Goal: Task Accomplishment & Management: Manage account settings

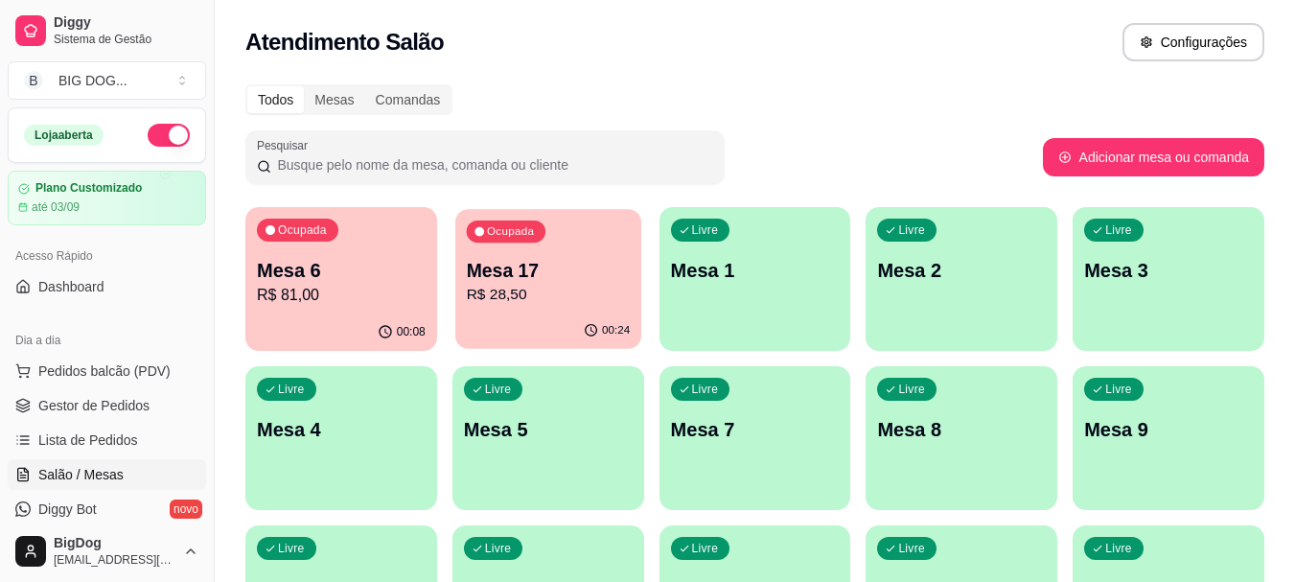
click at [575, 301] on p "R$ 28,50" at bounding box center [548, 295] width 164 height 22
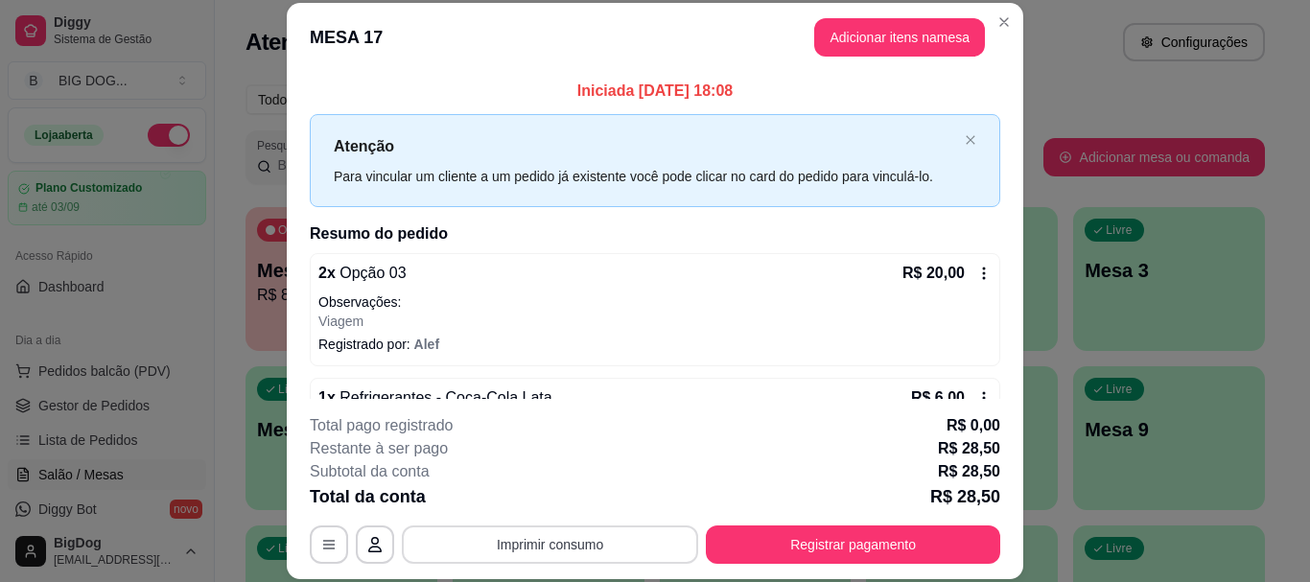
click at [561, 546] on button "Imprimir consumo" at bounding box center [550, 544] width 296 height 38
click at [572, 507] on button "IMPRESSORA" at bounding box center [548, 500] width 139 height 31
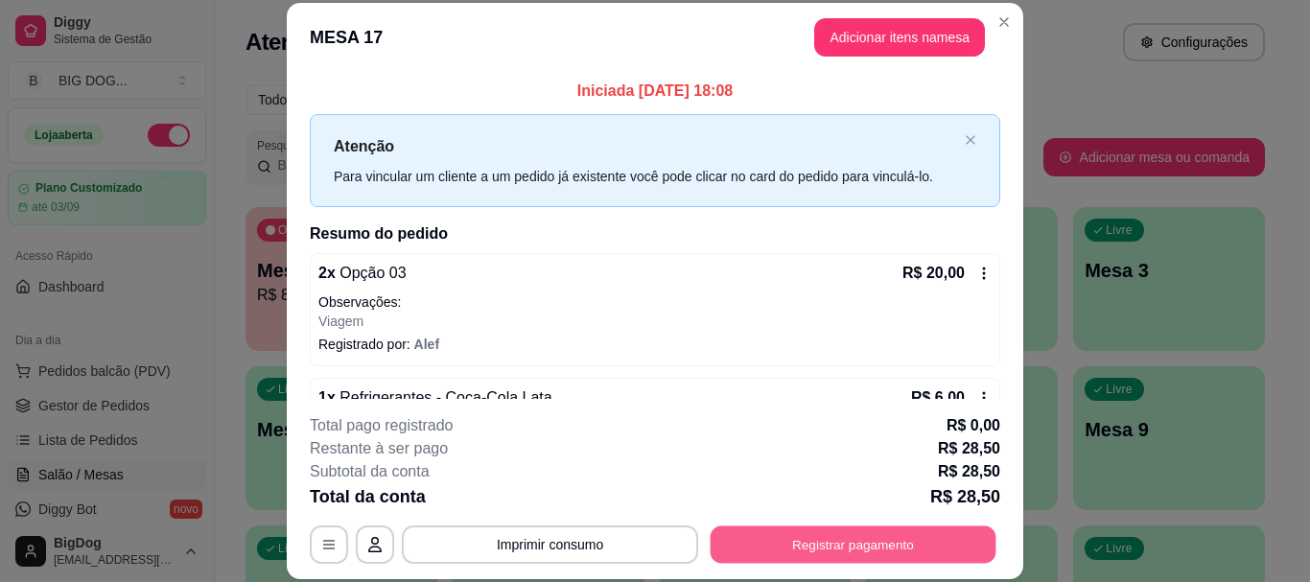
click at [930, 533] on button "Registrar pagamento" at bounding box center [854, 544] width 286 height 37
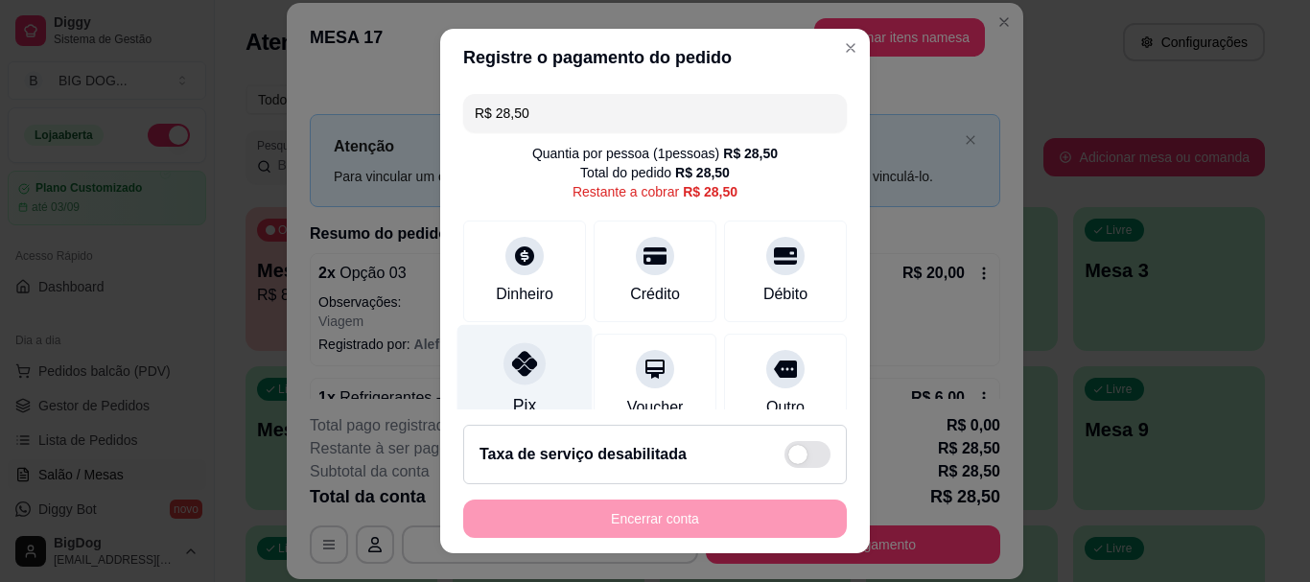
click at [526, 389] on div "Pix" at bounding box center [524, 381] width 135 height 112
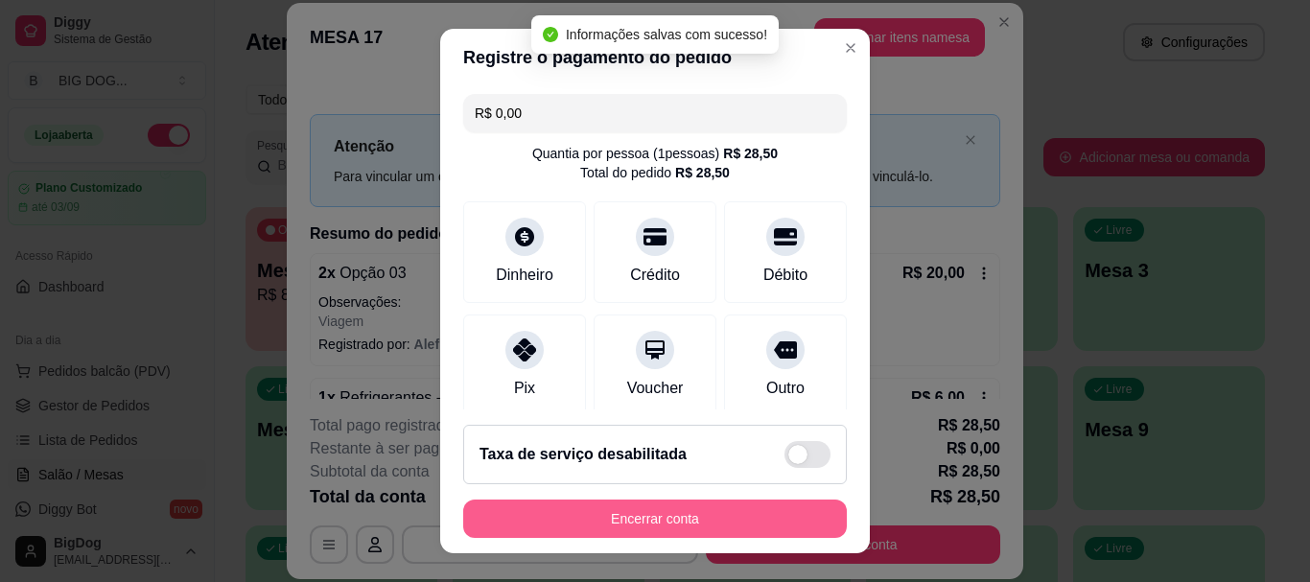
type input "R$ 0,00"
click at [694, 517] on button "Encerrar conta" at bounding box center [655, 518] width 372 height 37
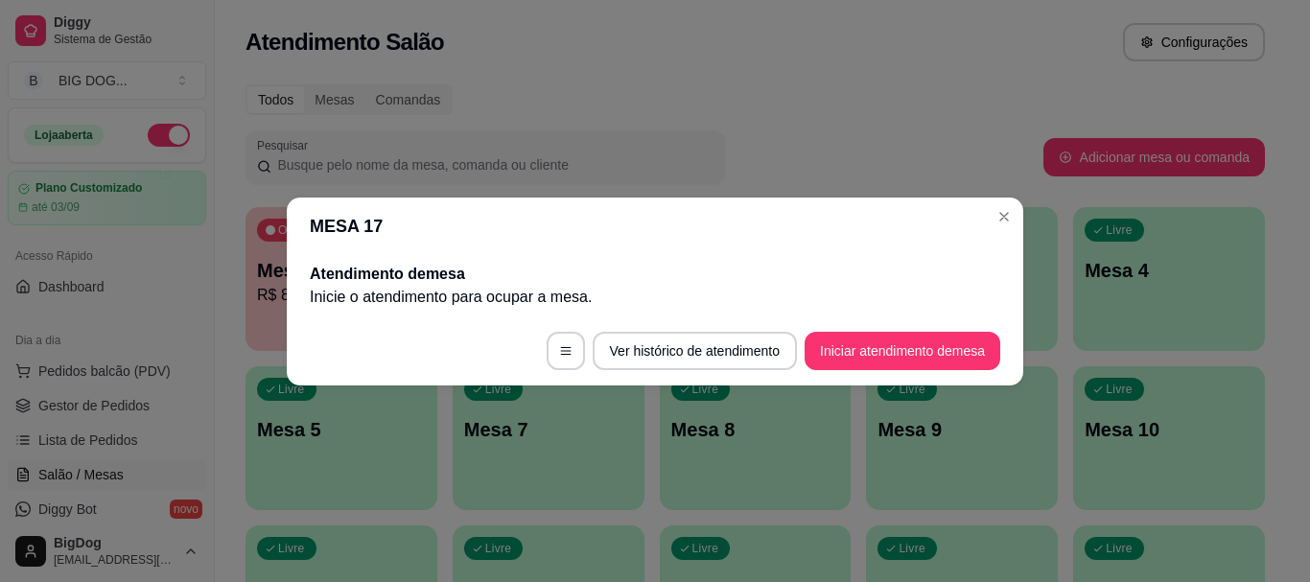
click at [1014, 203] on header "MESA 17" at bounding box center [655, 227] width 736 height 58
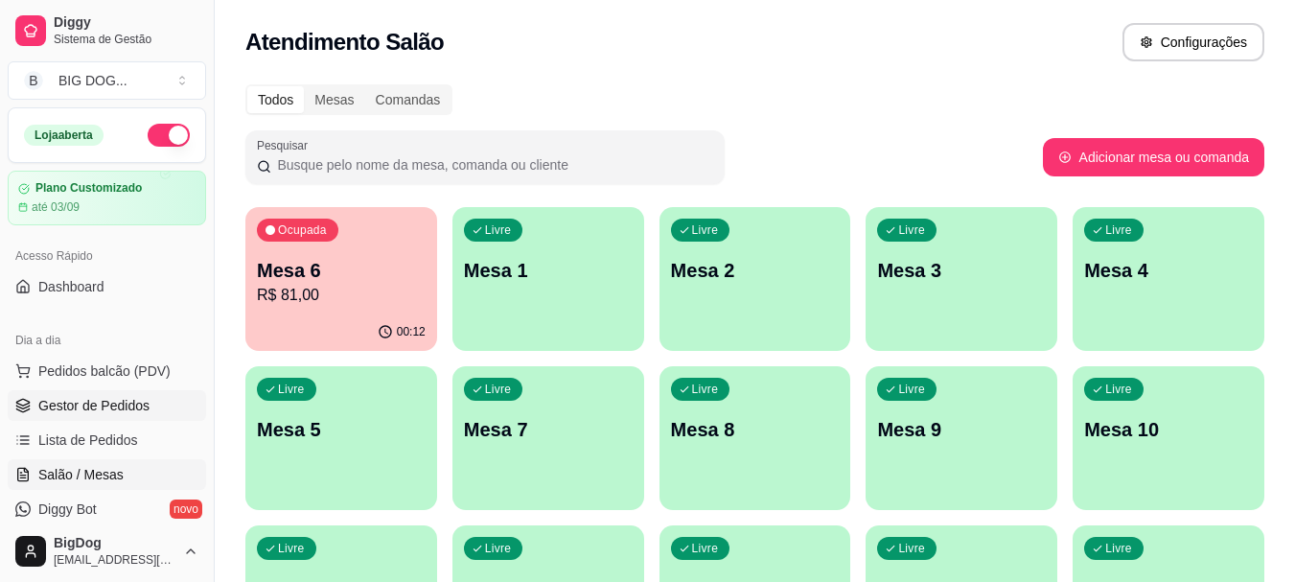
click at [122, 402] on span "Gestor de Pedidos" at bounding box center [93, 405] width 111 height 19
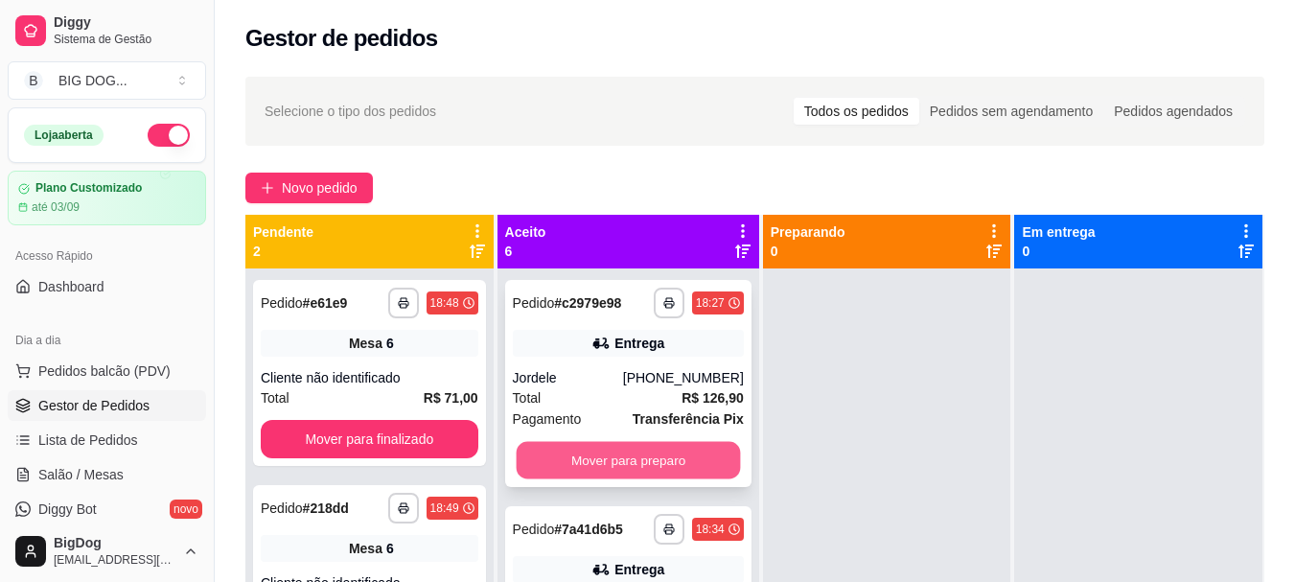
click at [647, 463] on button "Mover para preparo" at bounding box center [628, 460] width 224 height 37
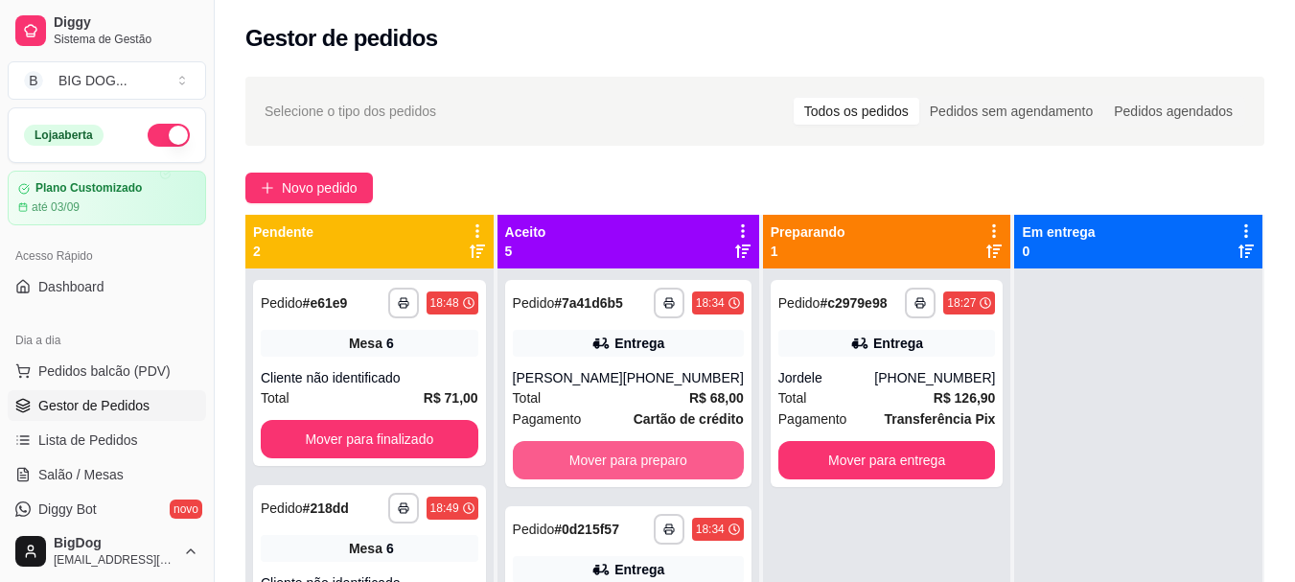
click at [647, 463] on button "Mover para preparo" at bounding box center [628, 460] width 231 height 38
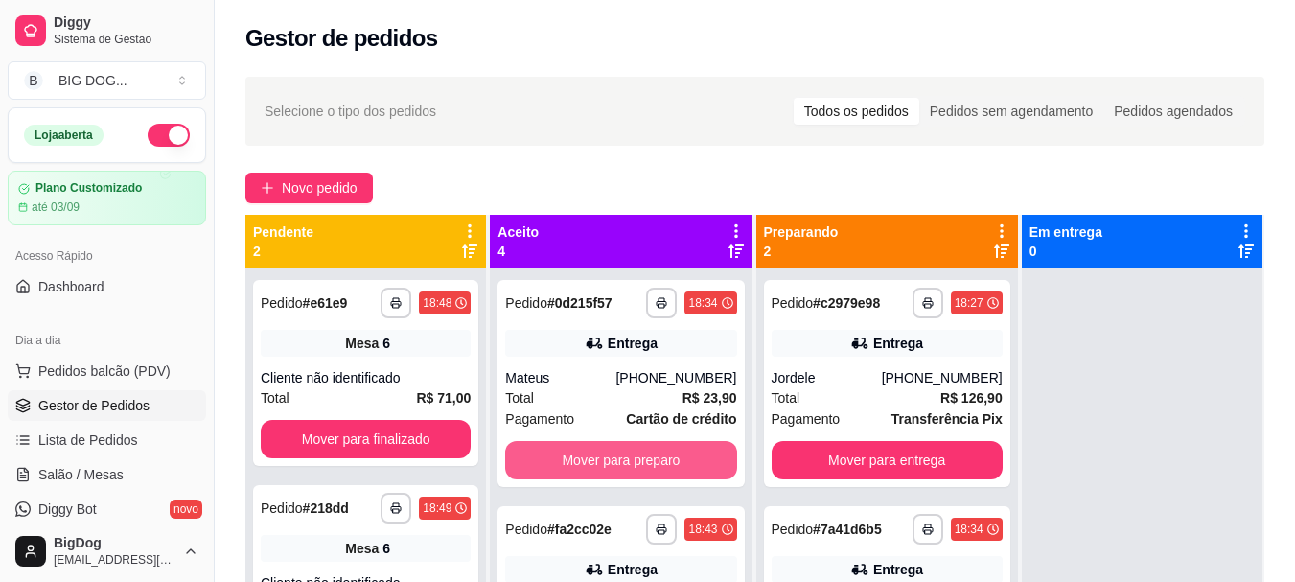
click at [647, 463] on button "Mover para preparo" at bounding box center [620, 460] width 231 height 38
click at [647, 463] on button "Mover para preparo" at bounding box center [621, 460] width 224 height 37
click at [647, 463] on button "Mover para preparo" at bounding box center [620, 460] width 231 height 38
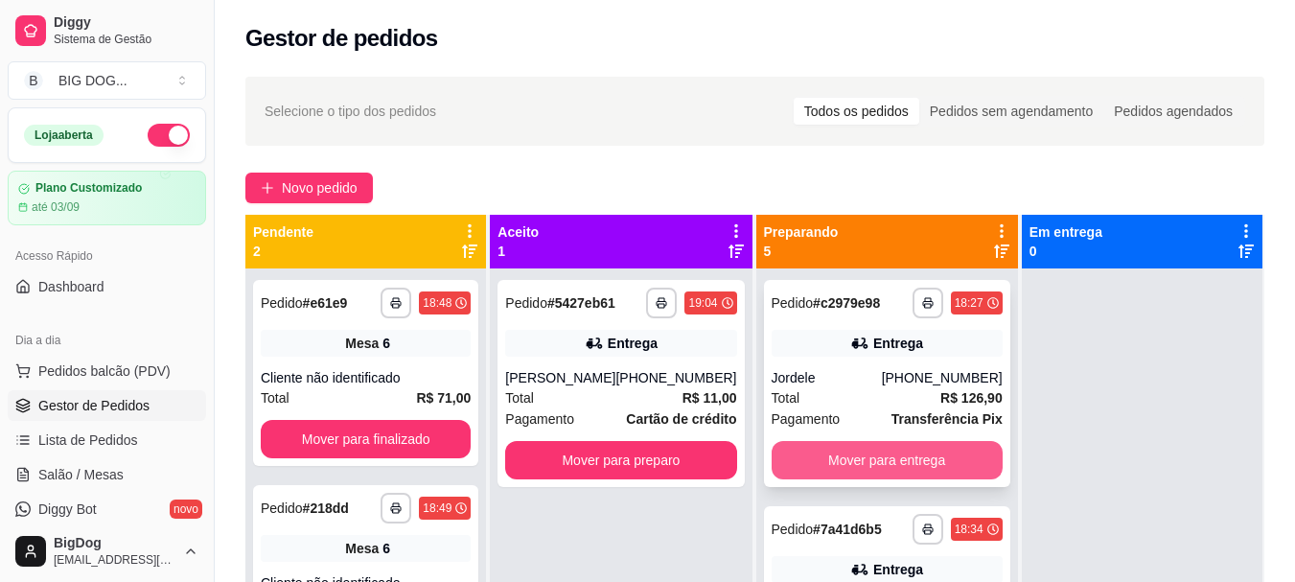
click at [878, 460] on button "Mover para entrega" at bounding box center [887, 460] width 231 height 38
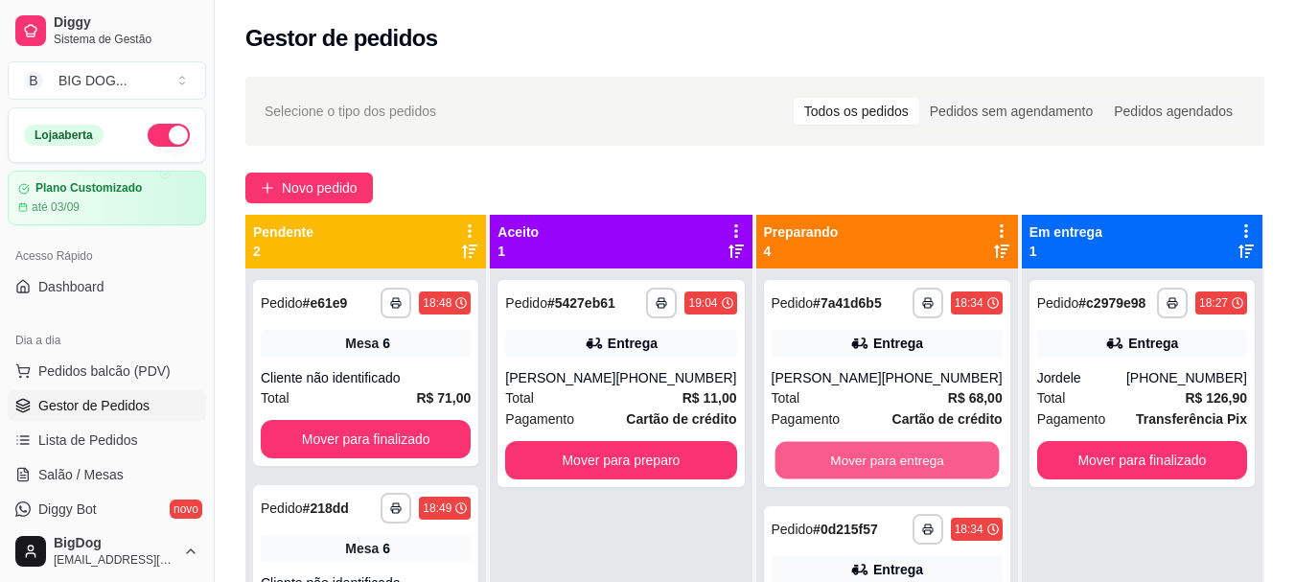
click at [878, 460] on button "Mover para entrega" at bounding box center [887, 460] width 224 height 37
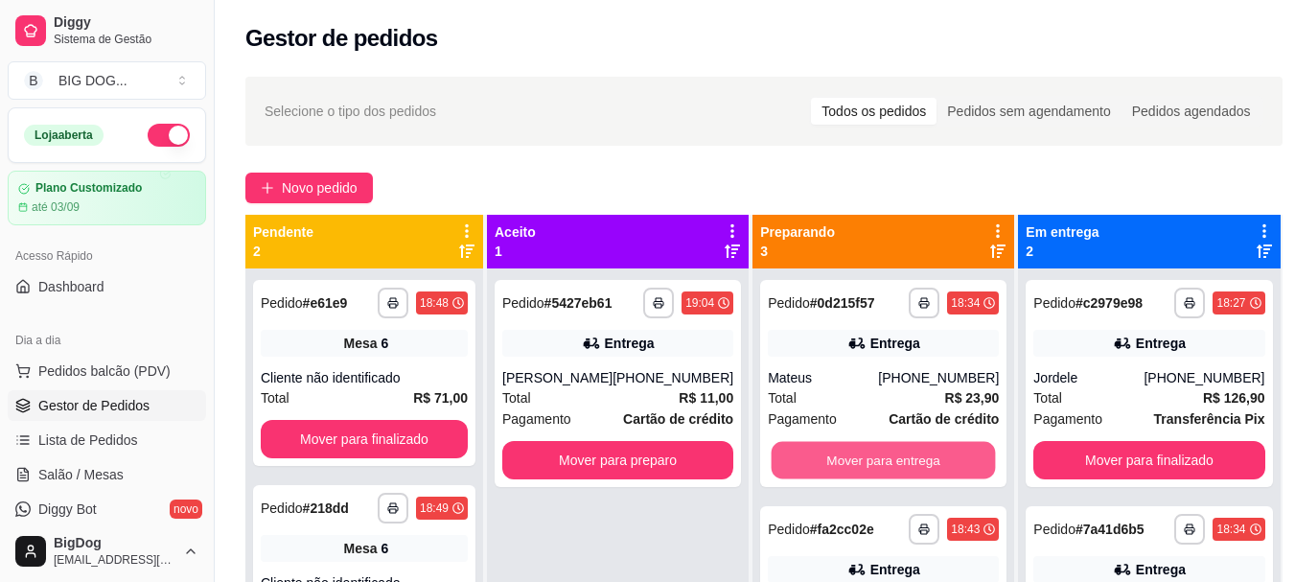
click at [878, 460] on button "Mover para entrega" at bounding box center [884, 460] width 224 height 37
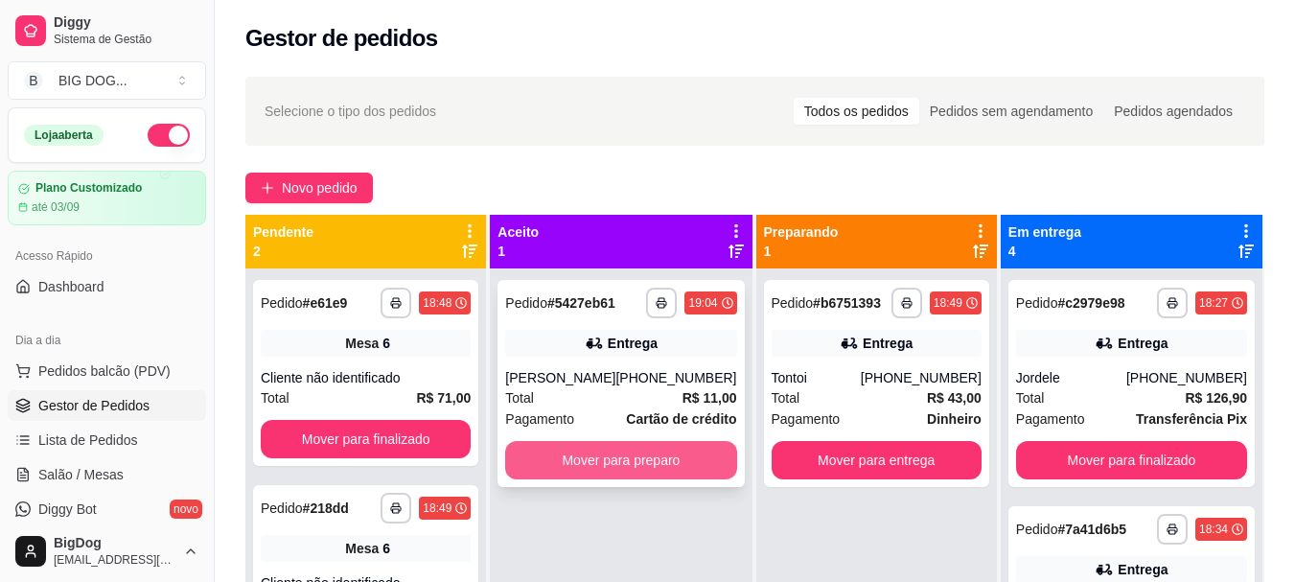
click at [655, 469] on button "Mover para preparo" at bounding box center [620, 460] width 231 height 38
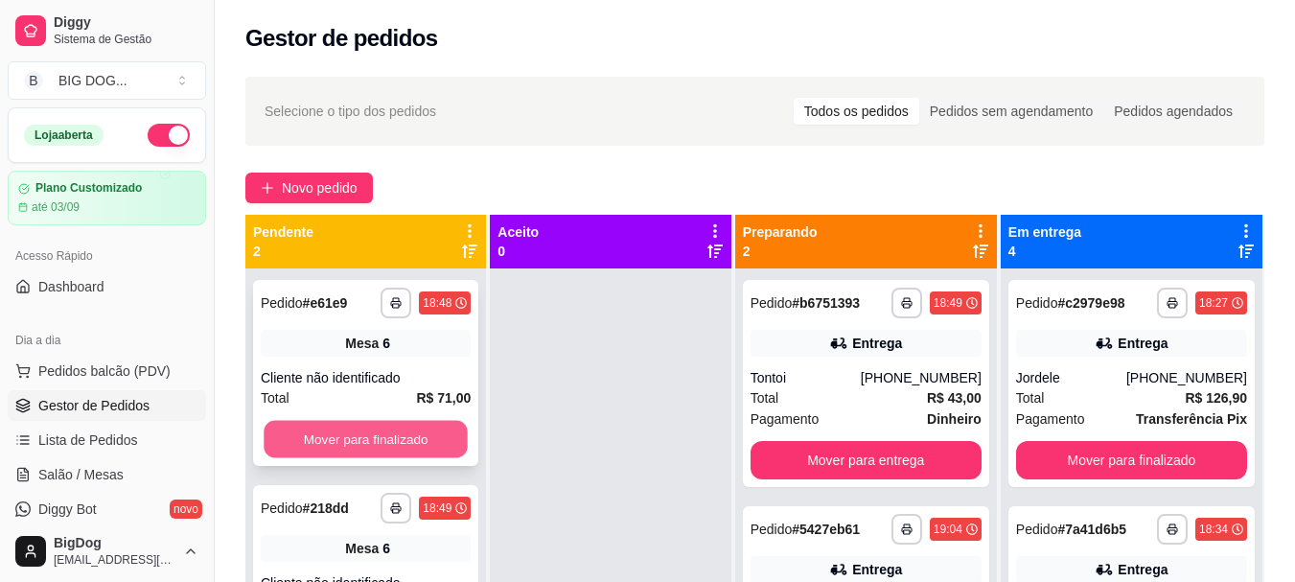
click at [432, 446] on button "Mover para finalizado" at bounding box center [366, 439] width 204 height 37
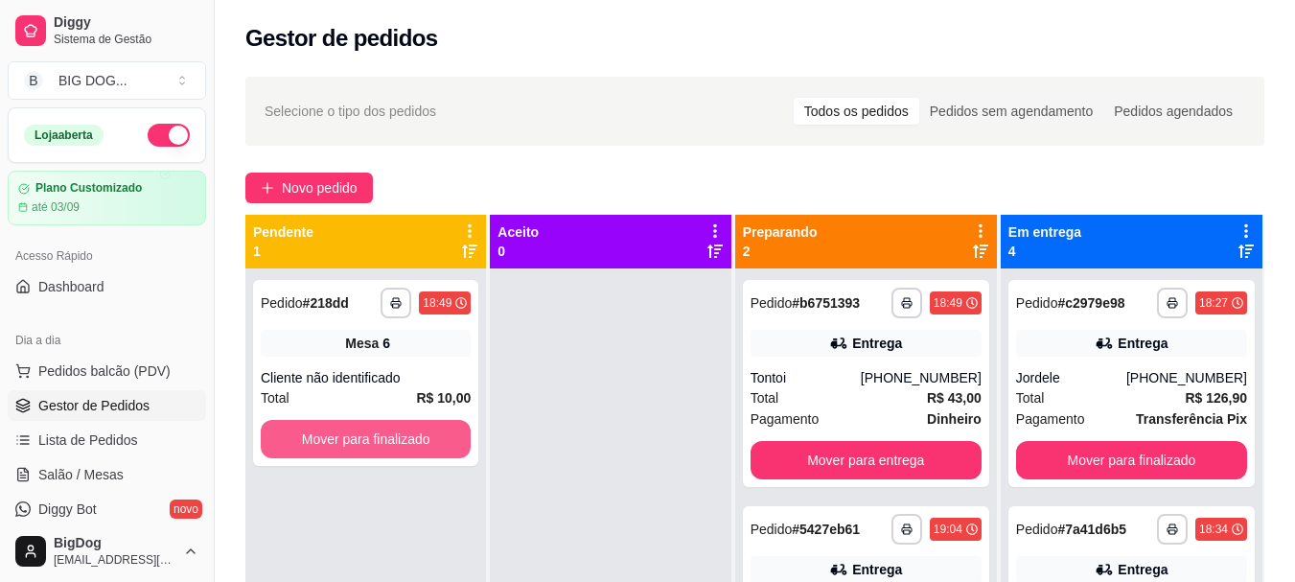
click at [432, 446] on button "Mover para finalizado" at bounding box center [366, 439] width 210 height 38
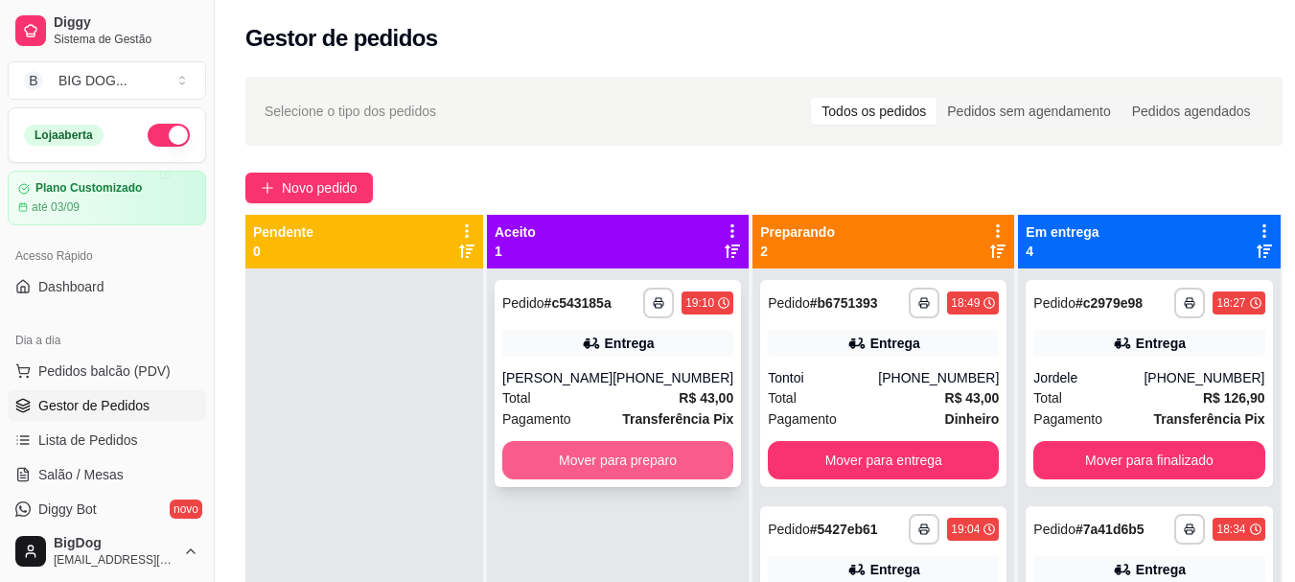
click at [627, 454] on button "Mover para preparo" at bounding box center [617, 460] width 231 height 38
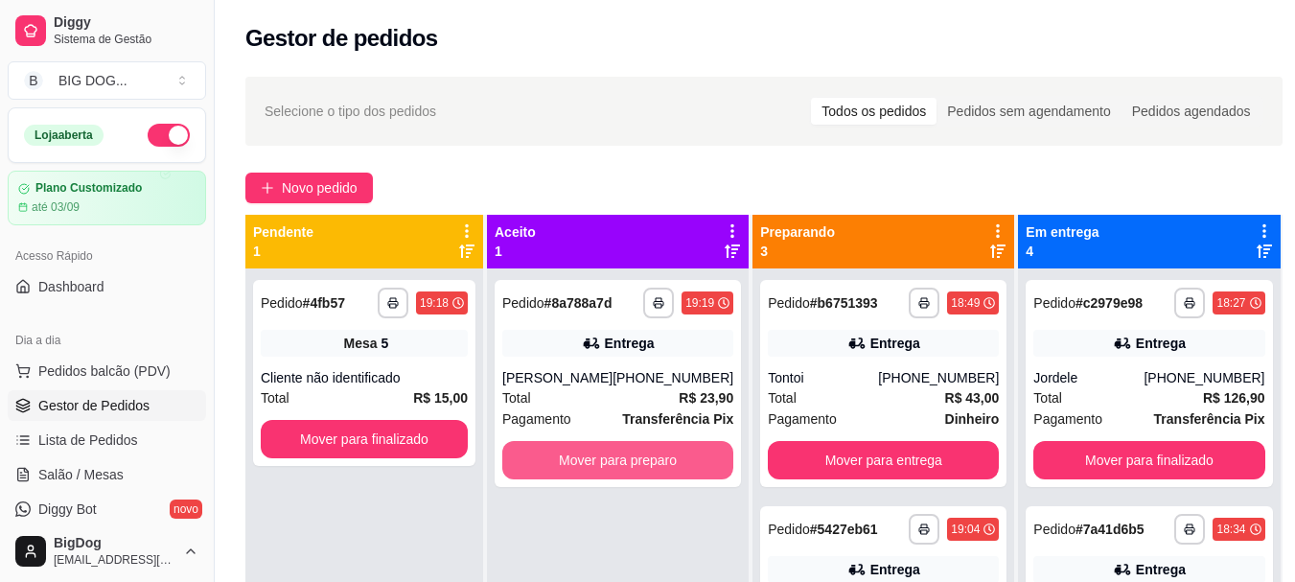
click at [627, 454] on button "Mover para preparo" at bounding box center [617, 460] width 231 height 38
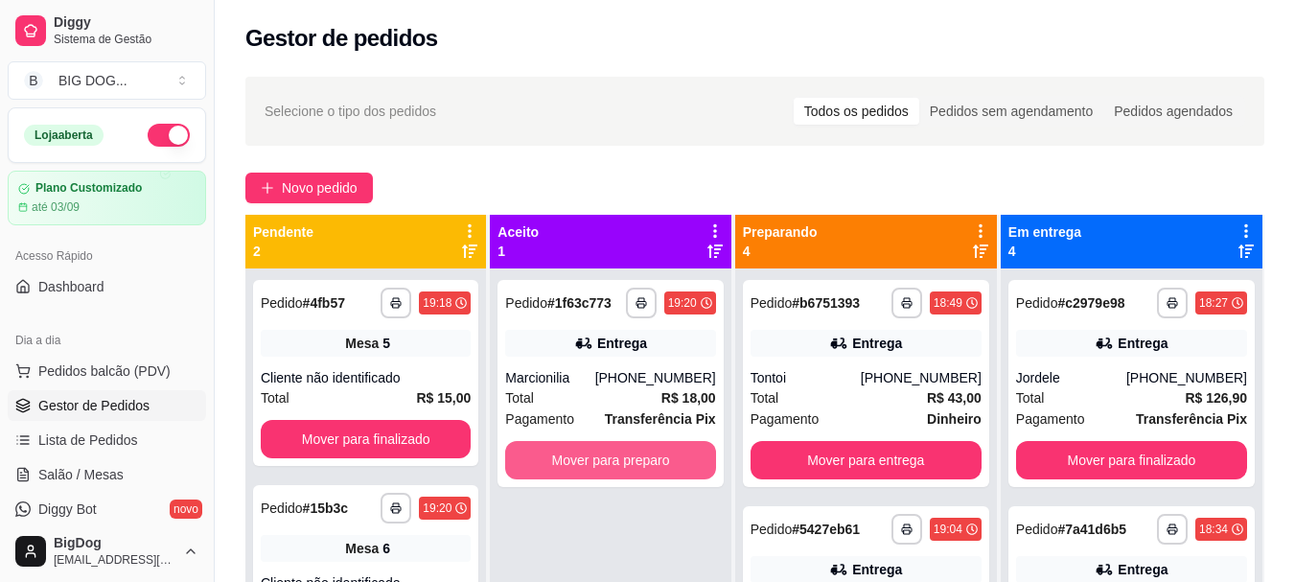
click at [627, 454] on button "Mover para preparo" at bounding box center [610, 460] width 210 height 38
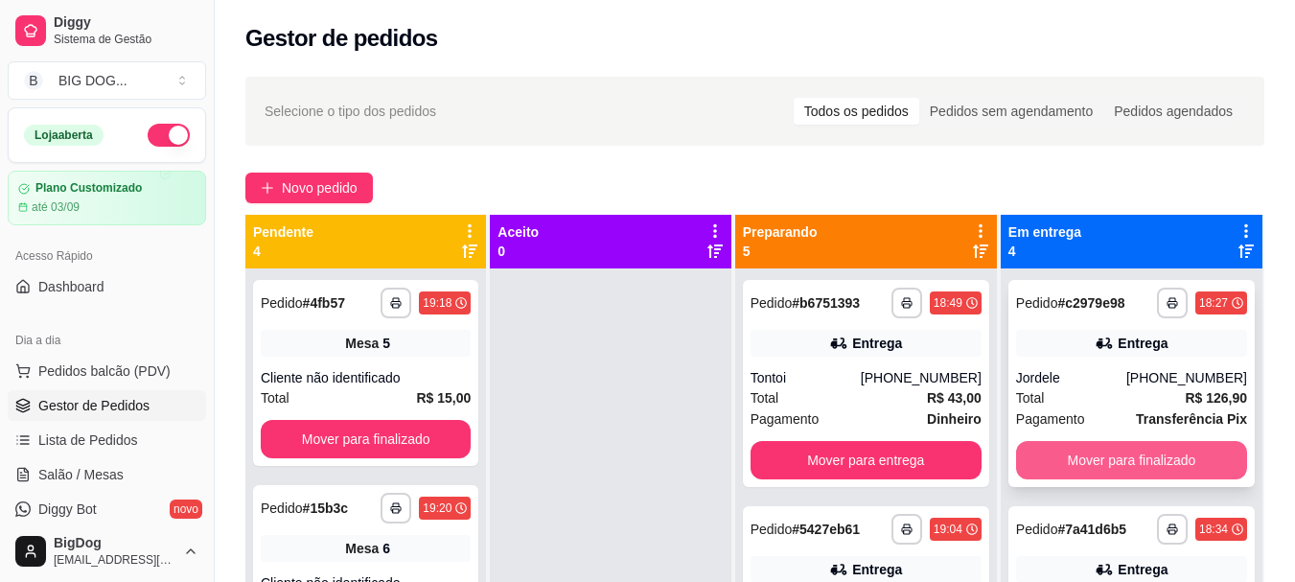
click at [1162, 466] on button "Mover para finalizado" at bounding box center [1131, 460] width 231 height 38
click at [1162, 466] on button "Mover para finalizado" at bounding box center [1131, 460] width 224 height 37
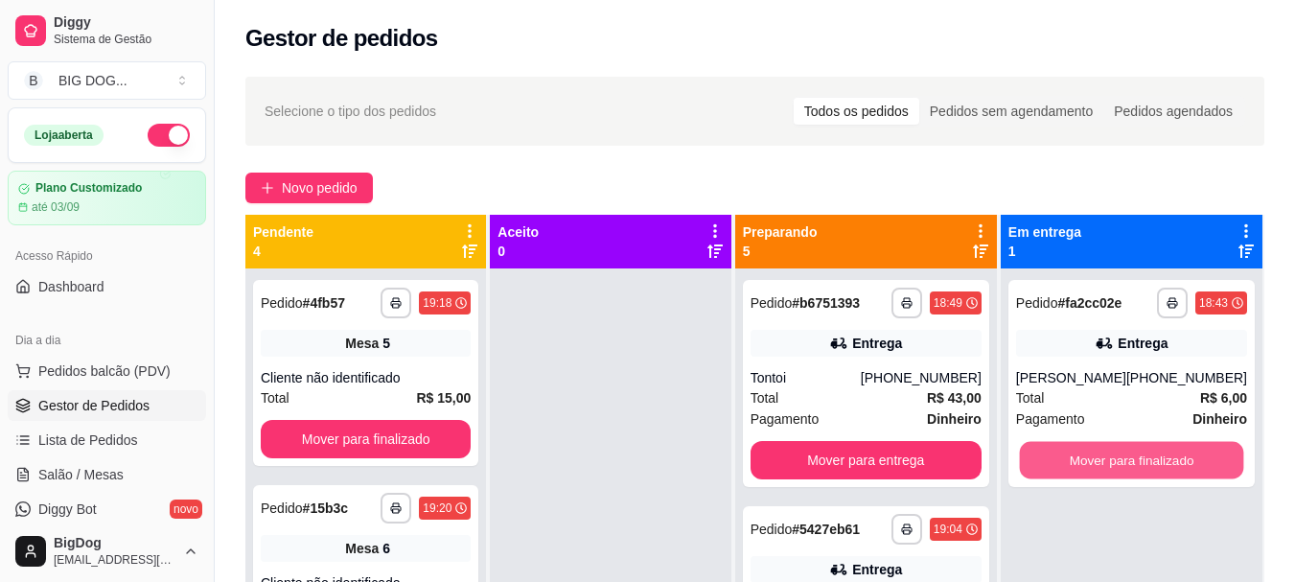
click at [1162, 466] on button "Mover para finalizado" at bounding box center [1131, 460] width 224 height 37
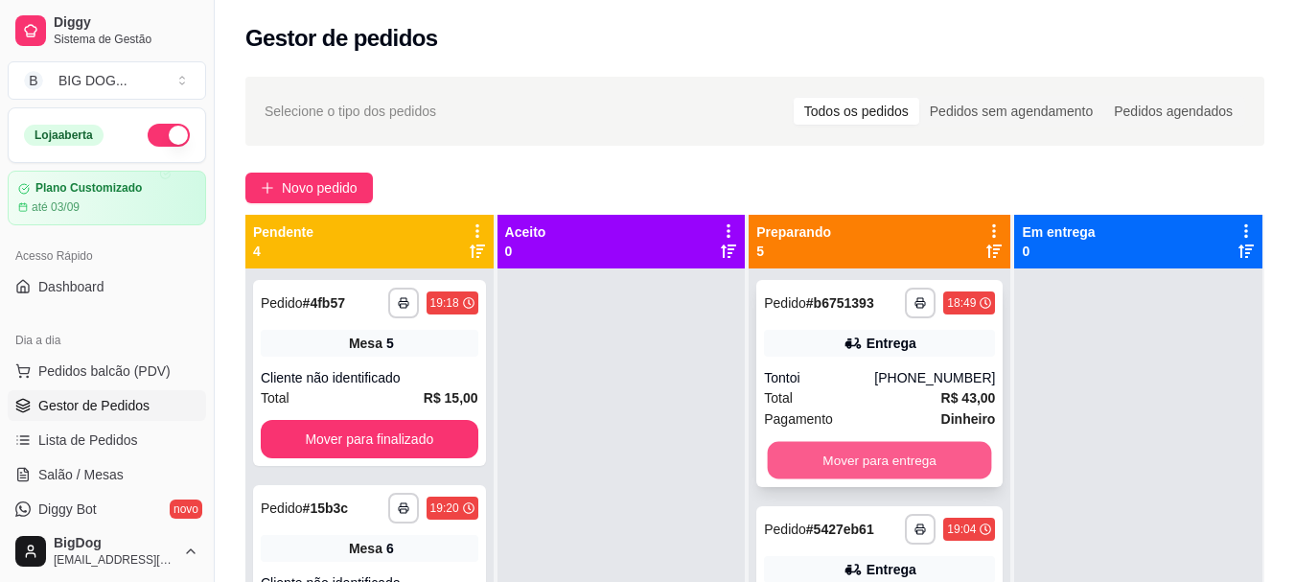
click at [875, 464] on button "Mover para entrega" at bounding box center [880, 460] width 224 height 37
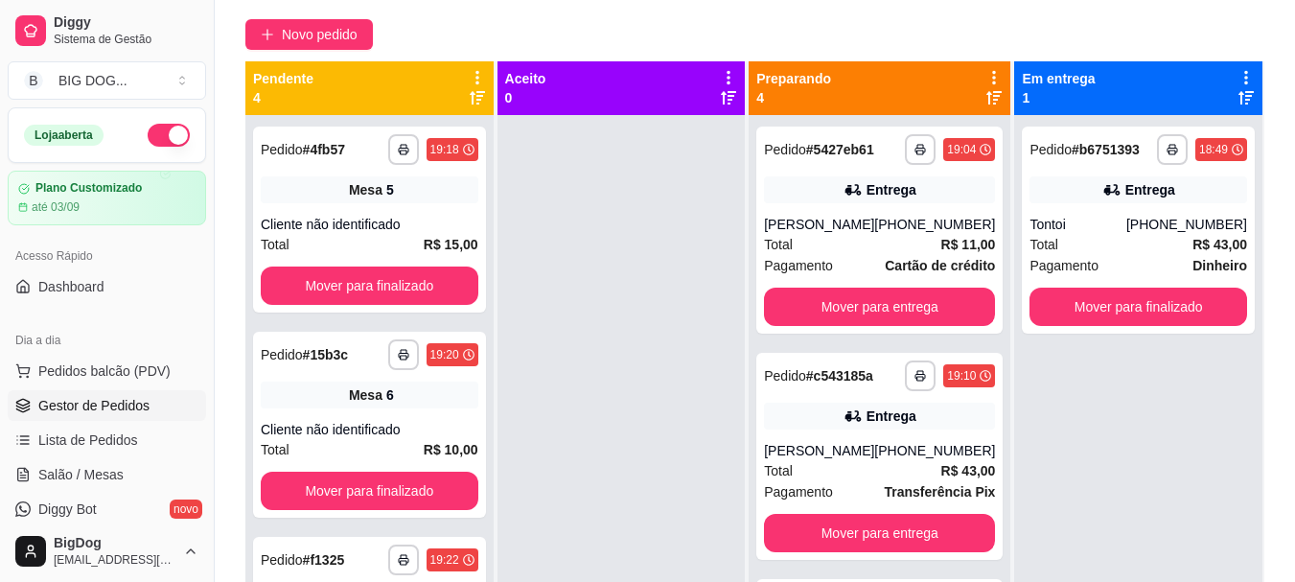
scroll to position [192, 0]
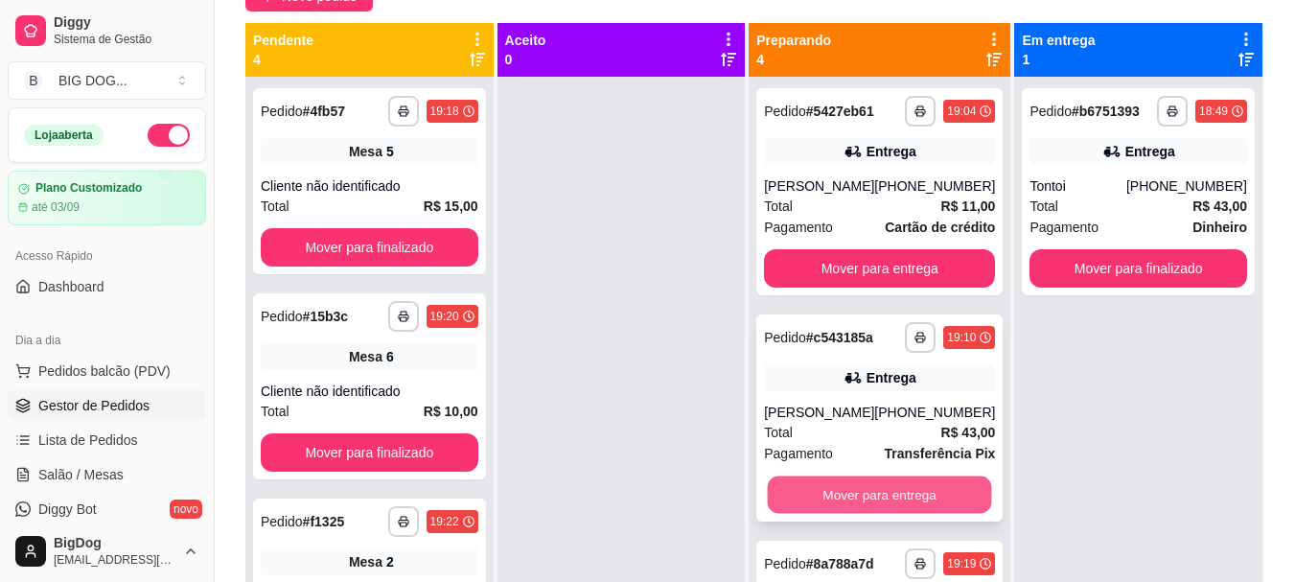
click at [958, 491] on button "Mover para entrega" at bounding box center [880, 495] width 224 height 37
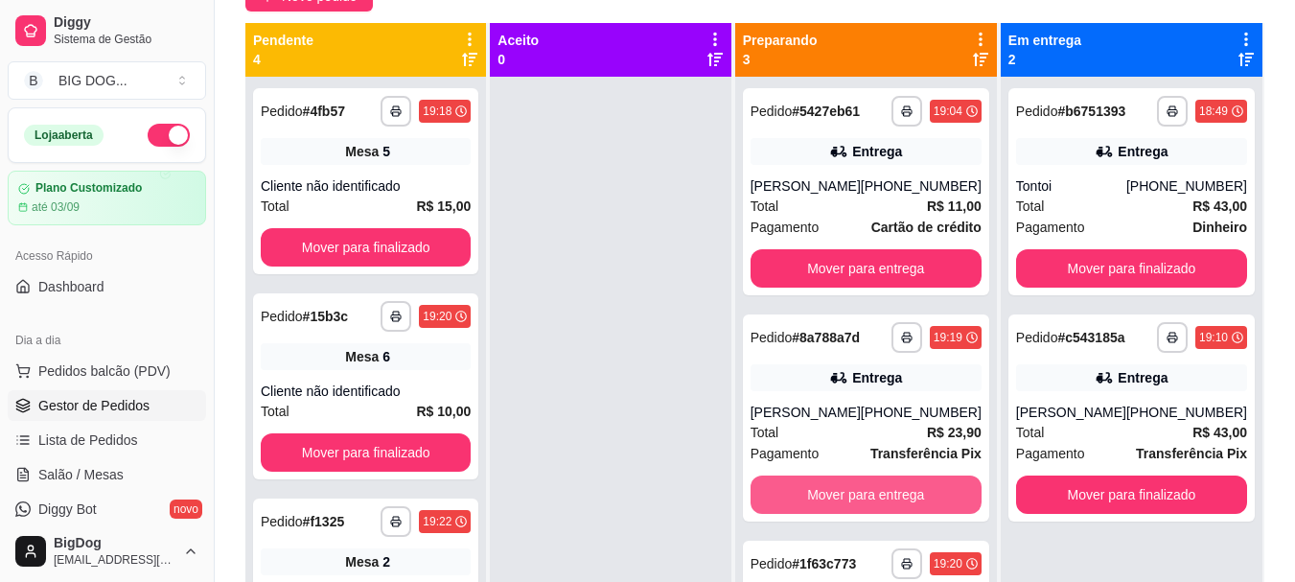
click at [958, 491] on button "Mover para entrega" at bounding box center [866, 495] width 231 height 38
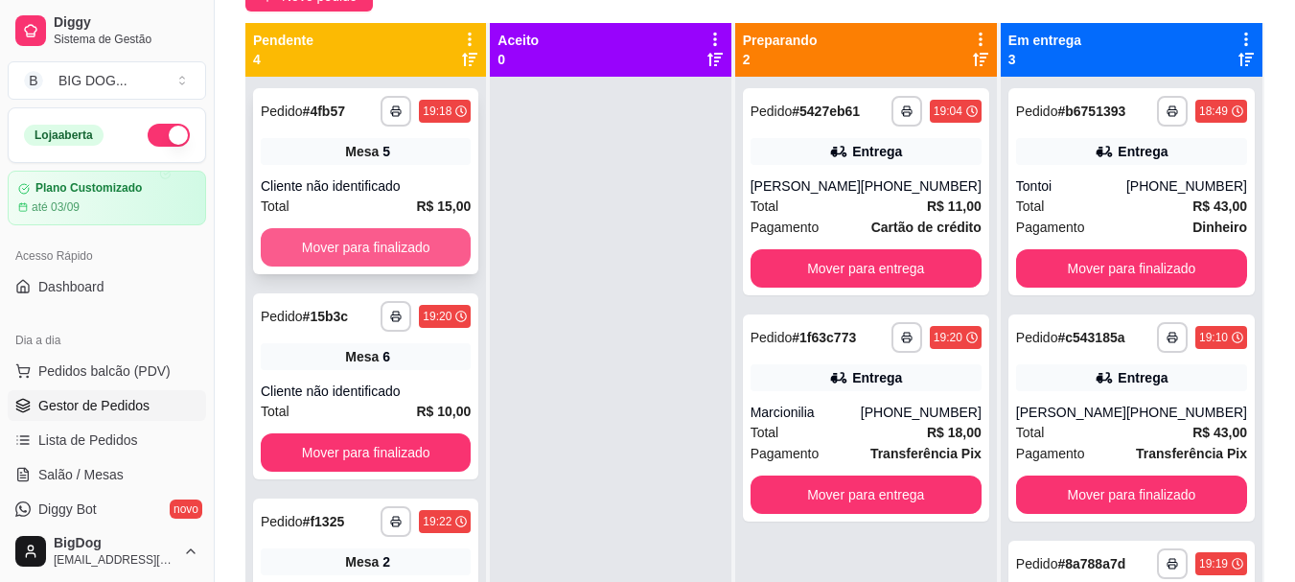
click at [400, 235] on button "Mover para finalizado" at bounding box center [366, 247] width 210 height 38
click at [400, 235] on button "Mover para finalizado" at bounding box center [366, 247] width 204 height 37
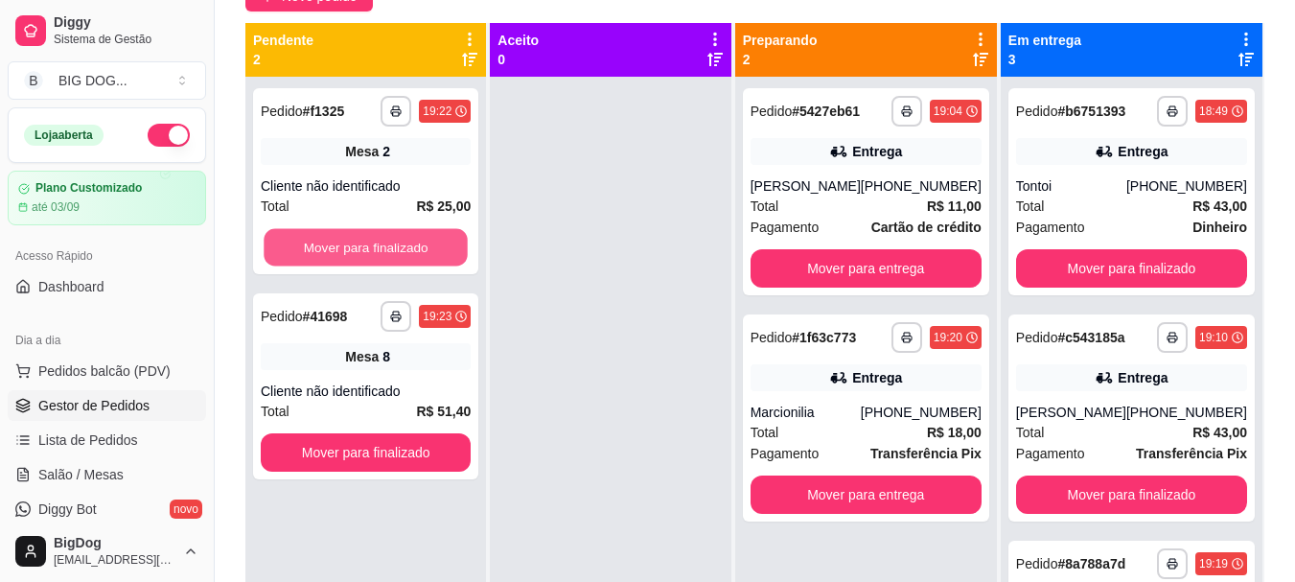
click at [400, 235] on button "Mover para finalizado" at bounding box center [366, 247] width 204 height 37
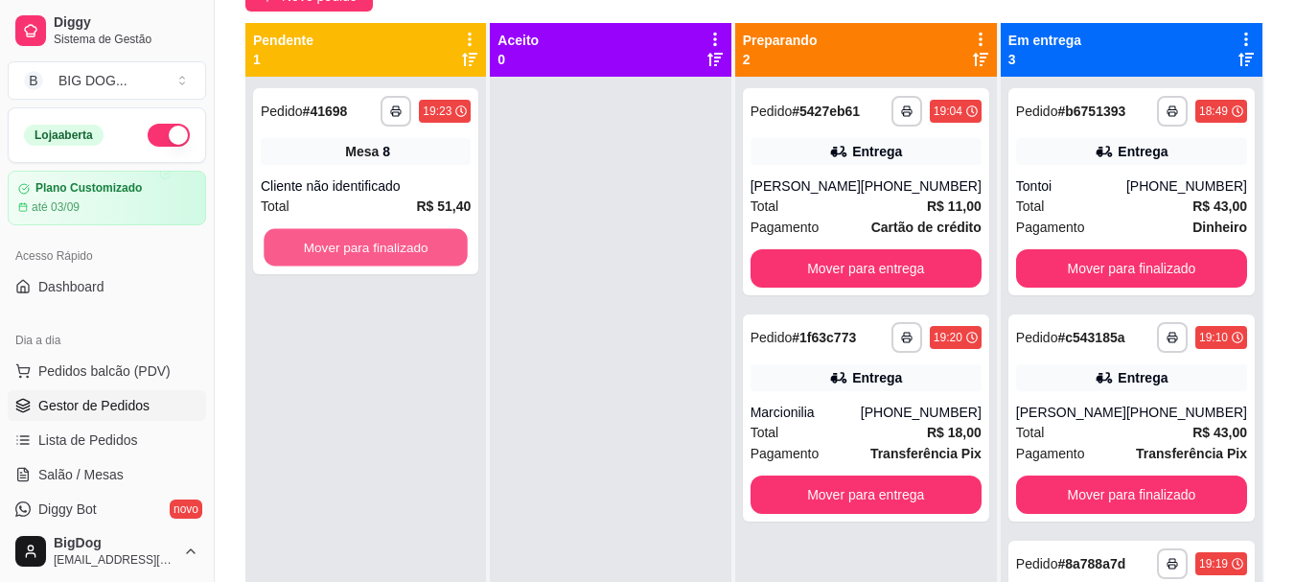
click at [400, 235] on button "Mover para finalizado" at bounding box center [366, 247] width 204 height 37
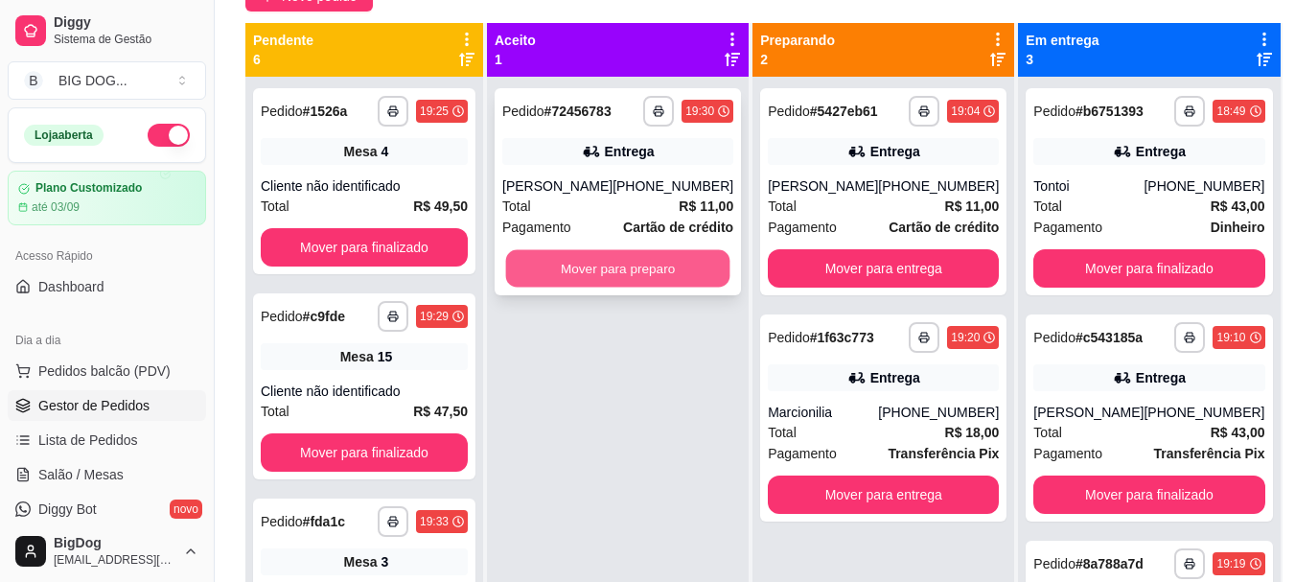
click at [638, 287] on button "Mover para preparo" at bounding box center [618, 268] width 224 height 37
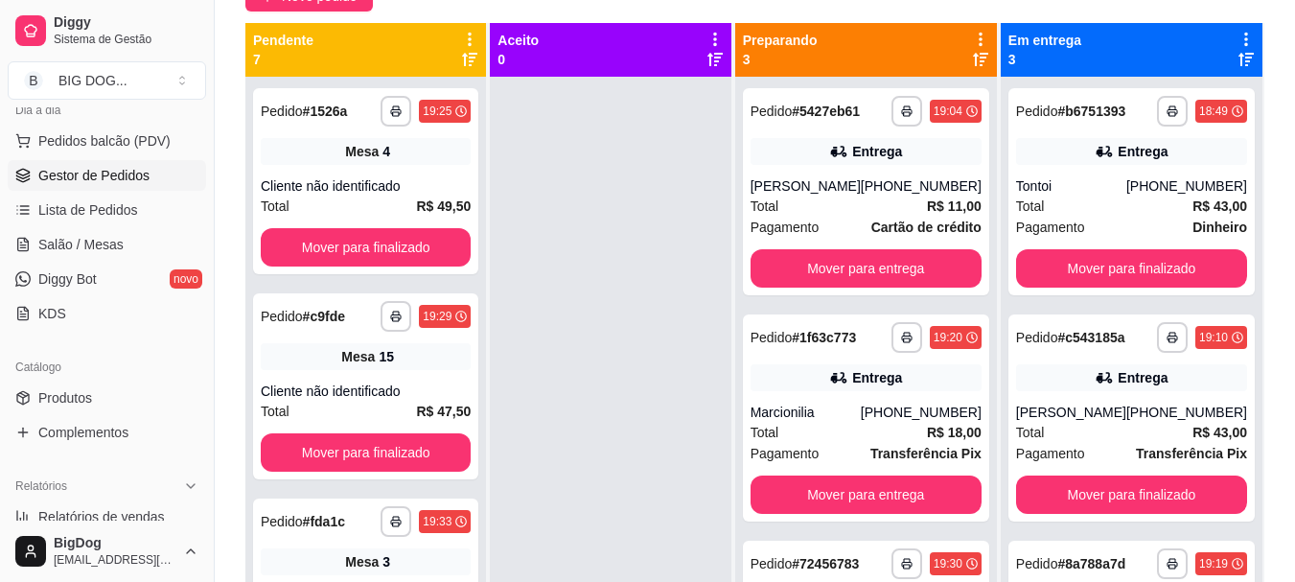
scroll to position [268, 0]
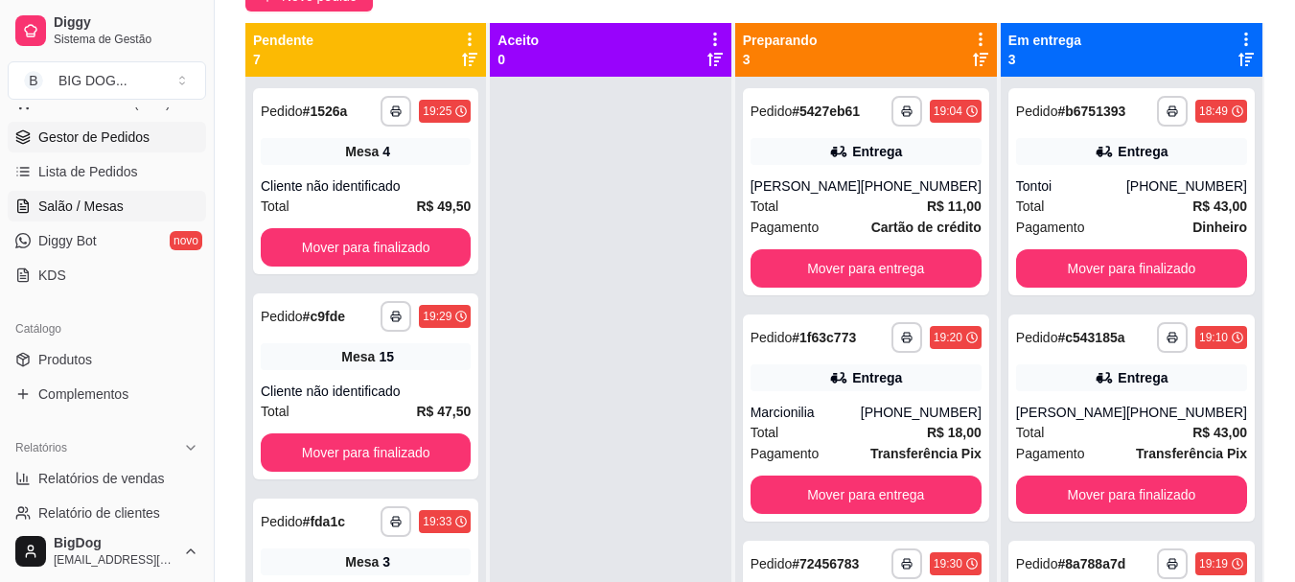
click at [115, 193] on link "Salão / Mesas" at bounding box center [107, 206] width 198 height 31
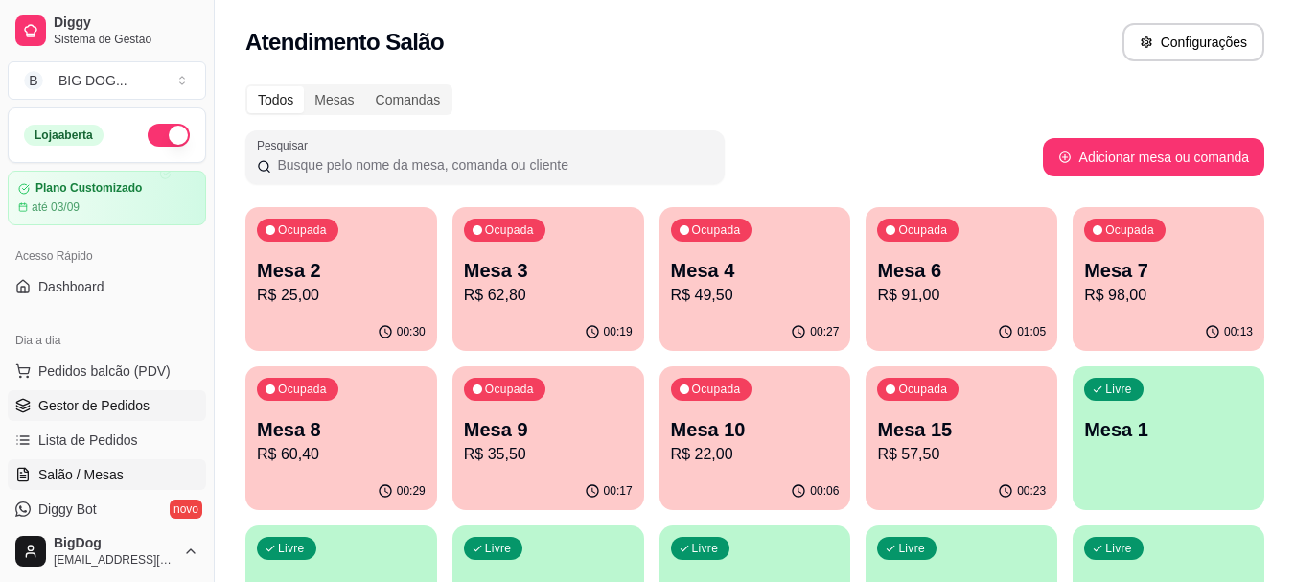
click at [81, 397] on span "Gestor de Pedidos" at bounding box center [93, 405] width 111 height 19
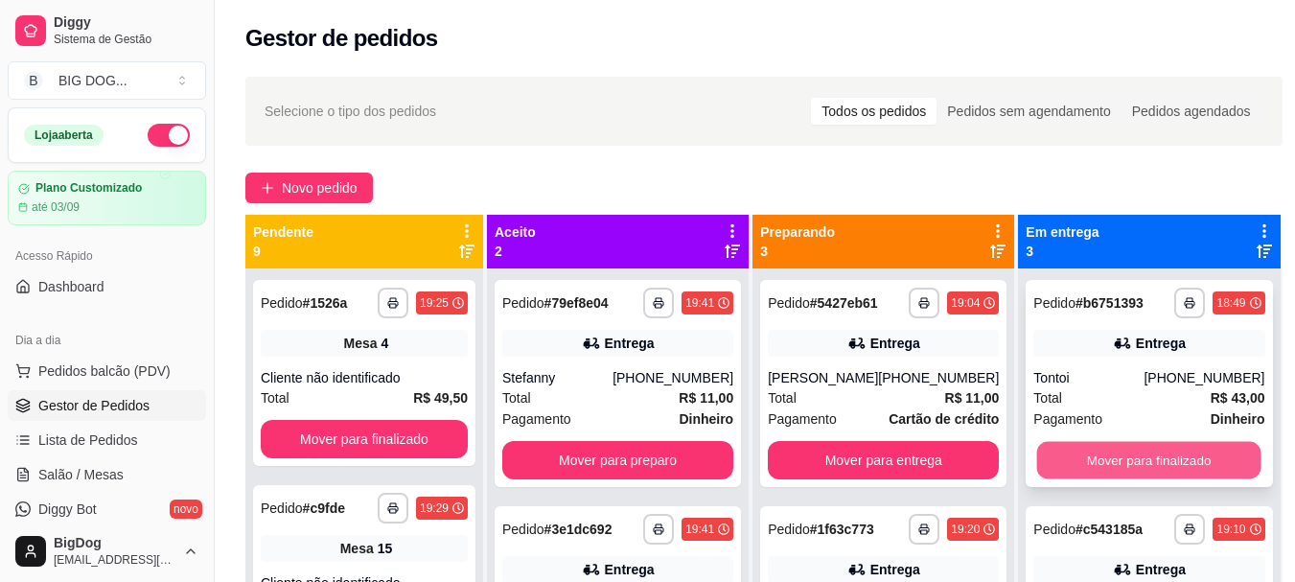
click at [1137, 462] on button "Mover para finalizado" at bounding box center [1149, 460] width 224 height 37
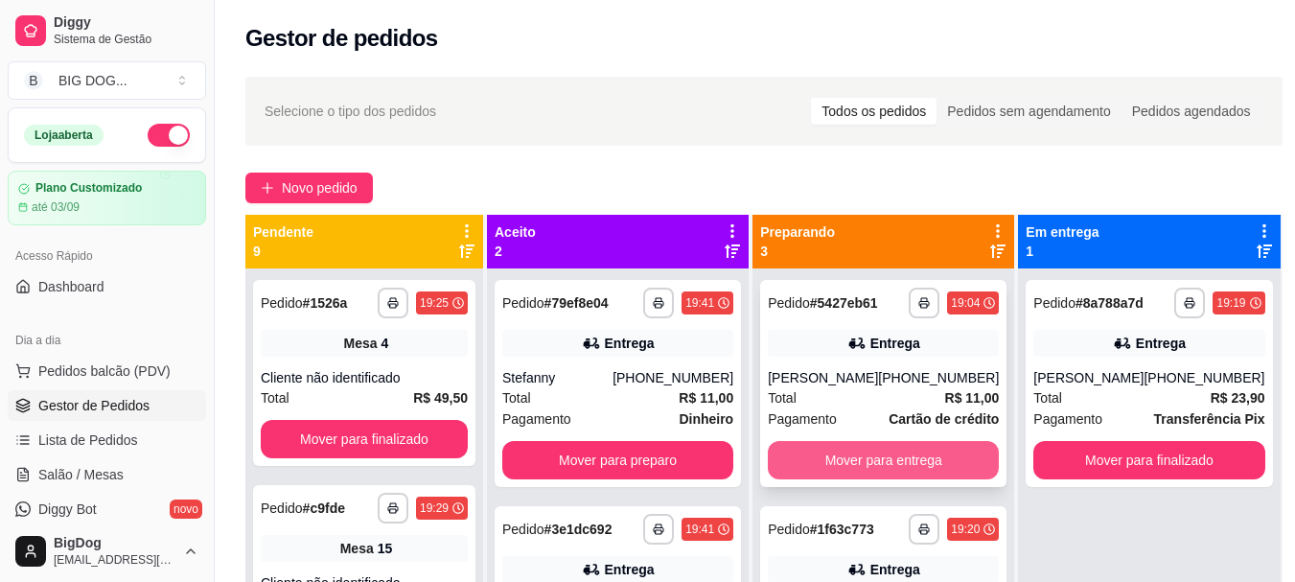
click at [897, 467] on button "Mover para entrega" at bounding box center [883, 460] width 231 height 38
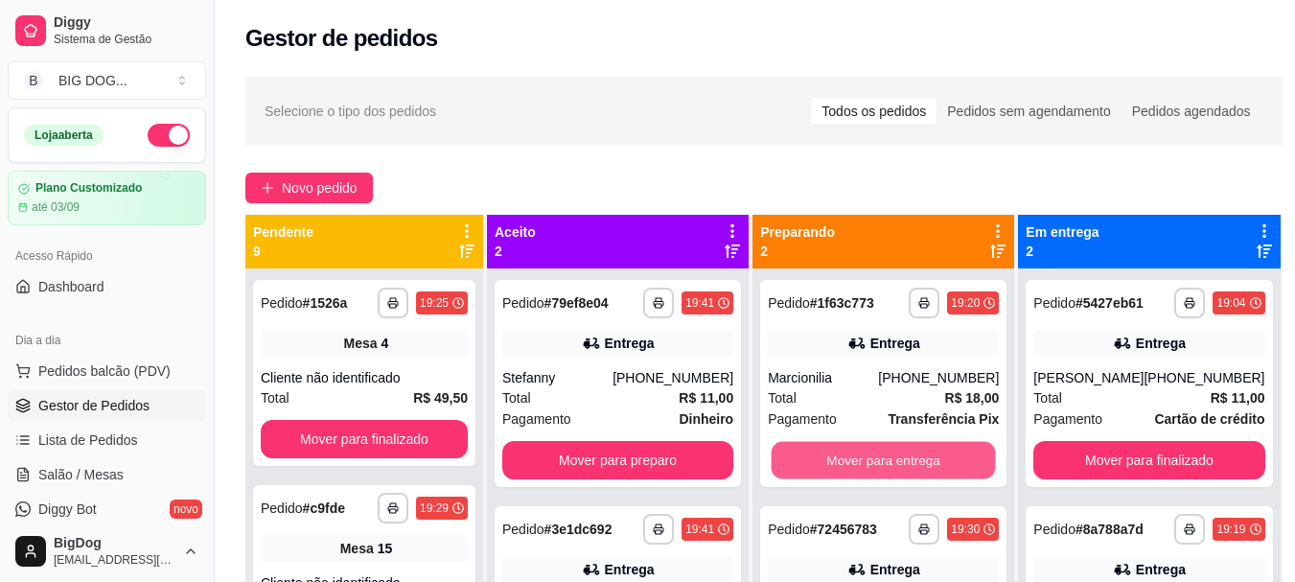
click at [897, 467] on button "Mover para entrega" at bounding box center [884, 460] width 224 height 37
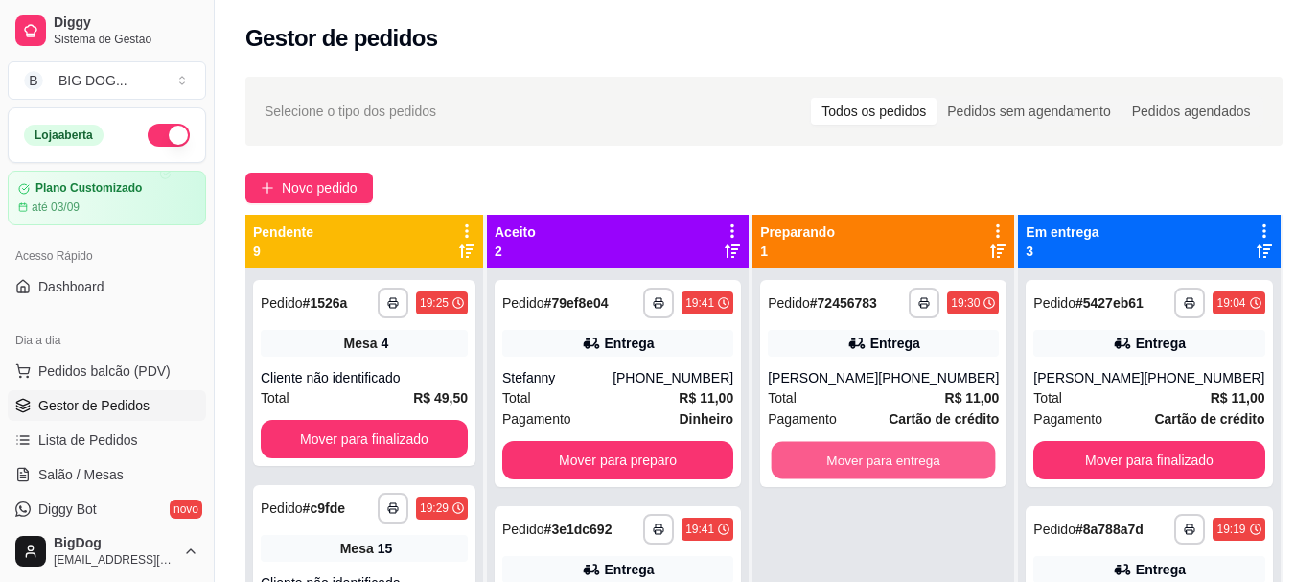
click at [897, 467] on button "Mover para entrega" at bounding box center [884, 460] width 224 height 37
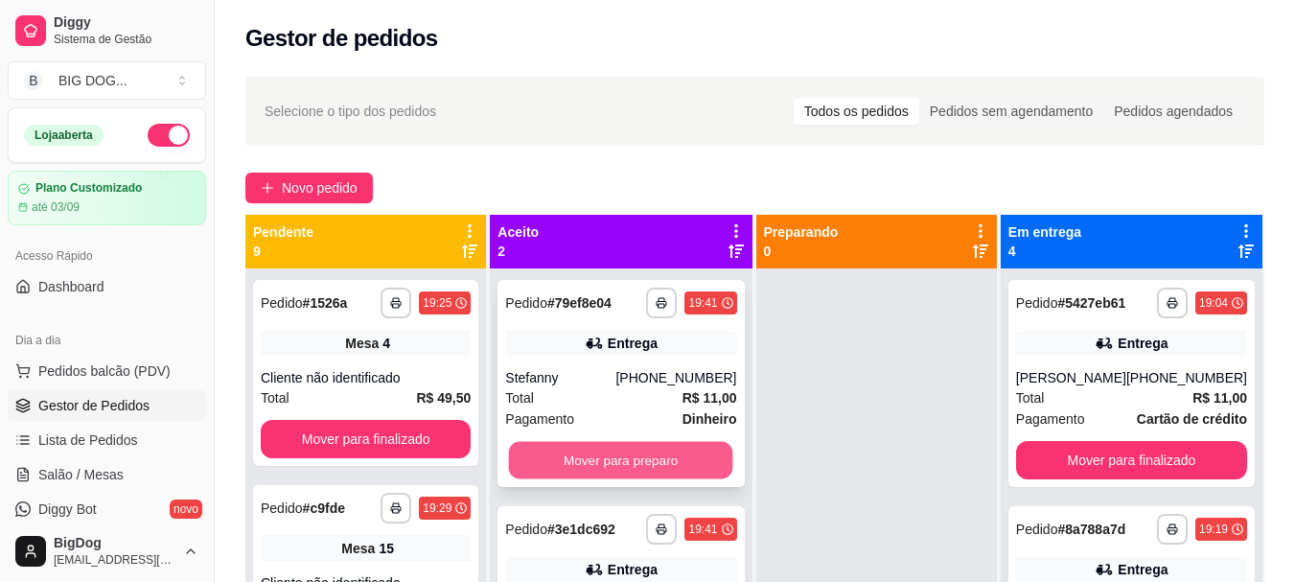
click at [653, 465] on button "Mover para preparo" at bounding box center [621, 460] width 224 height 37
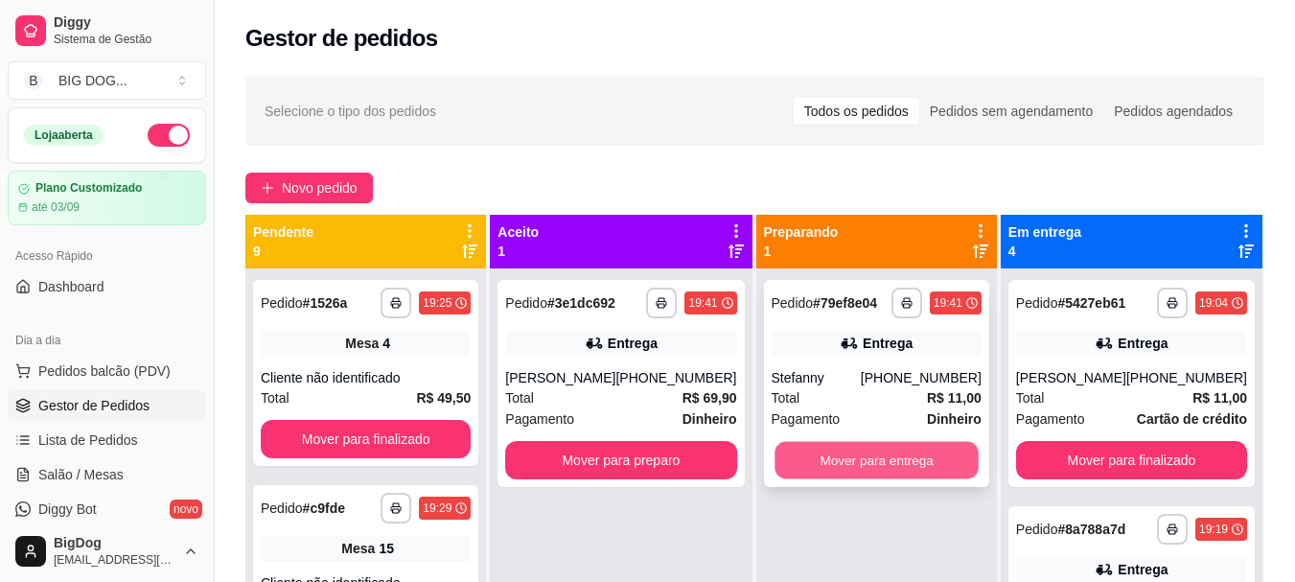
click at [833, 457] on button "Mover para entrega" at bounding box center [877, 460] width 204 height 37
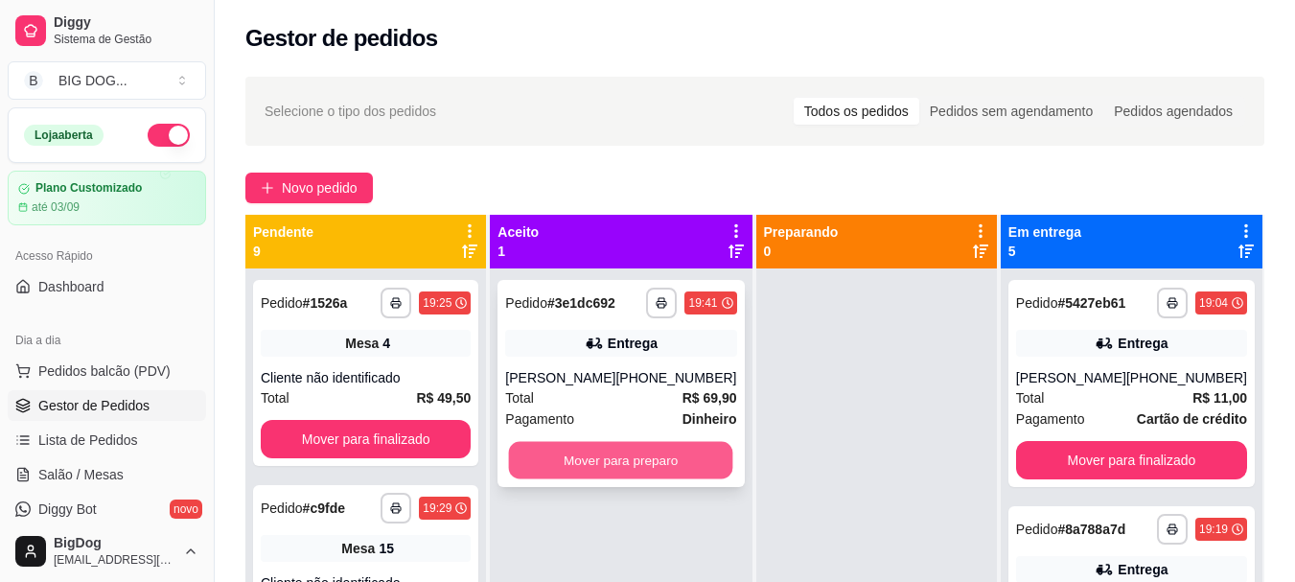
click at [648, 470] on button "Mover para preparo" at bounding box center [621, 460] width 224 height 37
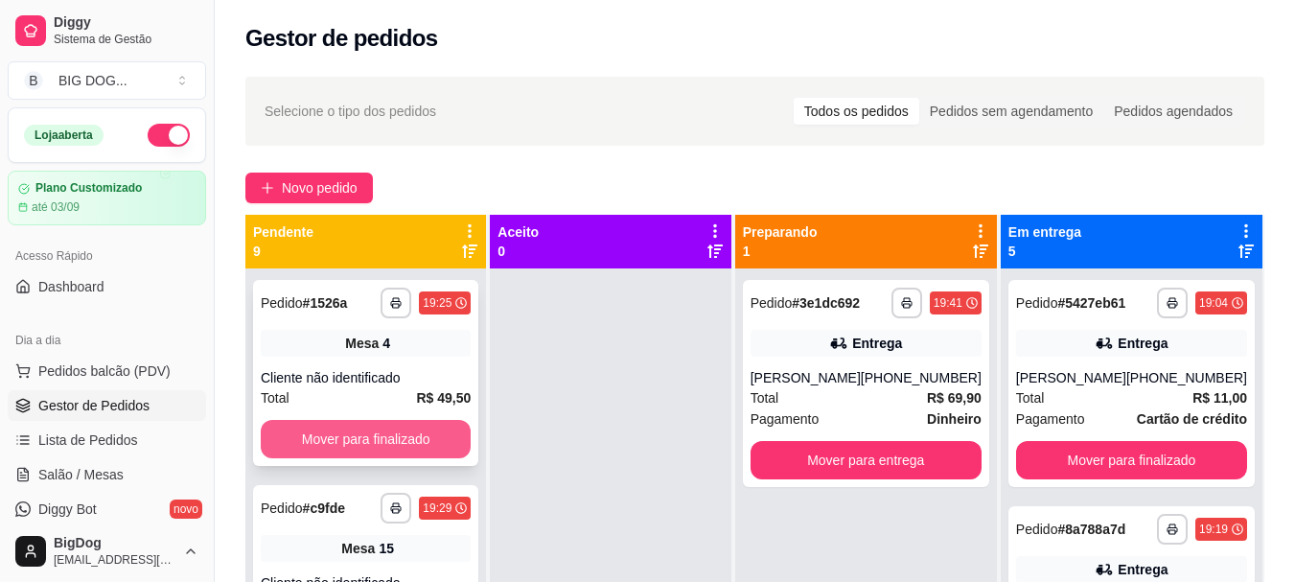
click at [377, 428] on button "Mover para finalizado" at bounding box center [366, 439] width 210 height 38
click at [143, 411] on span "Gestor de Pedidos" at bounding box center [93, 405] width 111 height 19
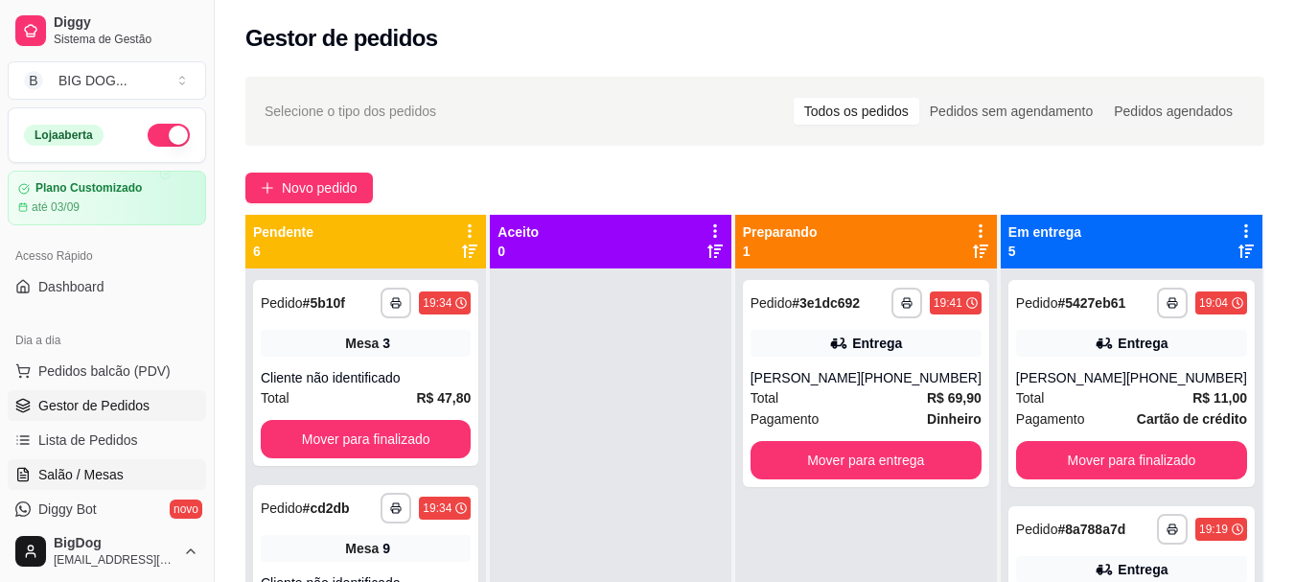
click at [89, 475] on span "Salão / Mesas" at bounding box center [80, 474] width 85 height 19
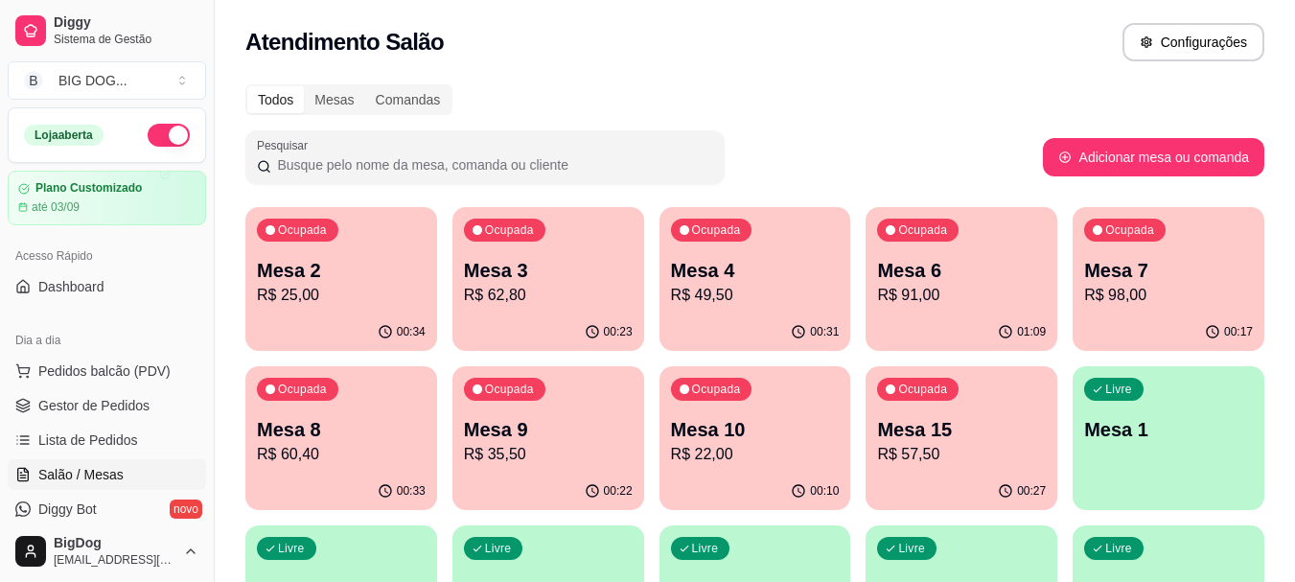
click at [936, 279] on p "Mesa 6" at bounding box center [961, 270] width 169 height 27
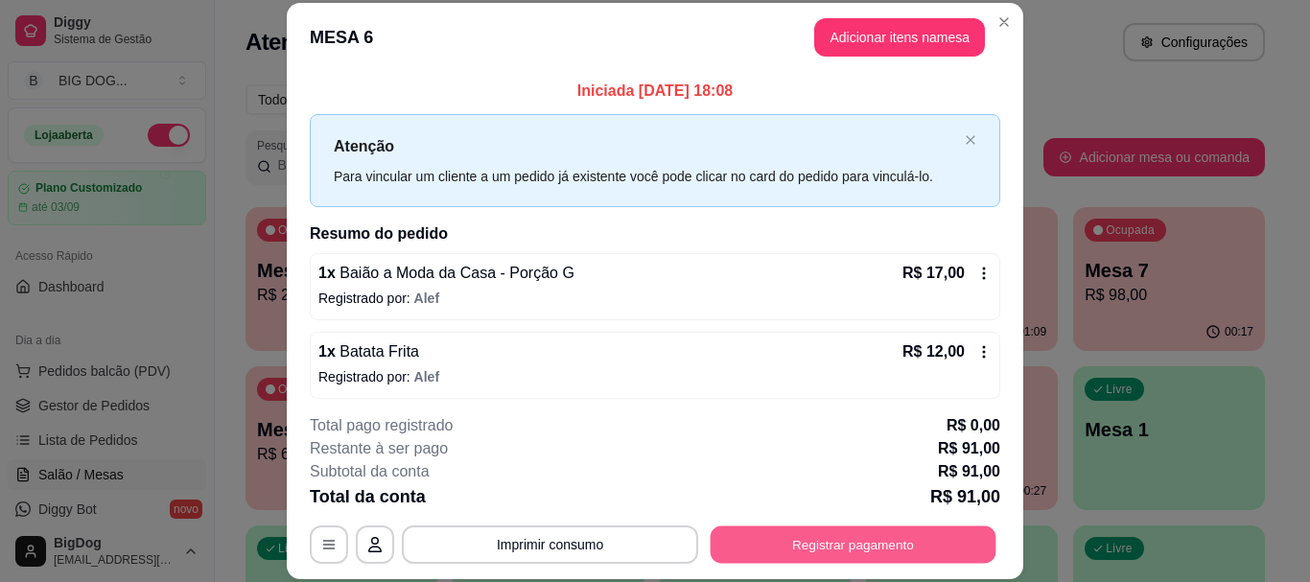
click at [799, 547] on button "Registrar pagamento" at bounding box center [854, 544] width 286 height 37
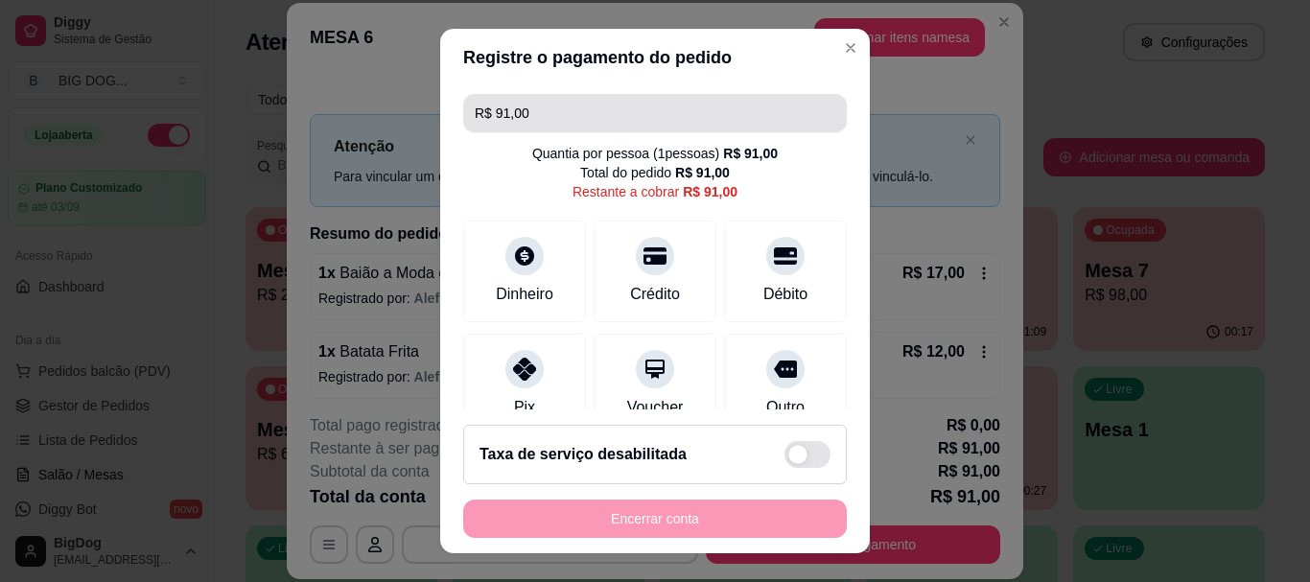
click at [646, 115] on input "R$ 91,00" at bounding box center [655, 113] width 361 height 38
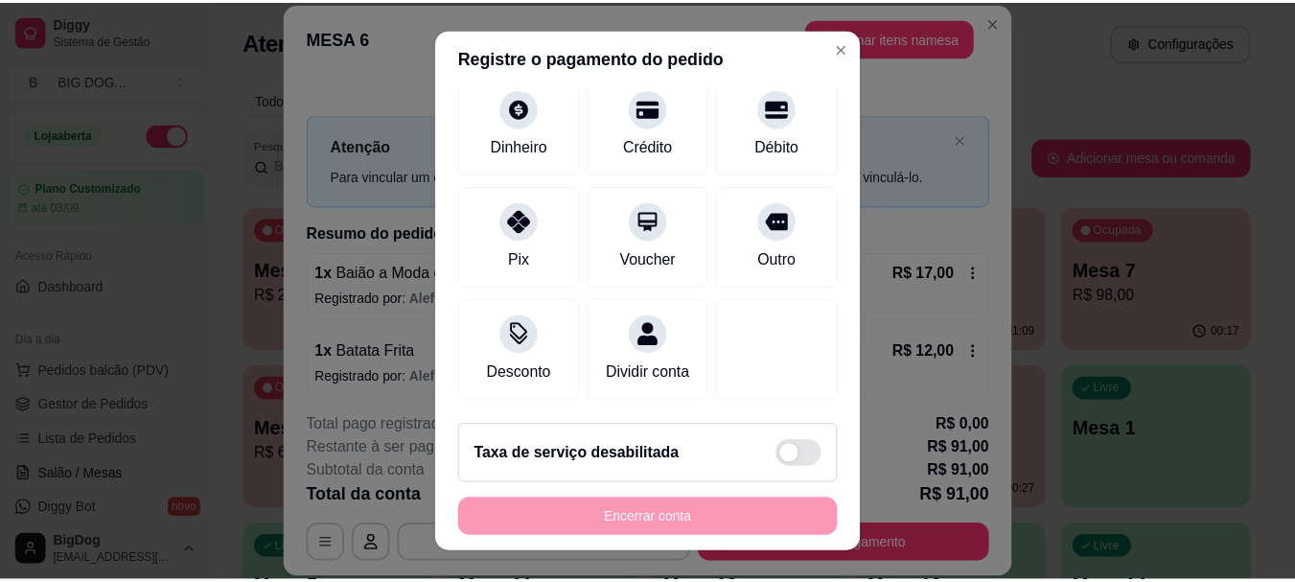
scroll to position [170, 0]
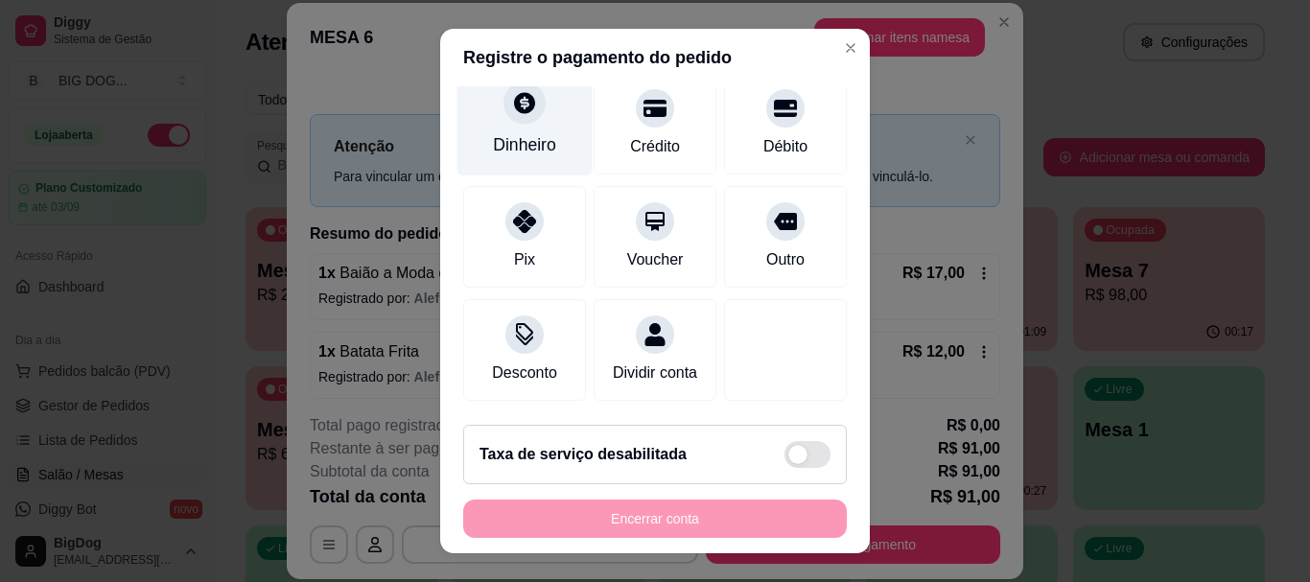
click at [542, 133] on div "Dinheiro" at bounding box center [524, 145] width 63 height 25
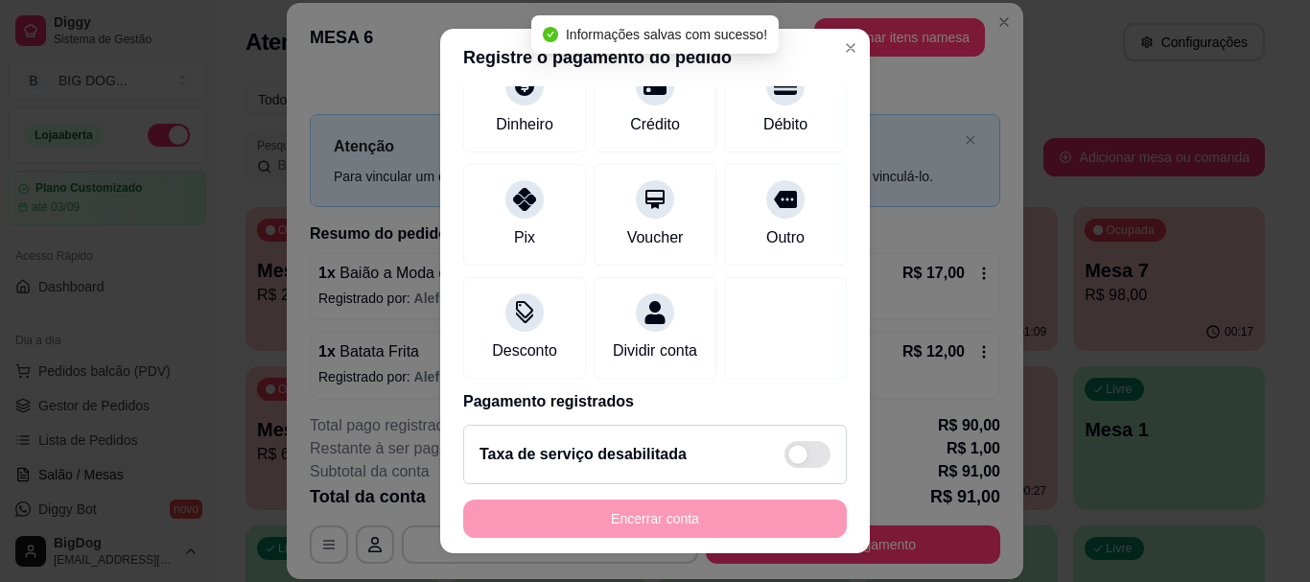
type input "R$ 1,00"
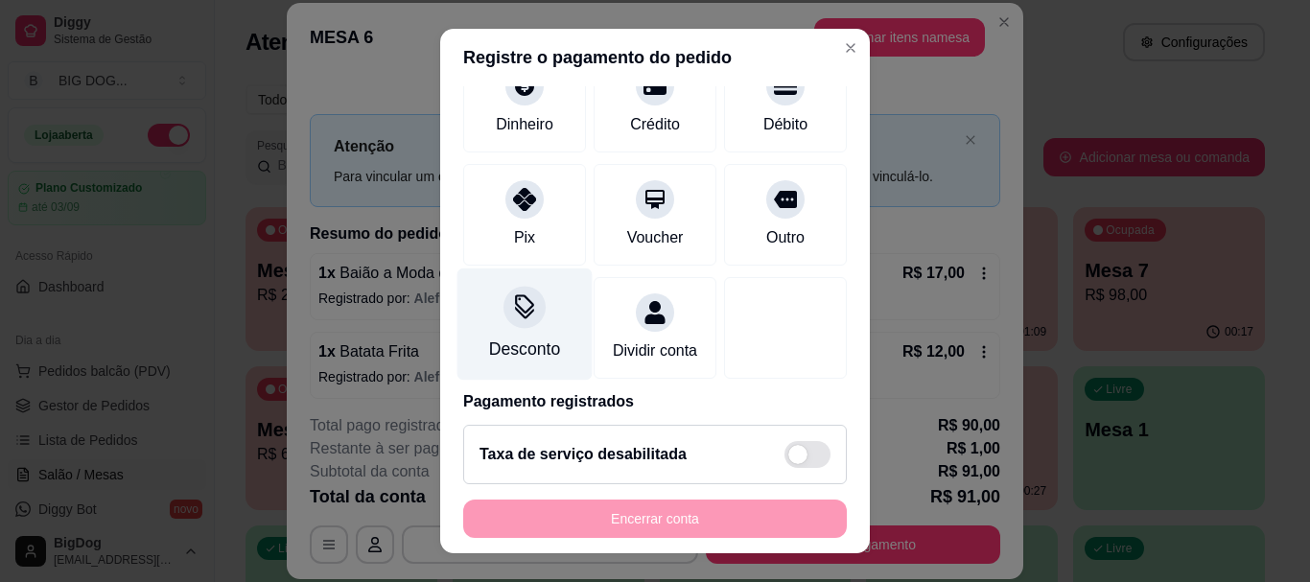
click at [512, 303] on icon at bounding box center [524, 307] width 25 height 25
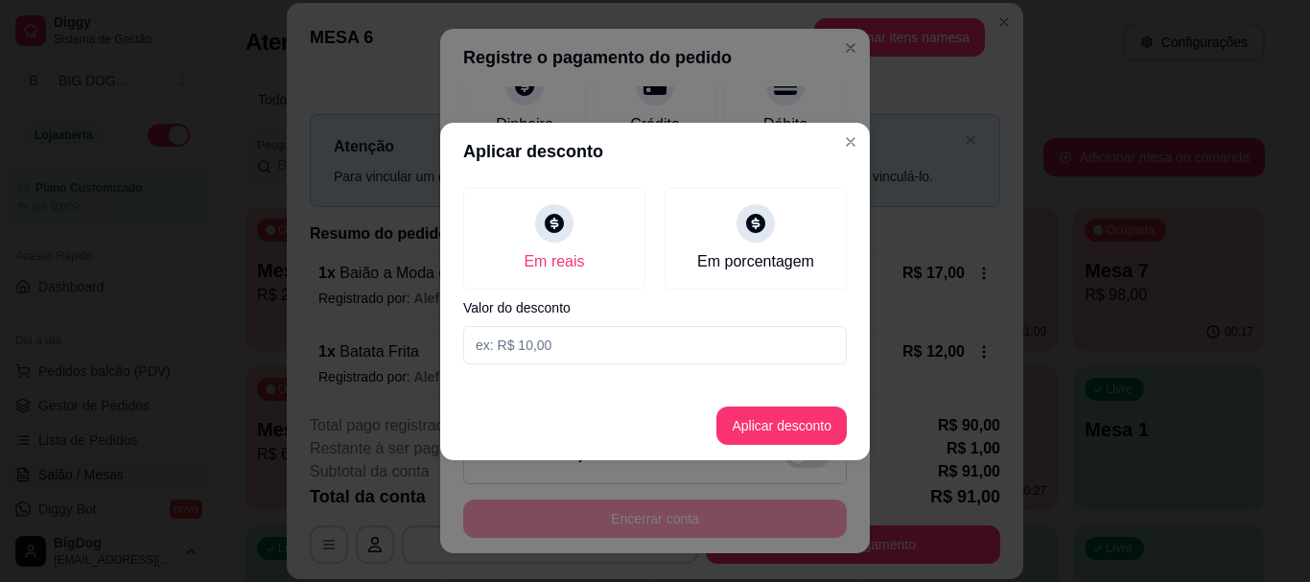
click at [630, 338] on input at bounding box center [655, 345] width 384 height 38
type input "1,00"
click at [813, 428] on button "Aplicar desconto" at bounding box center [781, 426] width 130 height 38
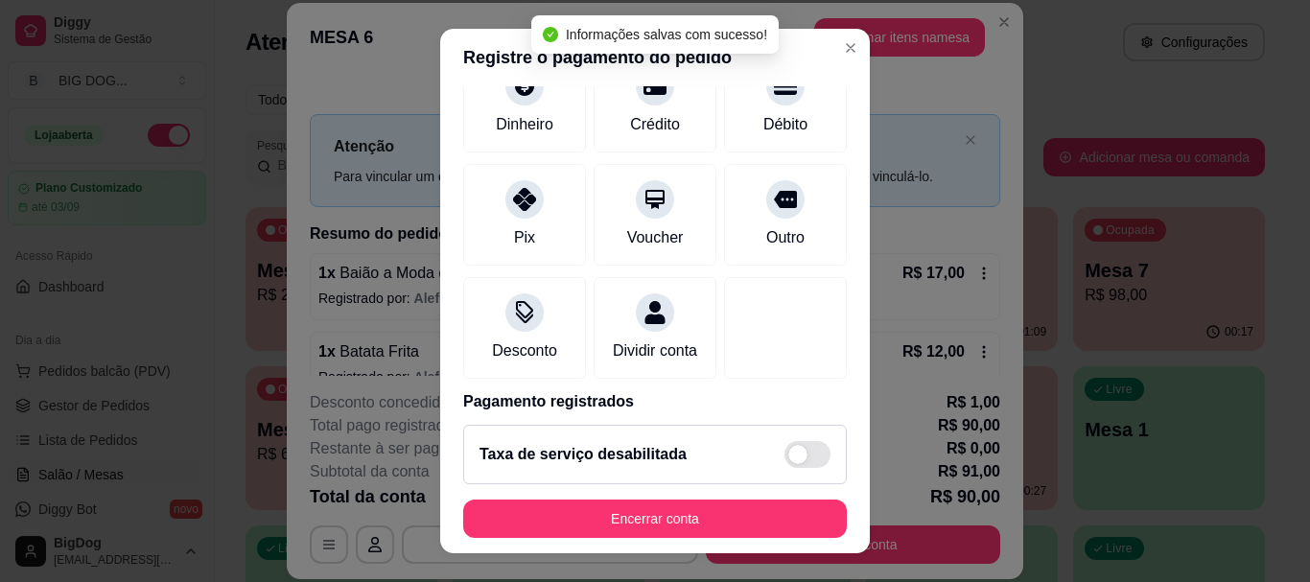
type input "R$ 0,00"
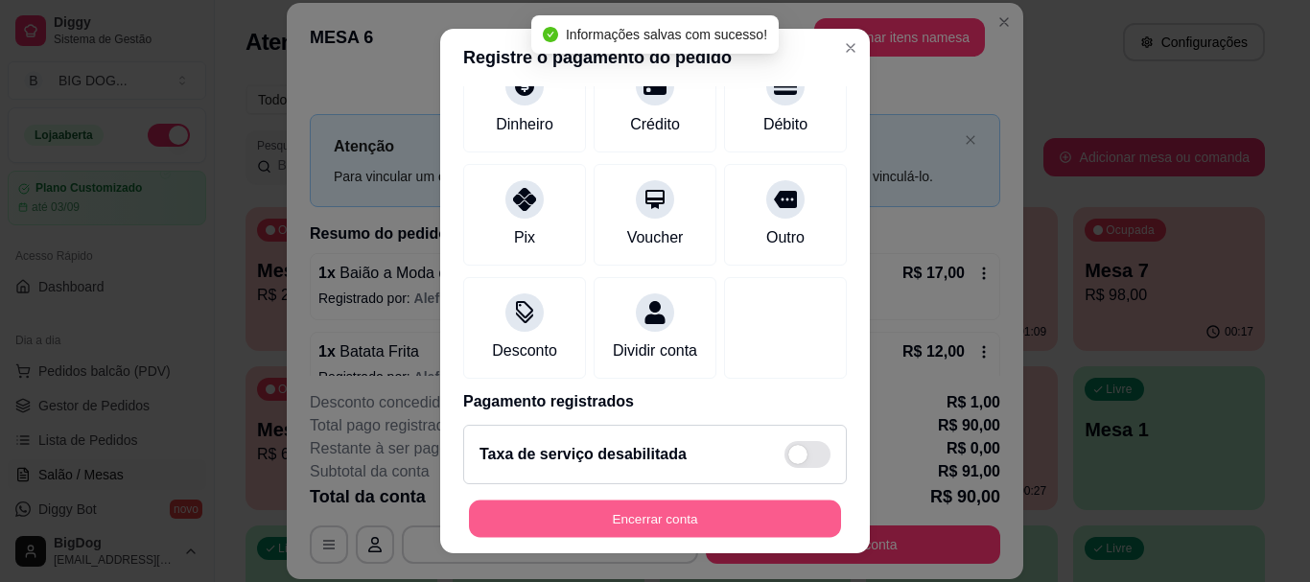
click at [703, 520] on button "Encerrar conta" at bounding box center [655, 518] width 372 height 37
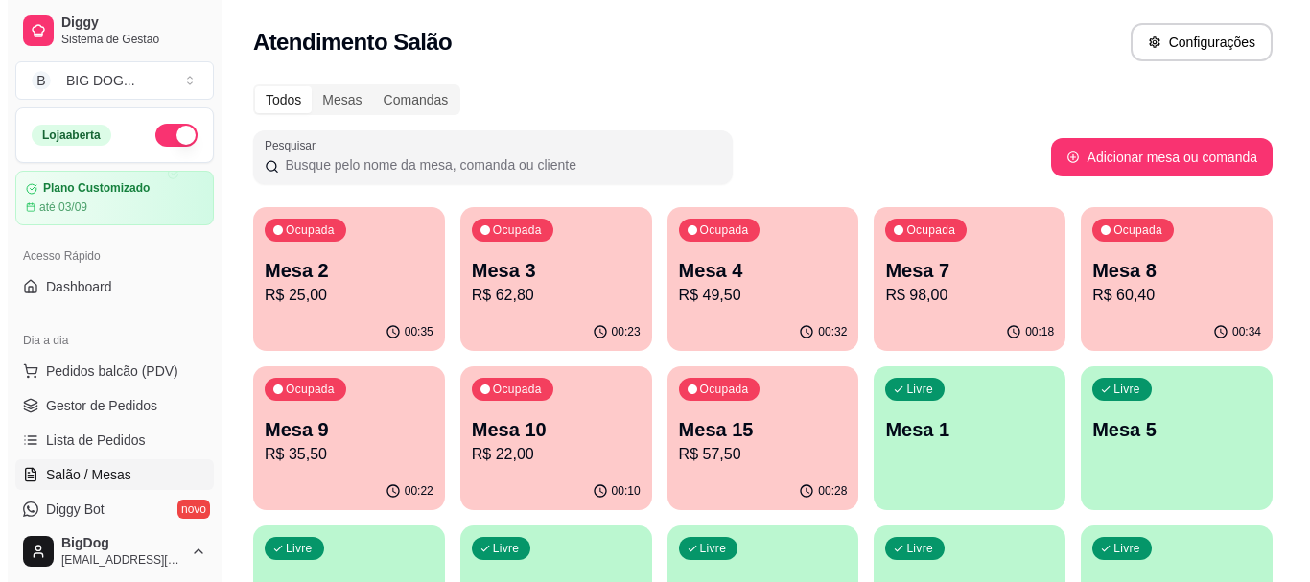
scroll to position [38, 0]
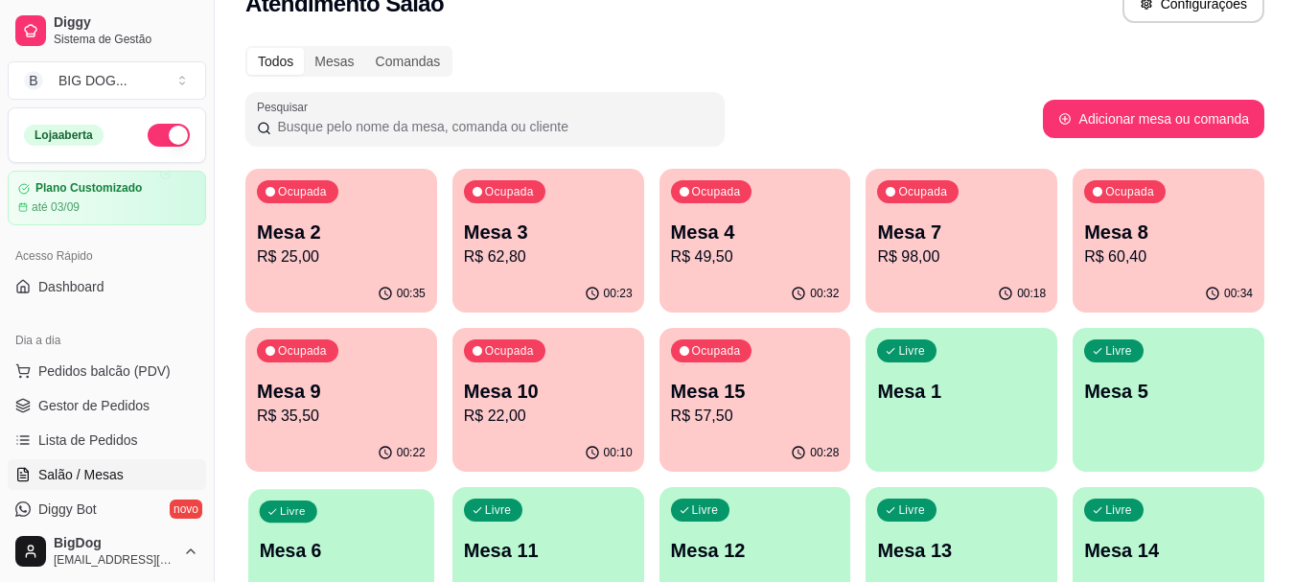
click at [315, 530] on div "Livre Mesa 6" at bounding box center [341, 547] width 186 height 117
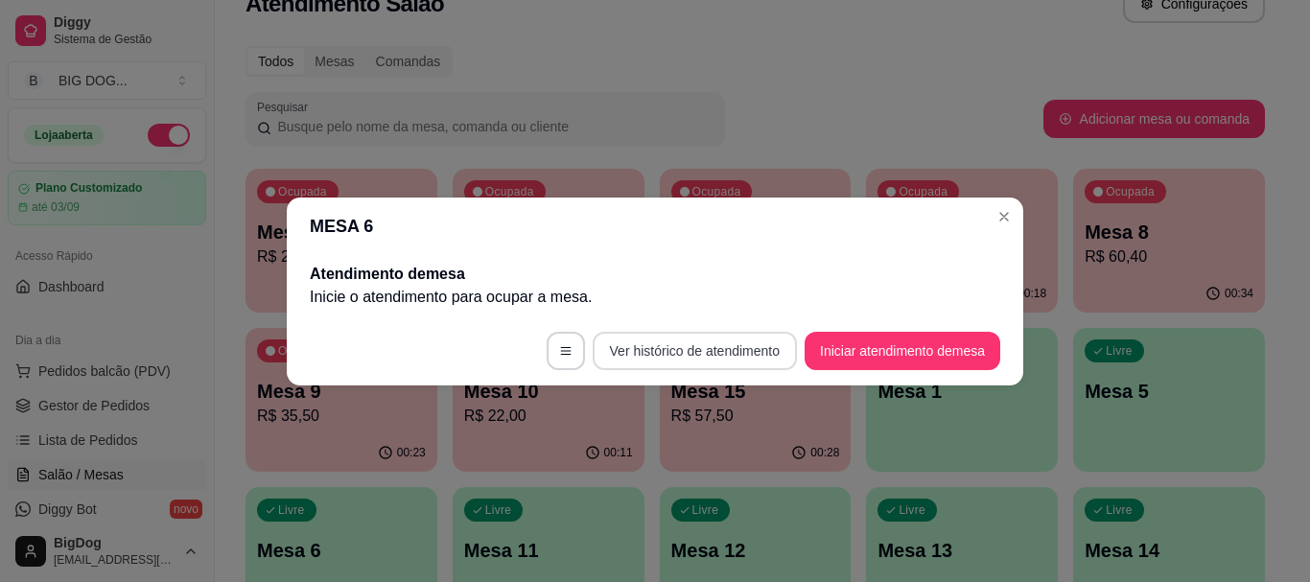
click at [721, 357] on button "Ver histórico de atendimento" at bounding box center [695, 351] width 204 height 38
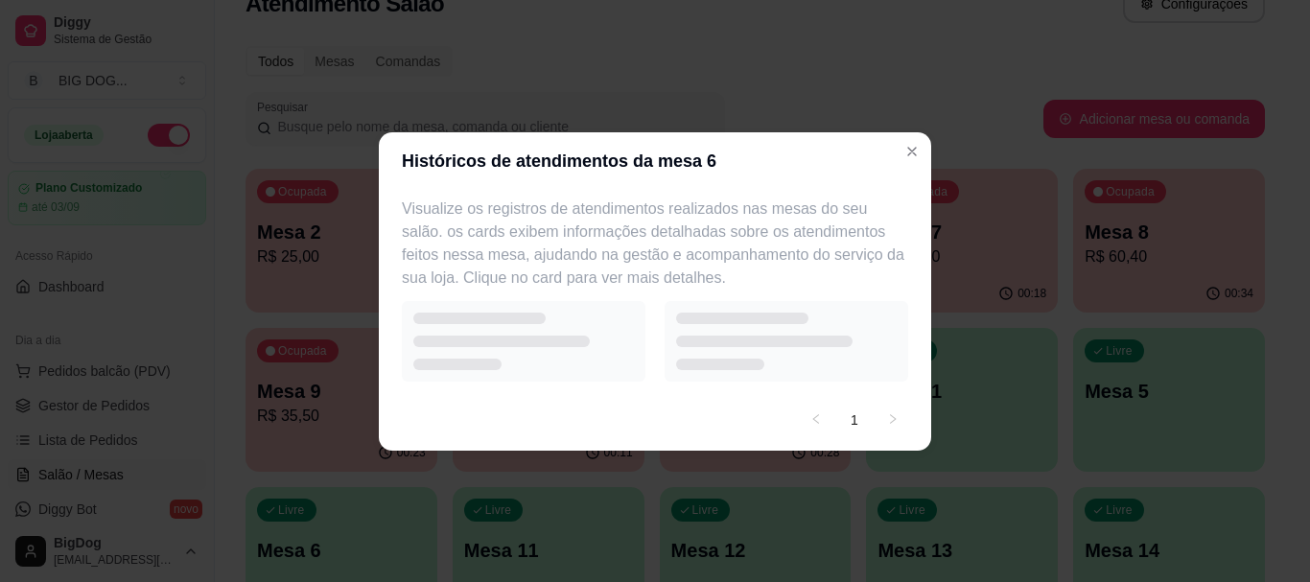
click at [929, 429] on footer "1" at bounding box center [655, 419] width 552 height 61
select select "7"
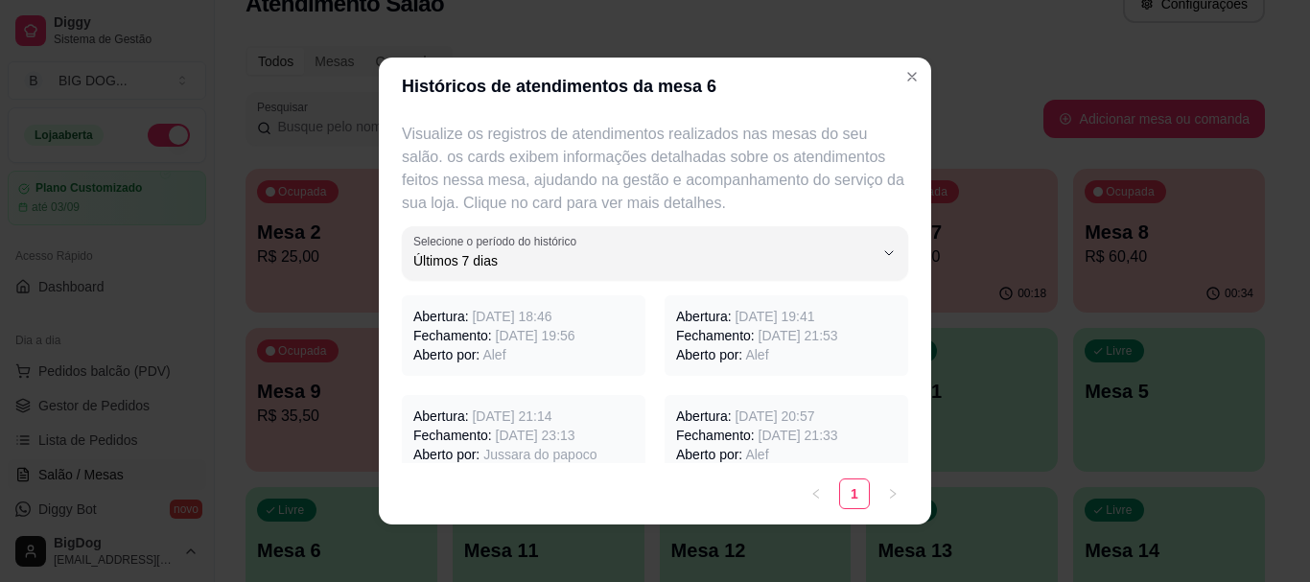
click at [495, 348] on span "Alef" at bounding box center [493, 354] width 23 height 15
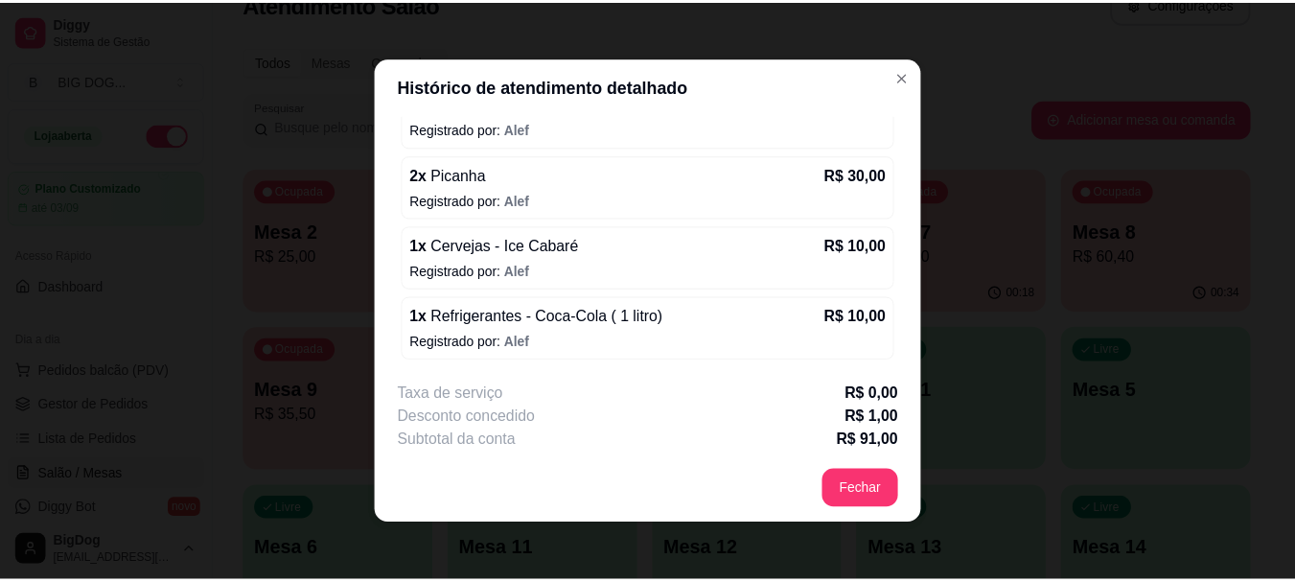
scroll to position [377, 0]
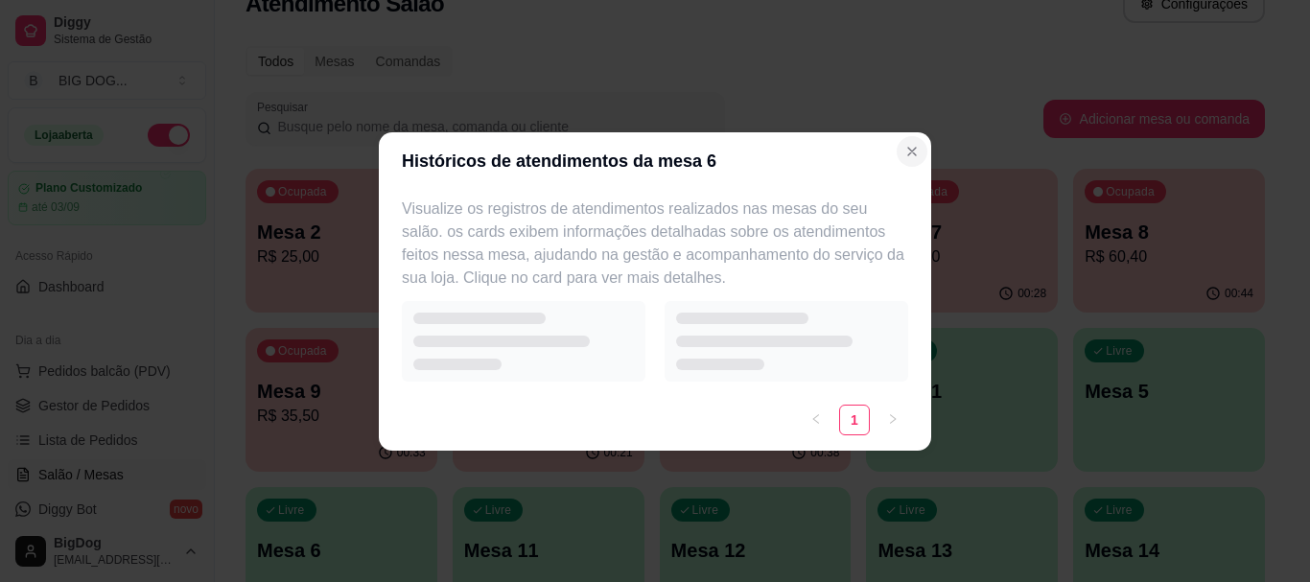
select select "7"
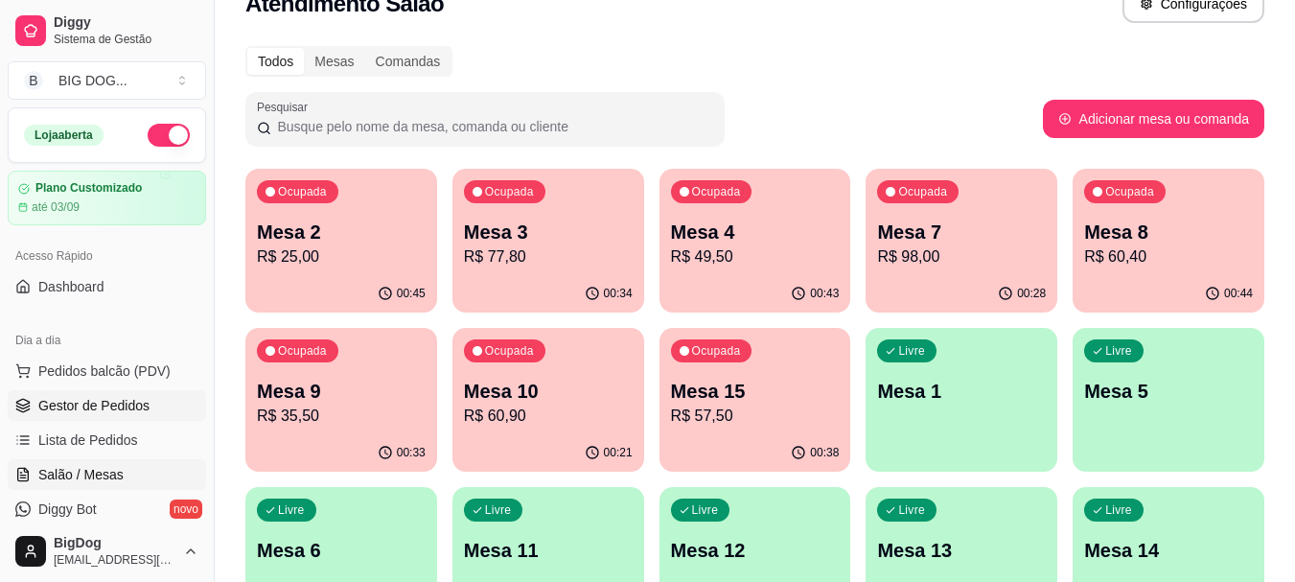
click at [114, 394] on link "Gestor de Pedidos" at bounding box center [107, 405] width 198 height 31
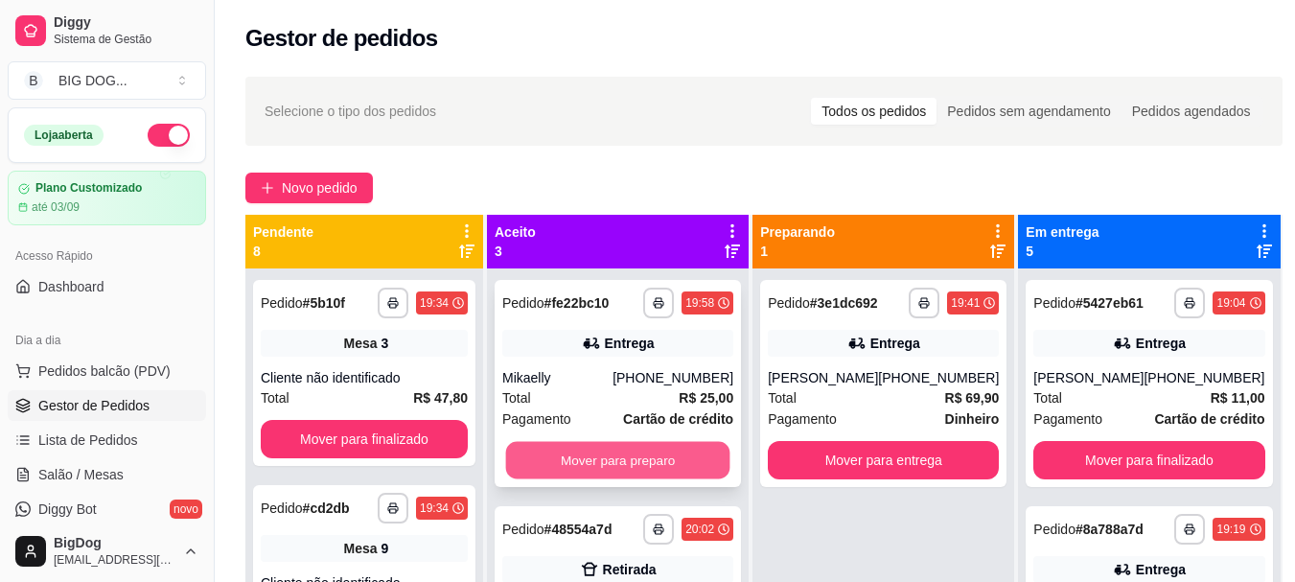
click at [584, 452] on button "Mover para preparo" at bounding box center [618, 460] width 224 height 37
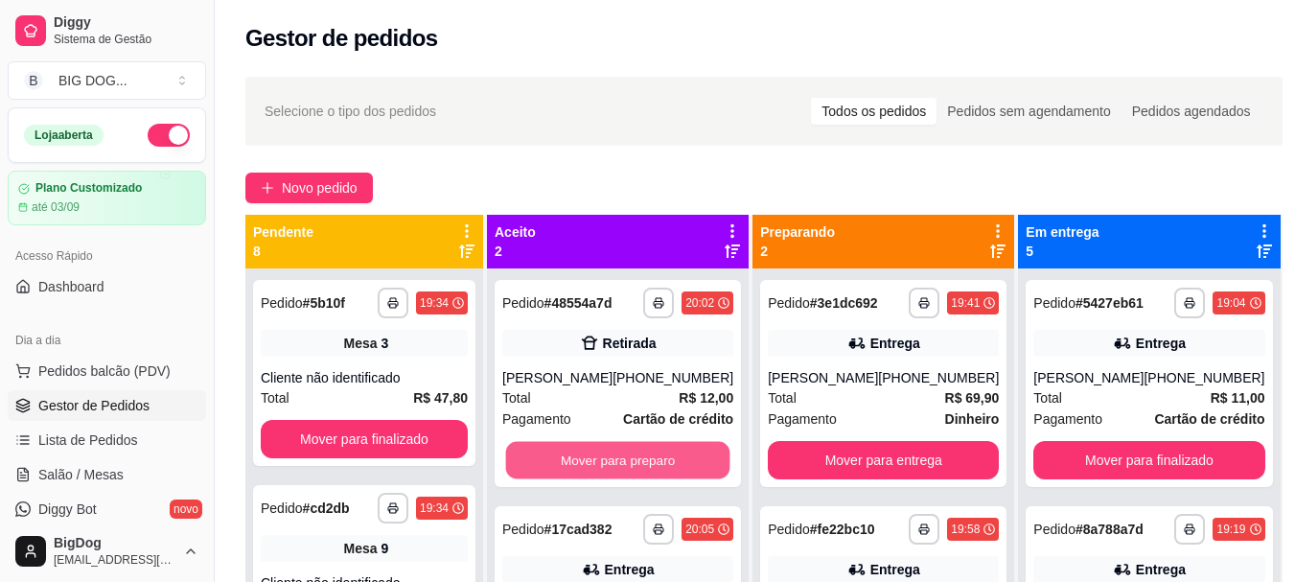
click at [584, 452] on button "Mover para preparo" at bounding box center [618, 460] width 224 height 37
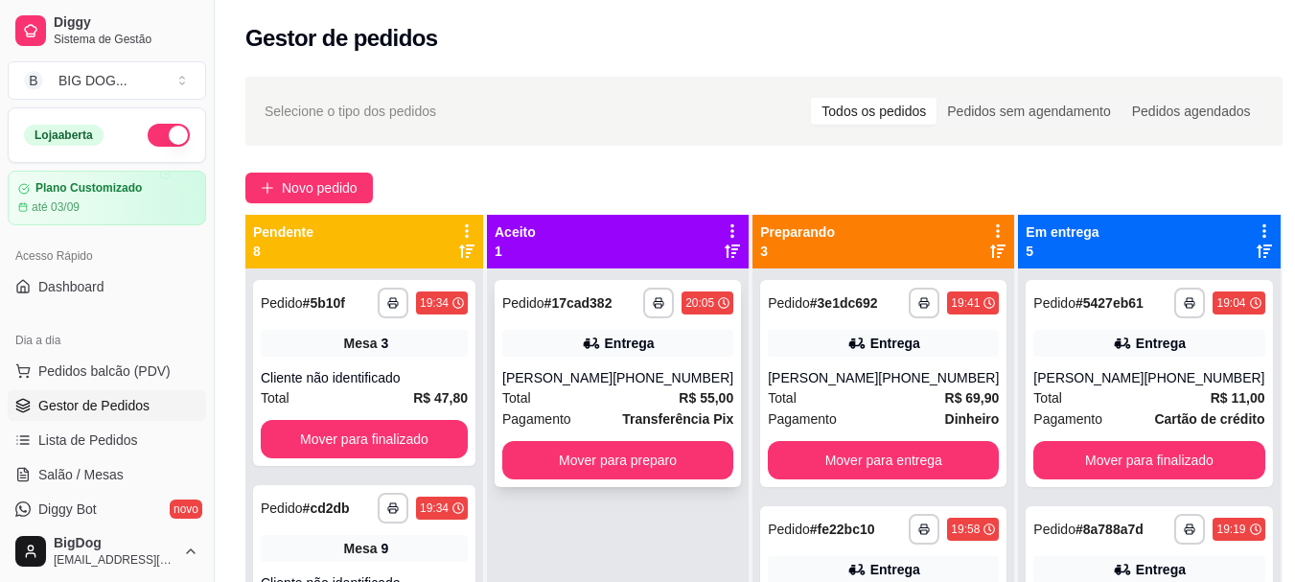
click at [613, 386] on div "[PERSON_NAME]" at bounding box center [557, 377] width 110 height 19
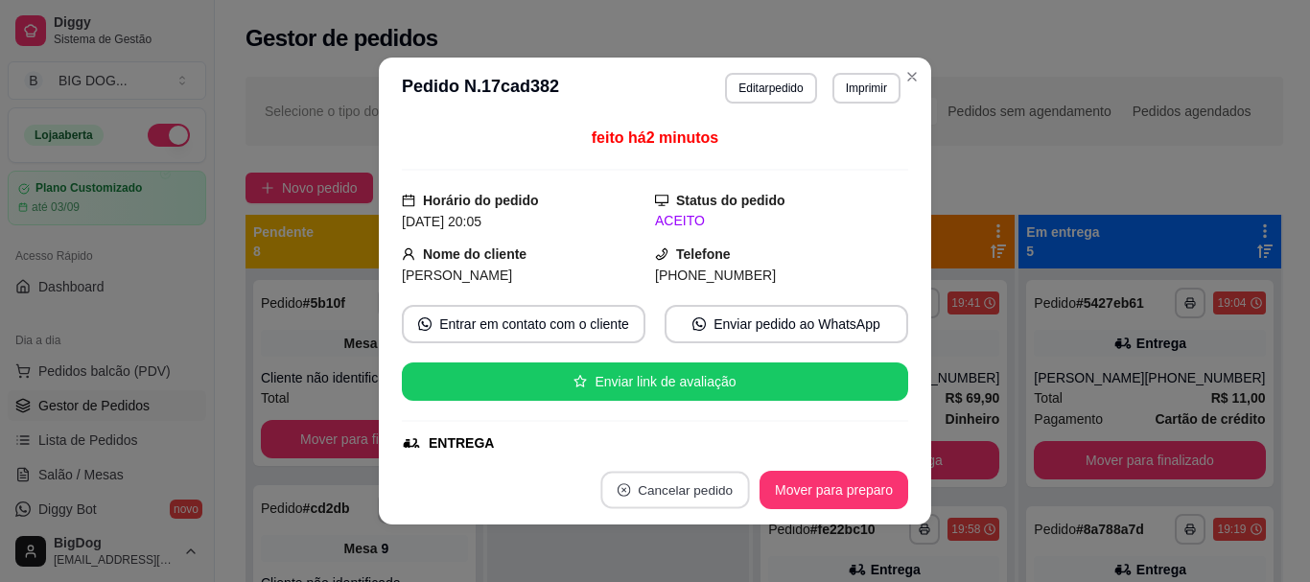
click at [700, 501] on button "Cancelar pedido" at bounding box center [674, 490] width 149 height 37
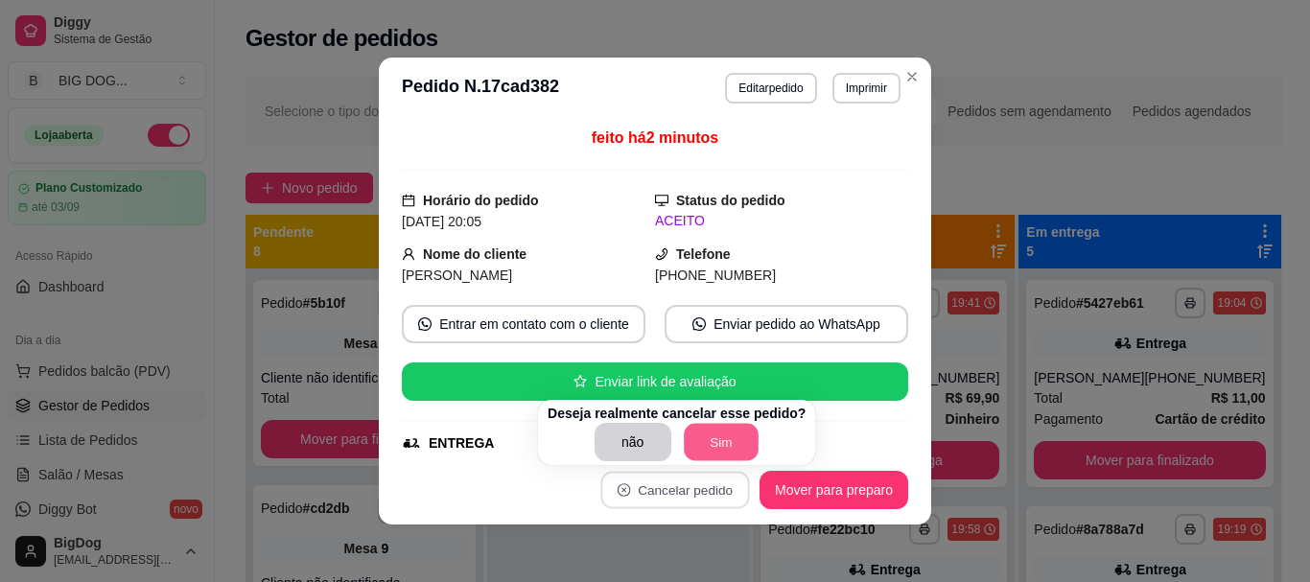
click at [723, 427] on button "Sim" at bounding box center [721, 442] width 75 height 37
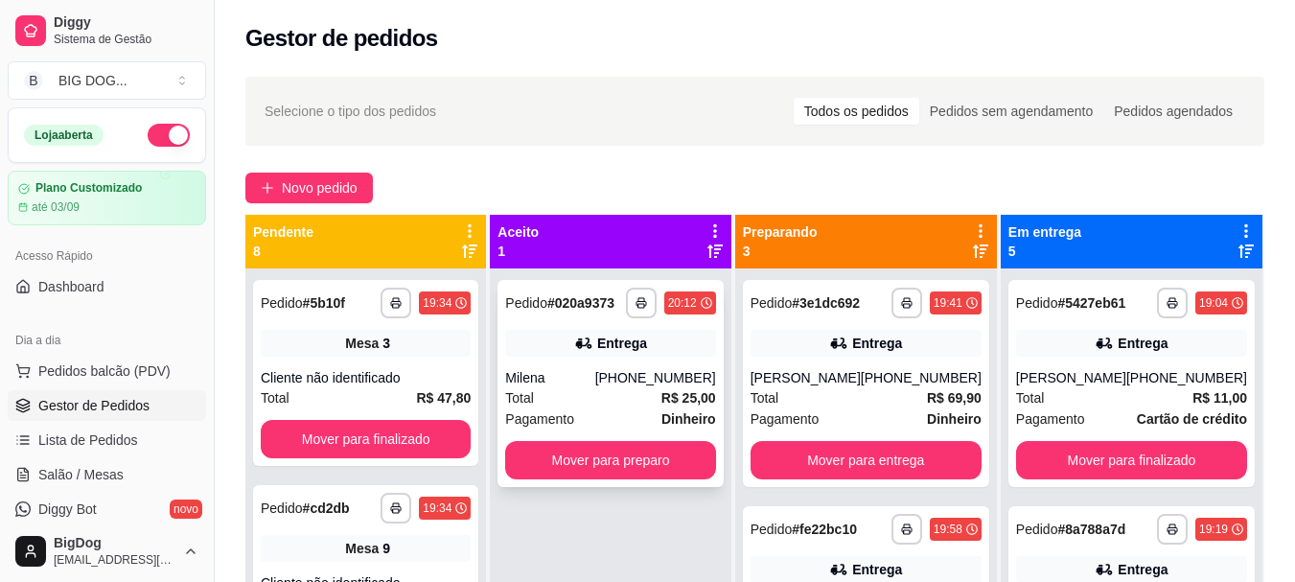
click at [613, 404] on div "Total R$ 25,00" at bounding box center [610, 397] width 210 height 21
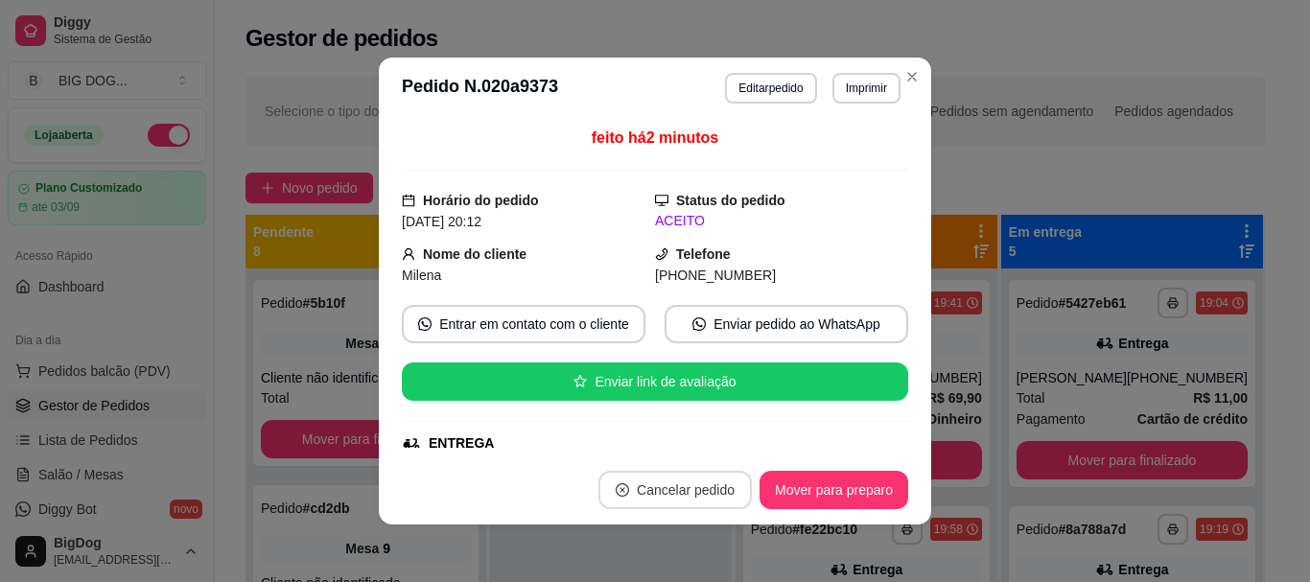
click at [683, 494] on button "Cancelar pedido" at bounding box center [674, 490] width 153 height 38
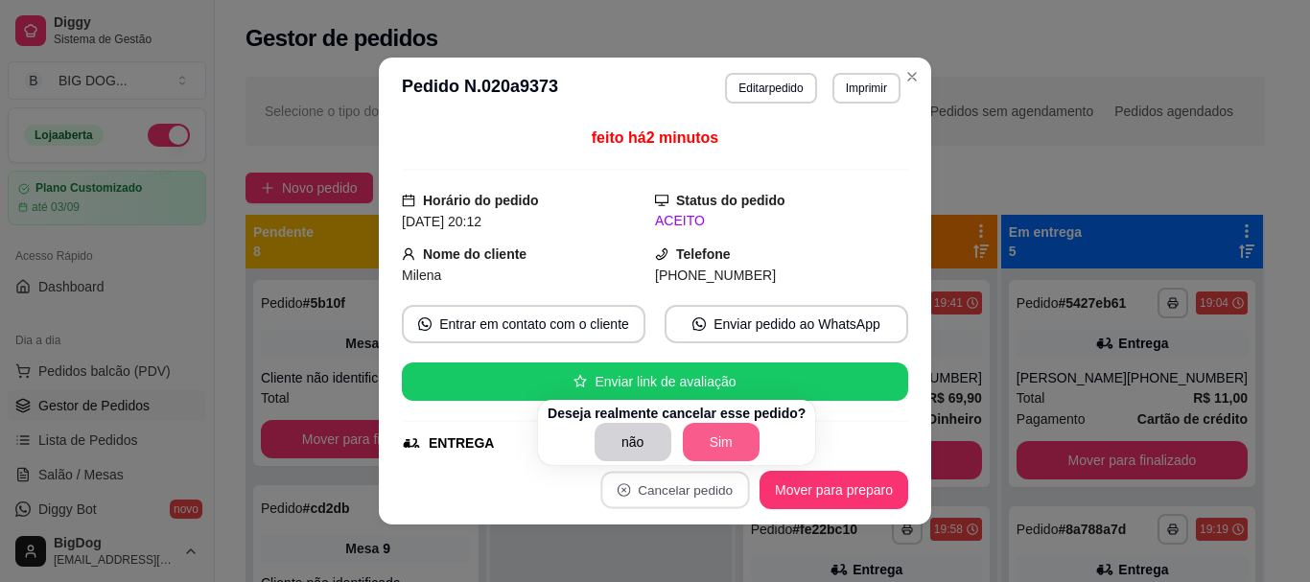
click at [720, 450] on button "Sim" at bounding box center [721, 442] width 77 height 38
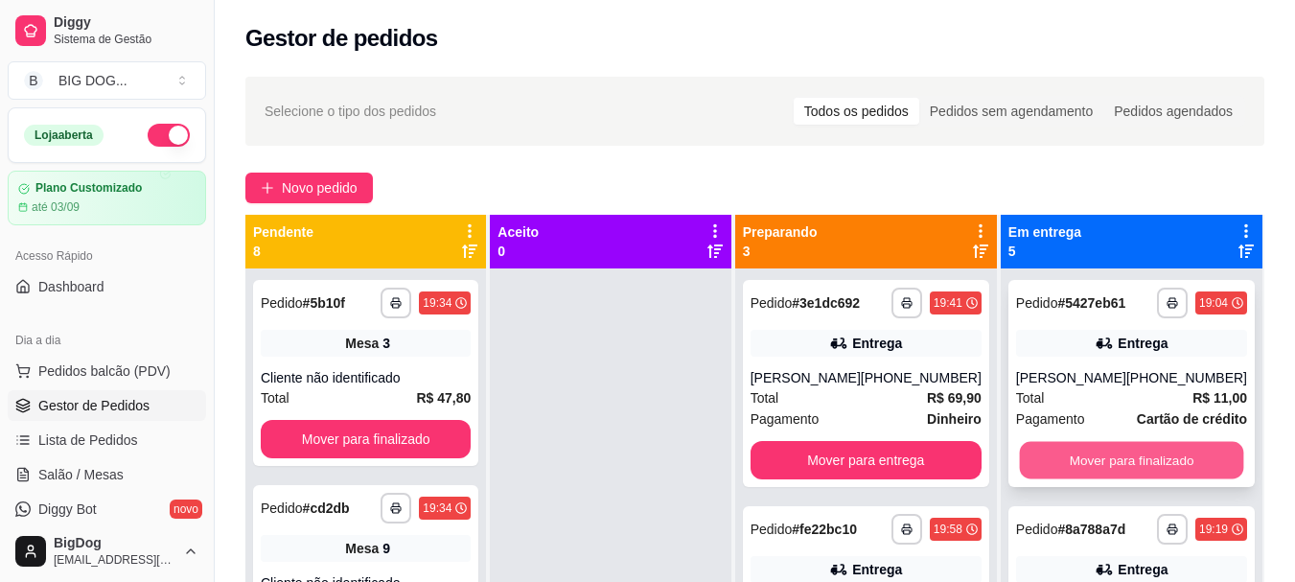
click at [1082, 471] on button "Mover para finalizado" at bounding box center [1131, 460] width 224 height 37
click at [1082, 471] on button "Mover para finalizado" at bounding box center [1131, 460] width 231 height 38
click at [1082, 471] on button "Mover para finalizado" at bounding box center [1131, 460] width 224 height 37
click at [1126, 475] on button "Mover para finalizado" at bounding box center [1131, 460] width 224 height 37
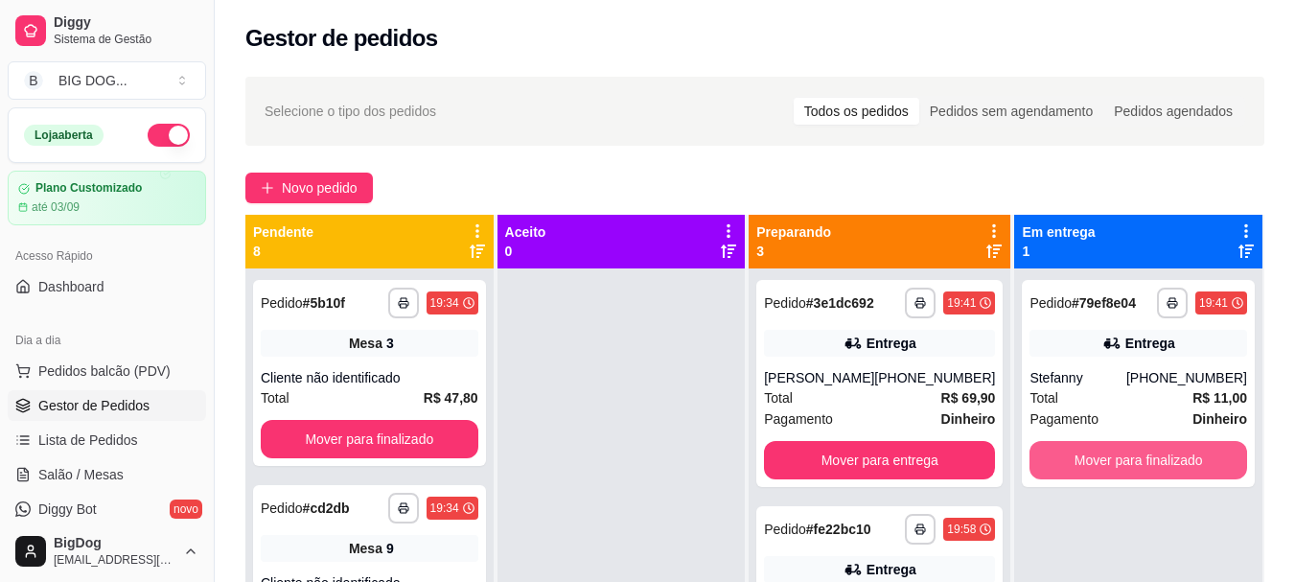
click at [1126, 475] on button "Mover para finalizado" at bounding box center [1139, 460] width 218 height 38
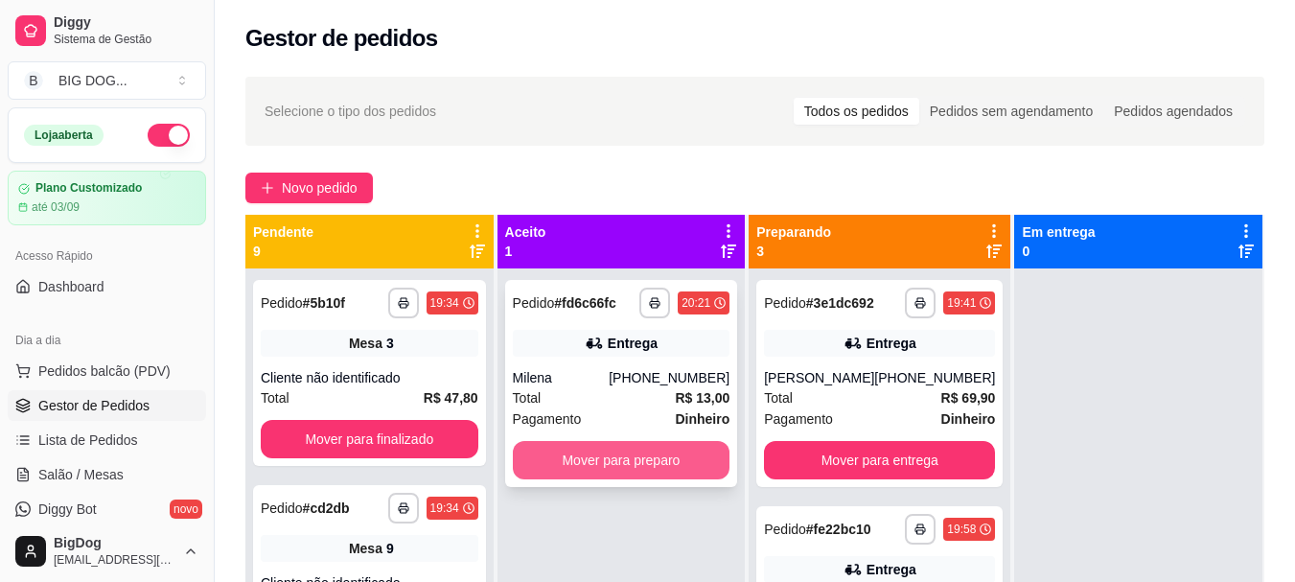
click at [562, 453] on button "Mover para preparo" at bounding box center [622, 460] width 218 height 38
click at [597, 449] on button "Mover para preparo" at bounding box center [621, 460] width 211 height 37
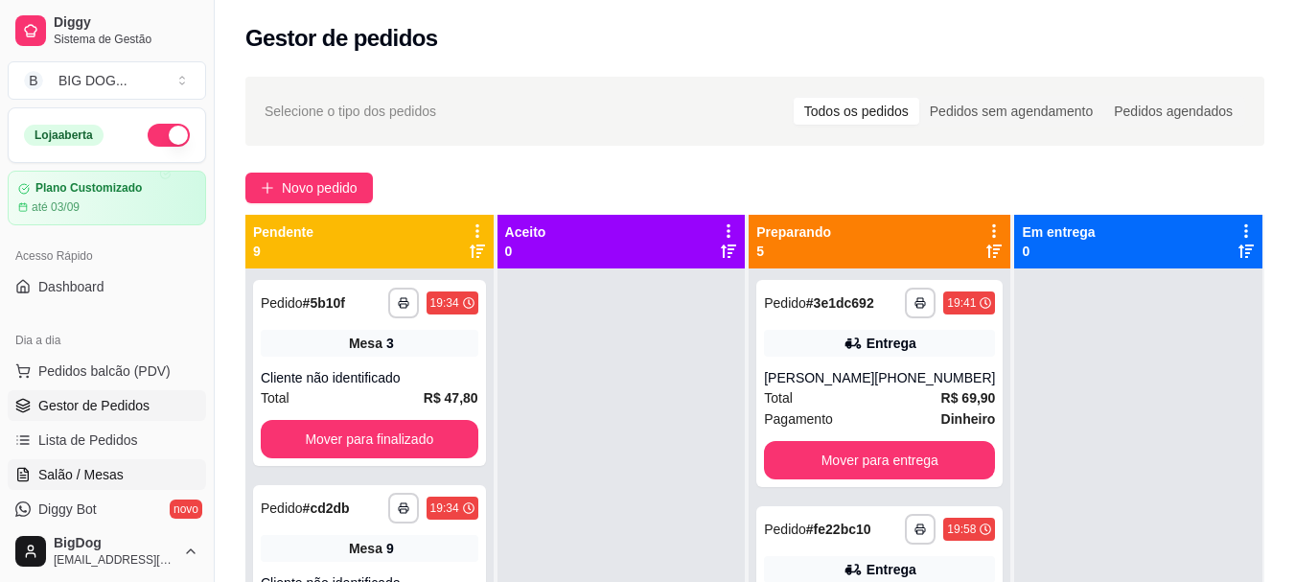
click at [107, 478] on span "Salão / Mesas" at bounding box center [80, 474] width 85 height 19
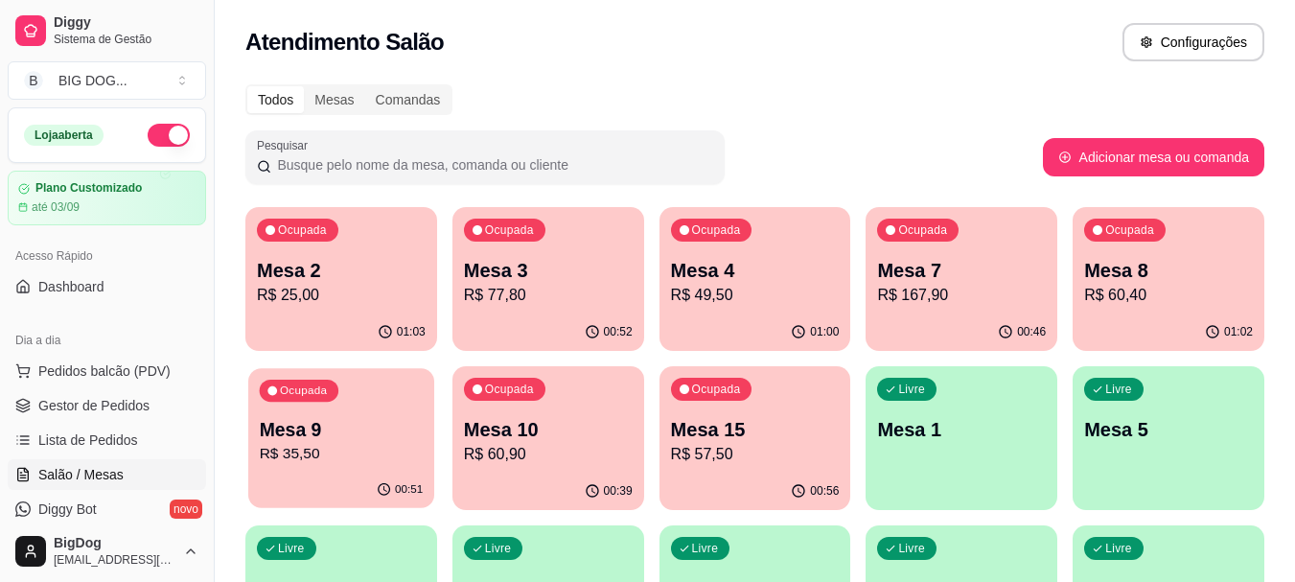
click at [363, 468] on div "Ocupada Mesa 9 R$ 35,50" at bounding box center [341, 420] width 186 height 104
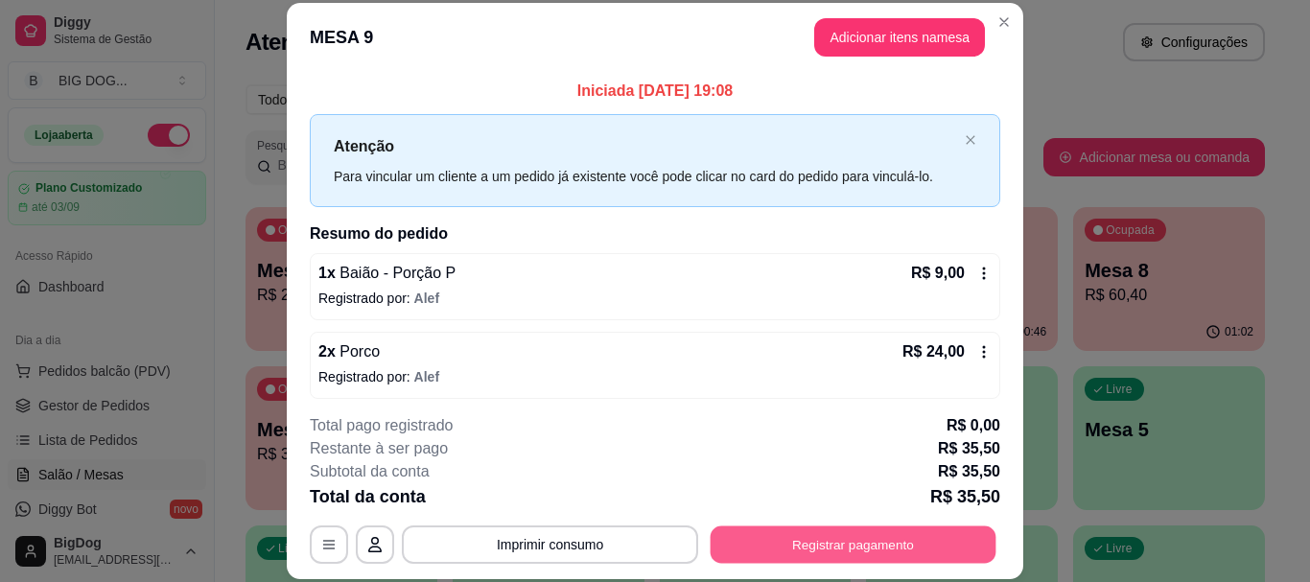
click at [852, 535] on button "Registrar pagamento" at bounding box center [854, 544] width 286 height 37
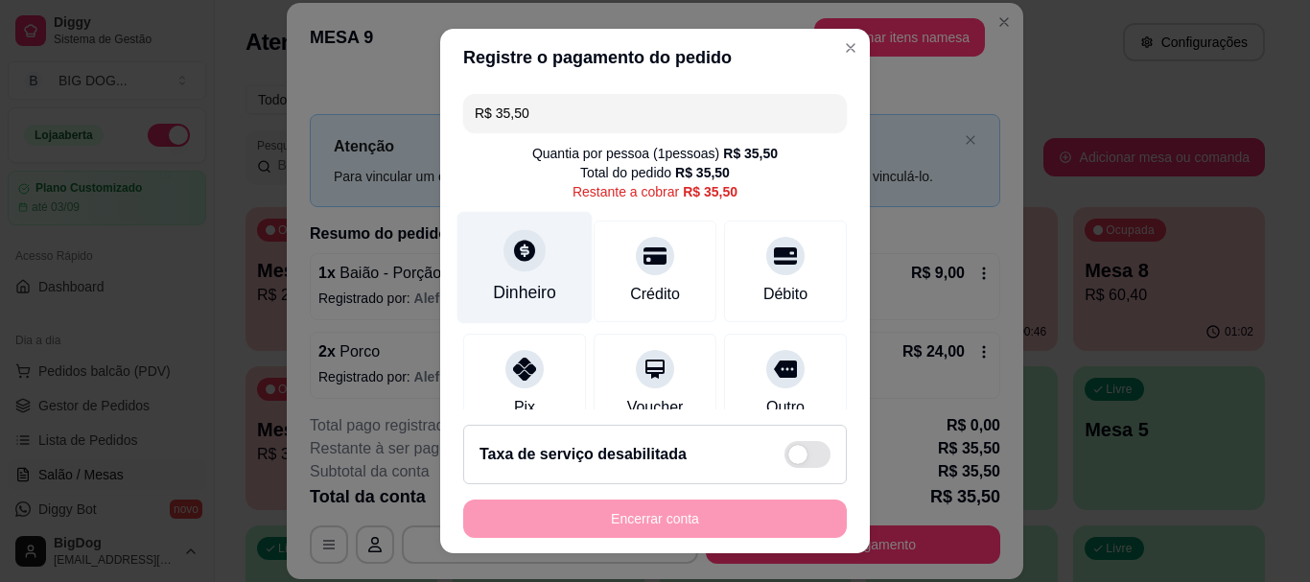
click at [530, 278] on div "Dinheiro" at bounding box center [524, 268] width 135 height 112
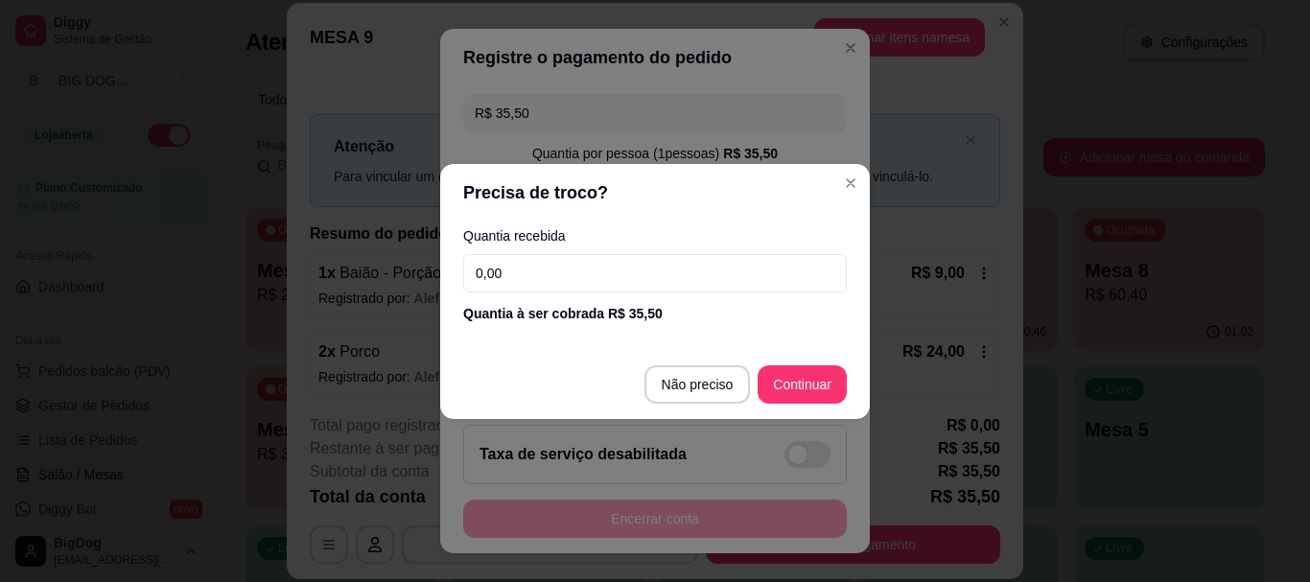
click at [578, 268] on input "0,00" at bounding box center [655, 273] width 384 height 38
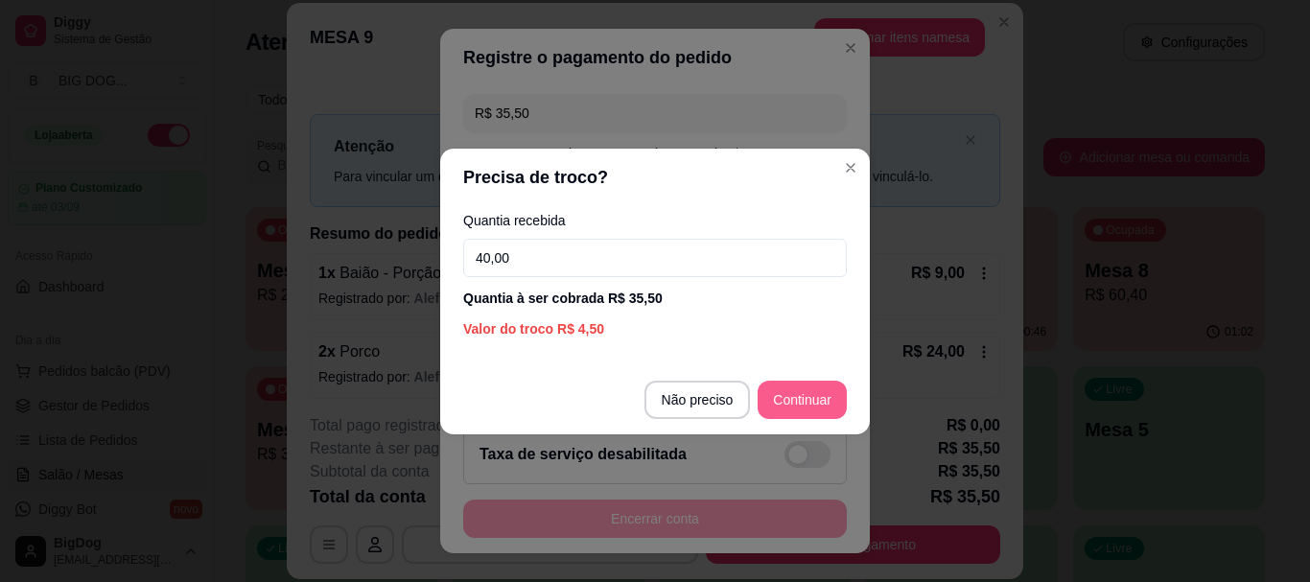
type input "40,00"
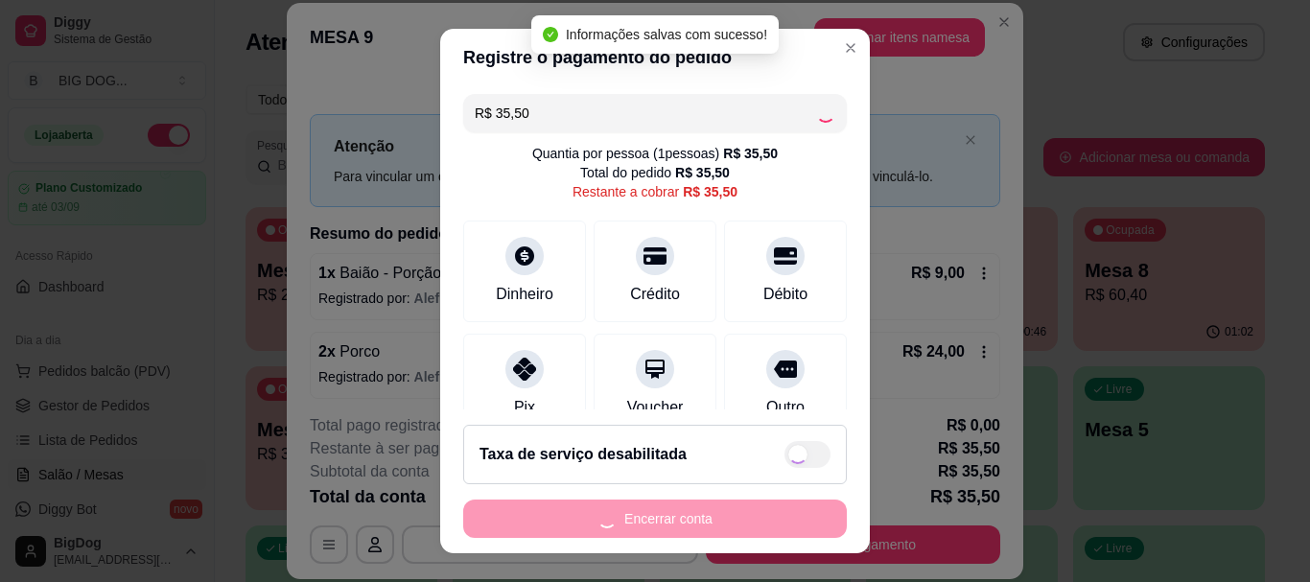
type input "R$ 0,00"
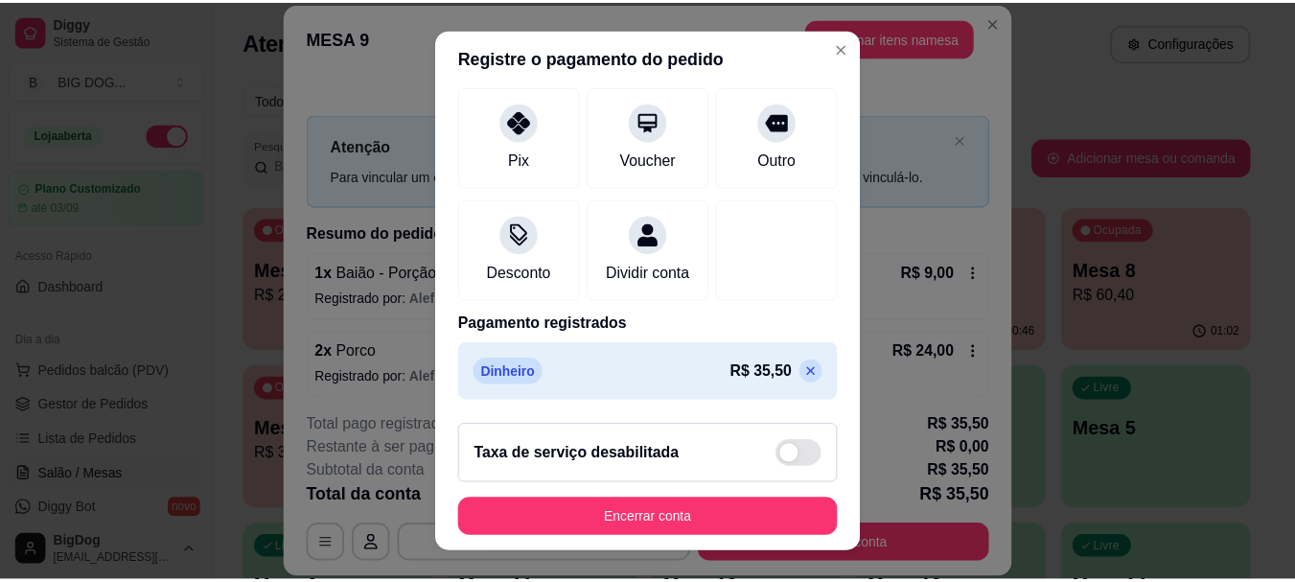
scroll to position [250, 0]
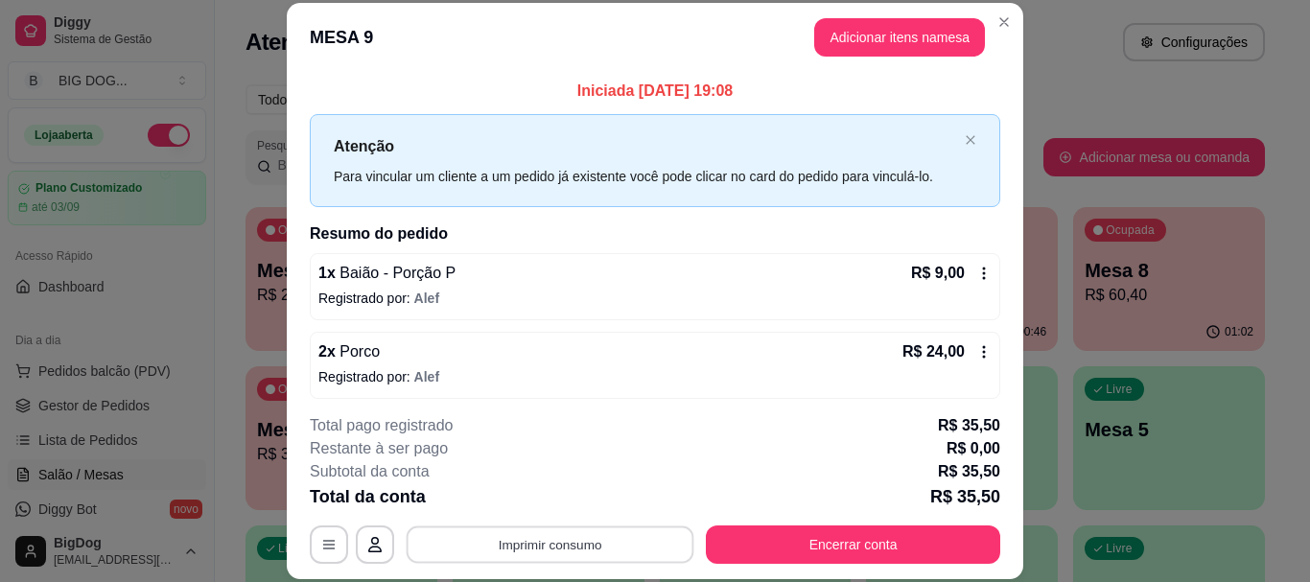
click at [651, 548] on button "Imprimir consumo" at bounding box center [551, 544] width 288 height 37
click at [568, 504] on button "IMPRESSORA" at bounding box center [548, 500] width 139 height 31
click at [589, 539] on button "Imprimir consumo" at bounding box center [550, 544] width 296 height 38
click at [559, 498] on button "IMPRESSORA" at bounding box center [548, 500] width 139 height 31
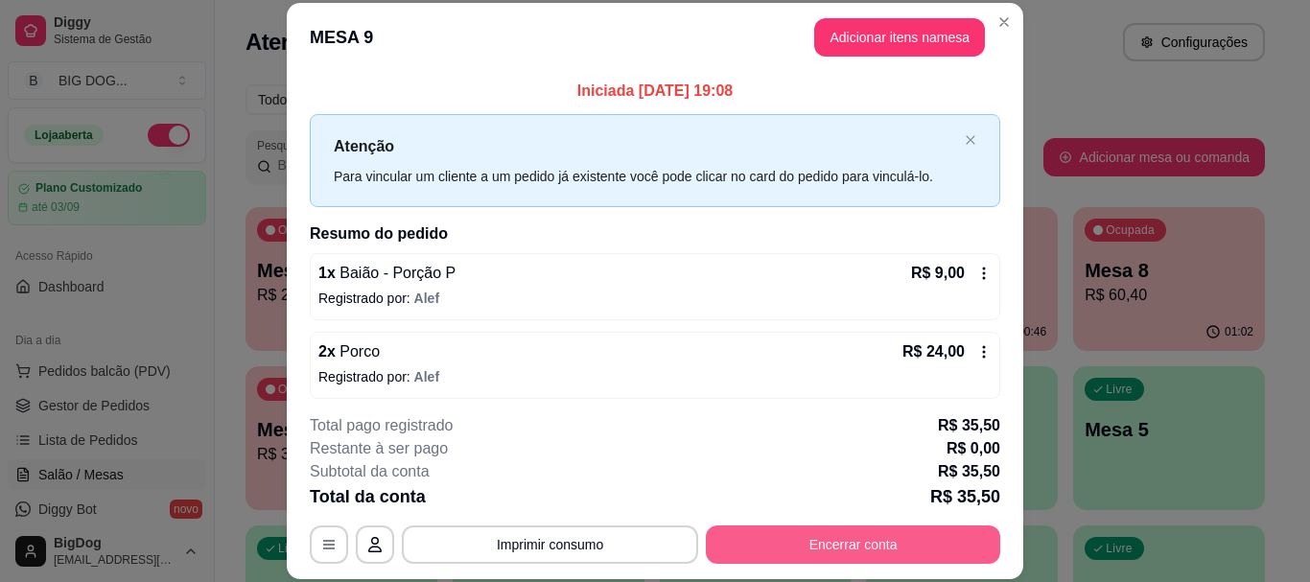
click at [864, 547] on button "Encerrar conta" at bounding box center [853, 544] width 294 height 38
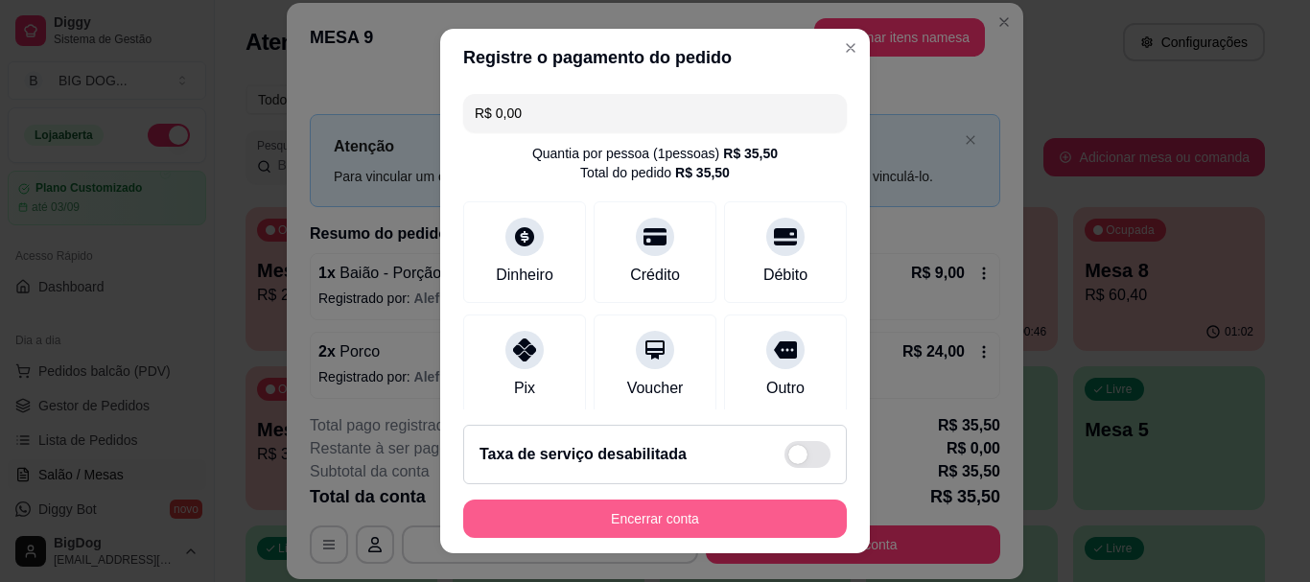
click at [594, 519] on button "Encerrar conta" at bounding box center [655, 519] width 384 height 38
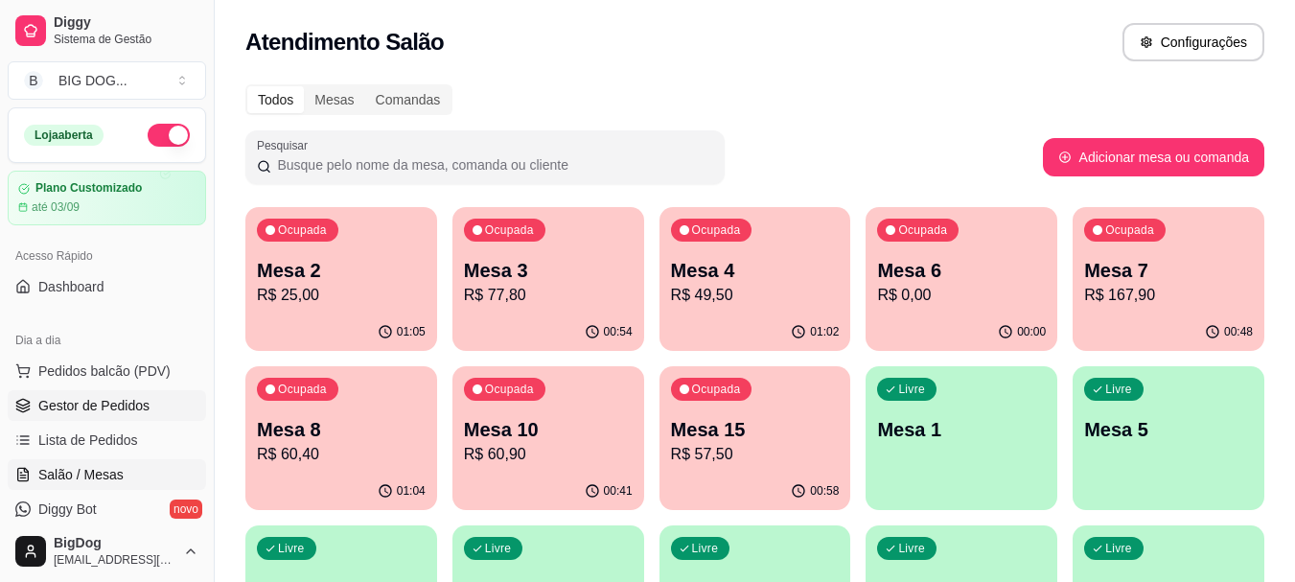
click at [89, 402] on span "Gestor de Pedidos" at bounding box center [93, 405] width 111 height 19
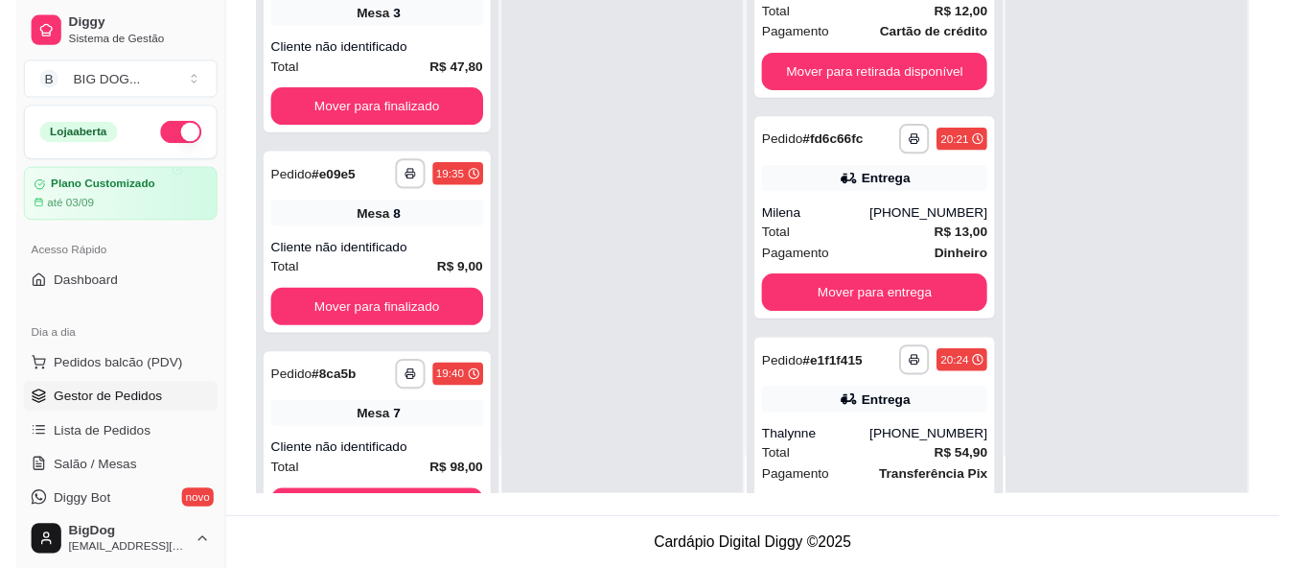
scroll to position [54, 0]
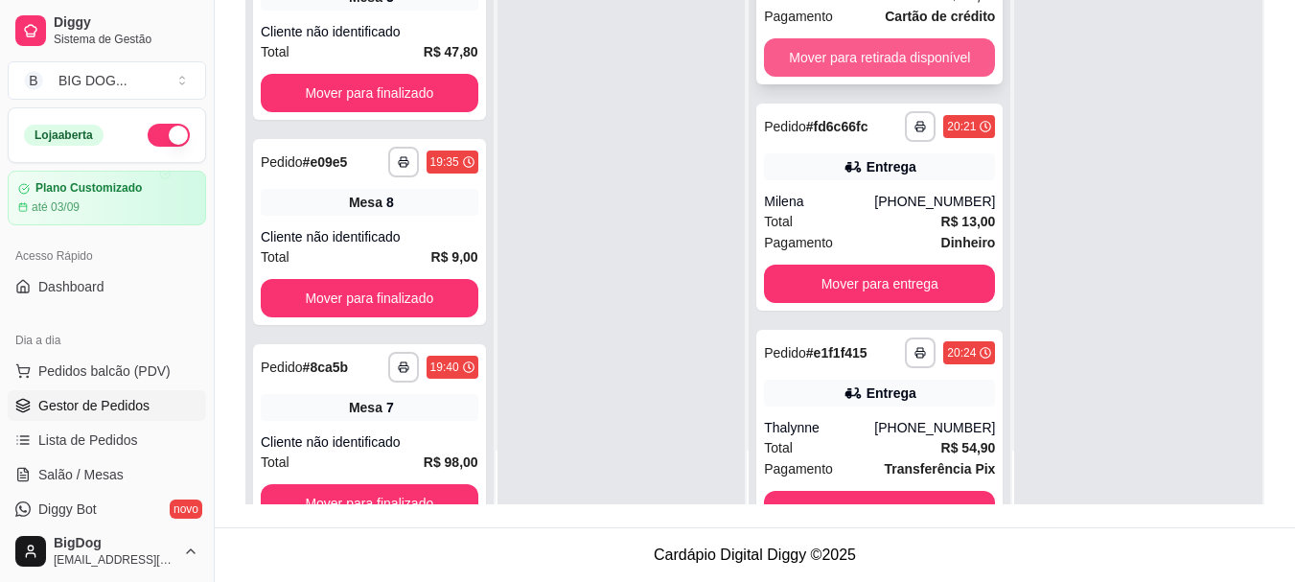
click at [930, 77] on button "Mover para retirada disponível" at bounding box center [879, 57] width 231 height 38
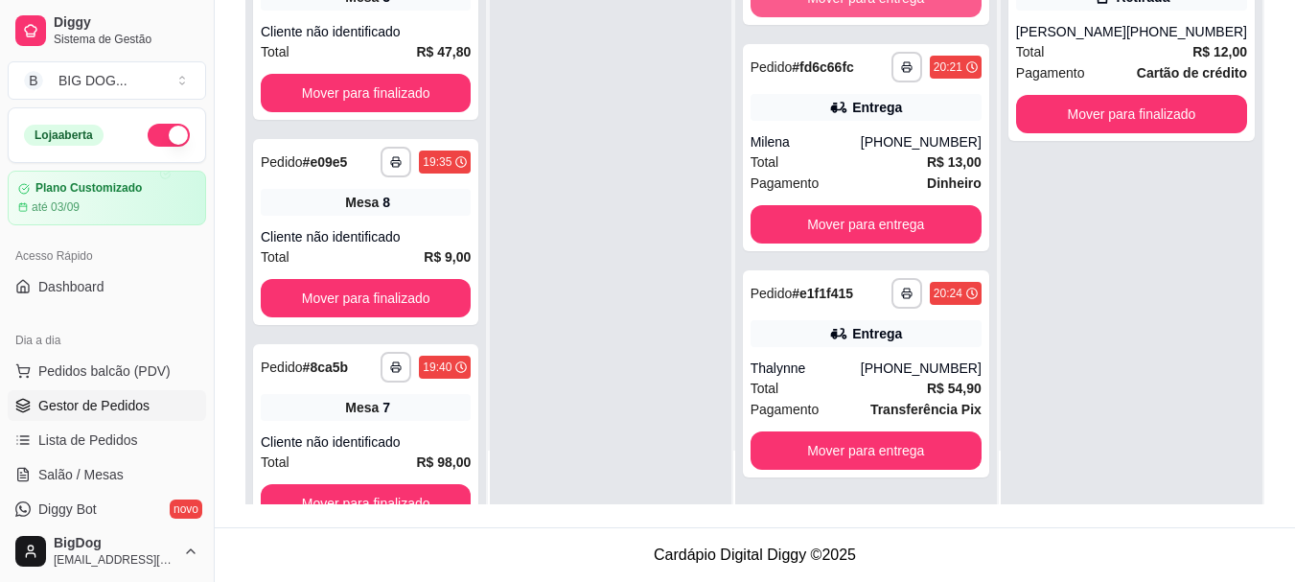
scroll to position [283, 0]
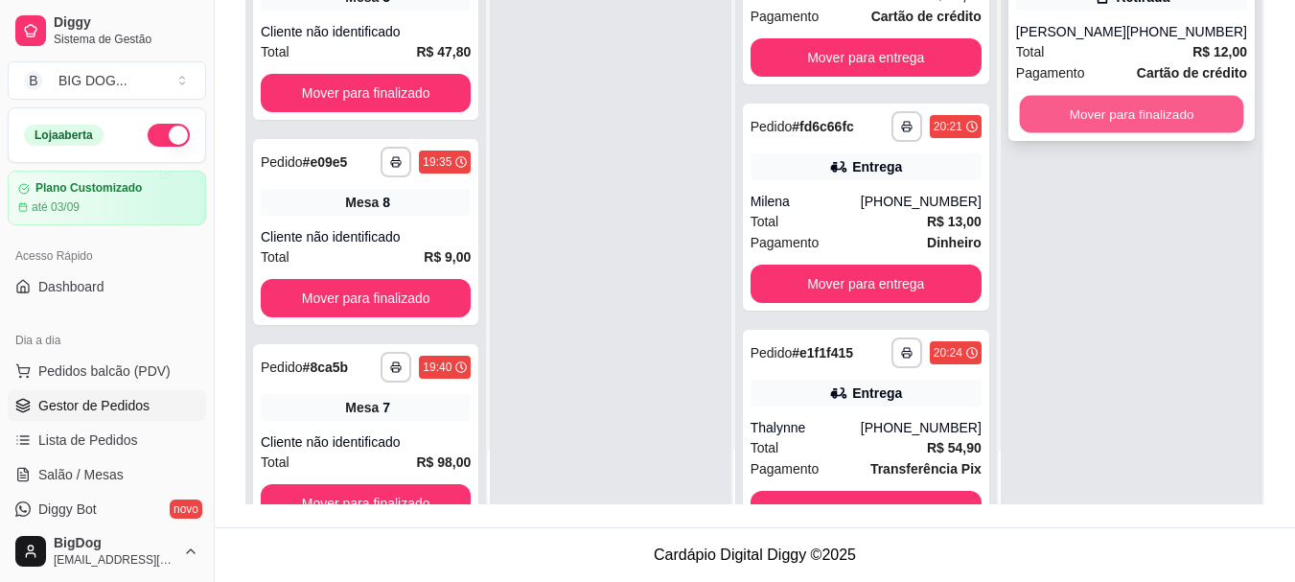
click at [1102, 123] on button "Mover para finalizado" at bounding box center [1131, 114] width 224 height 37
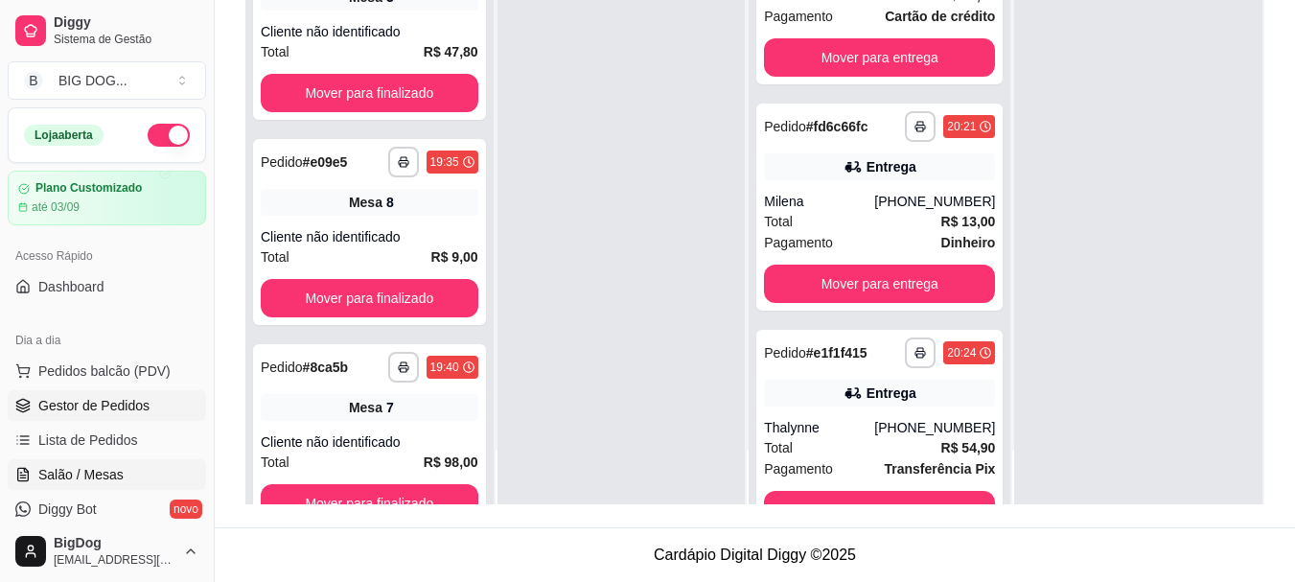
click at [102, 469] on span "Salão / Mesas" at bounding box center [80, 474] width 85 height 19
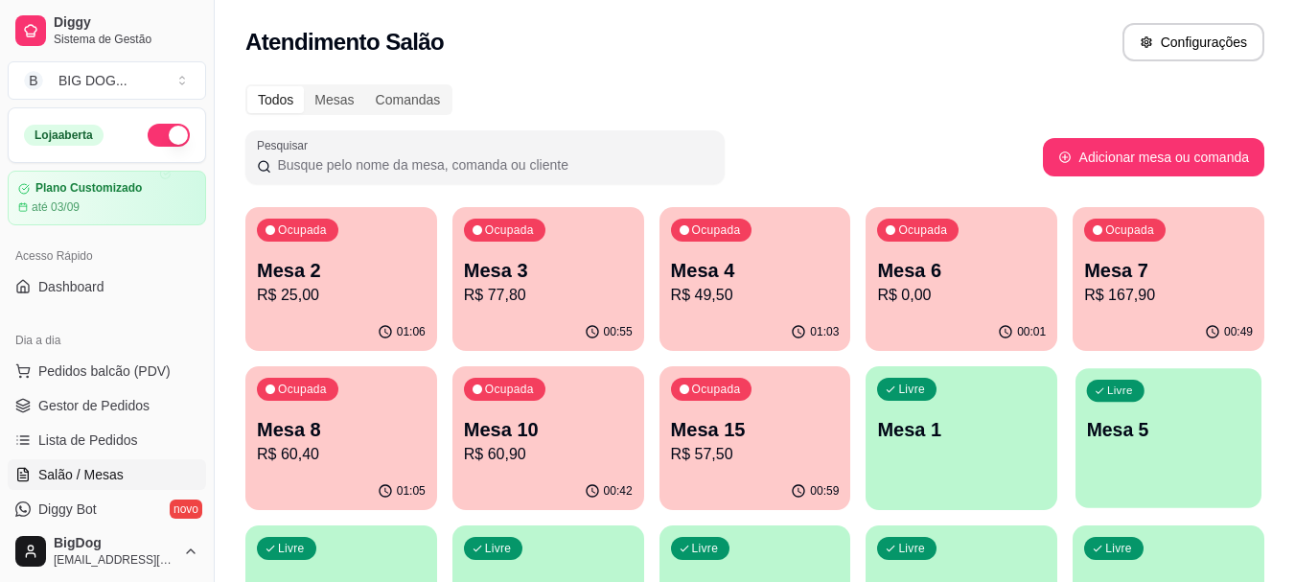
click at [1142, 405] on div "Livre Mesa 5" at bounding box center [1169, 426] width 186 height 117
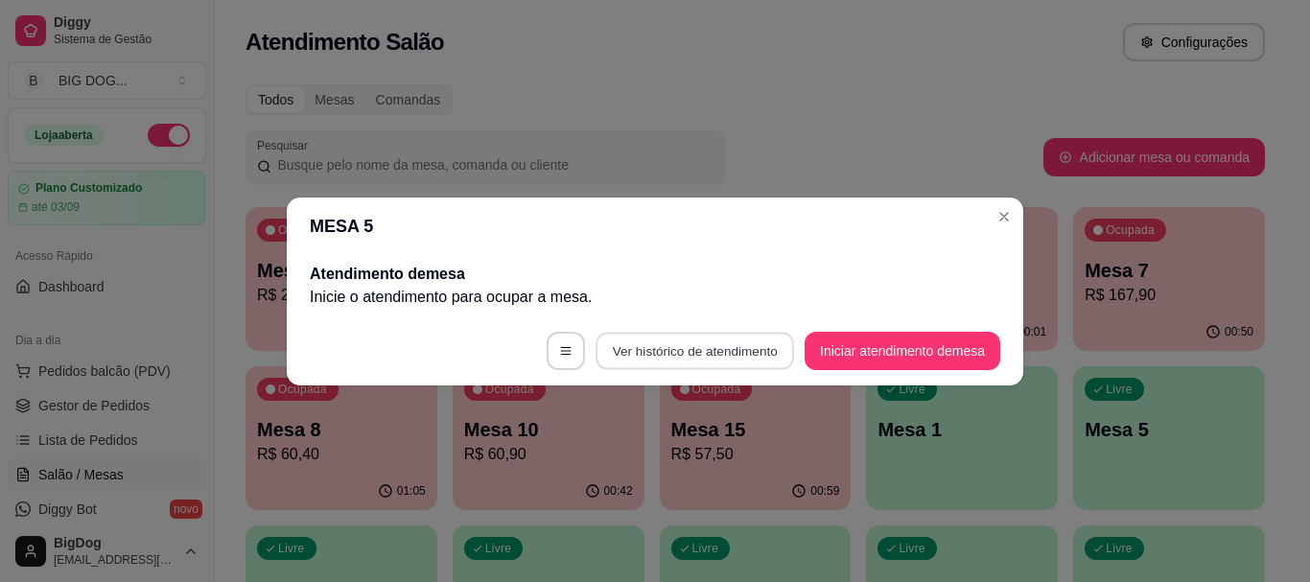
click at [728, 341] on button "Ver histórico de atendimento" at bounding box center [694, 350] width 198 height 37
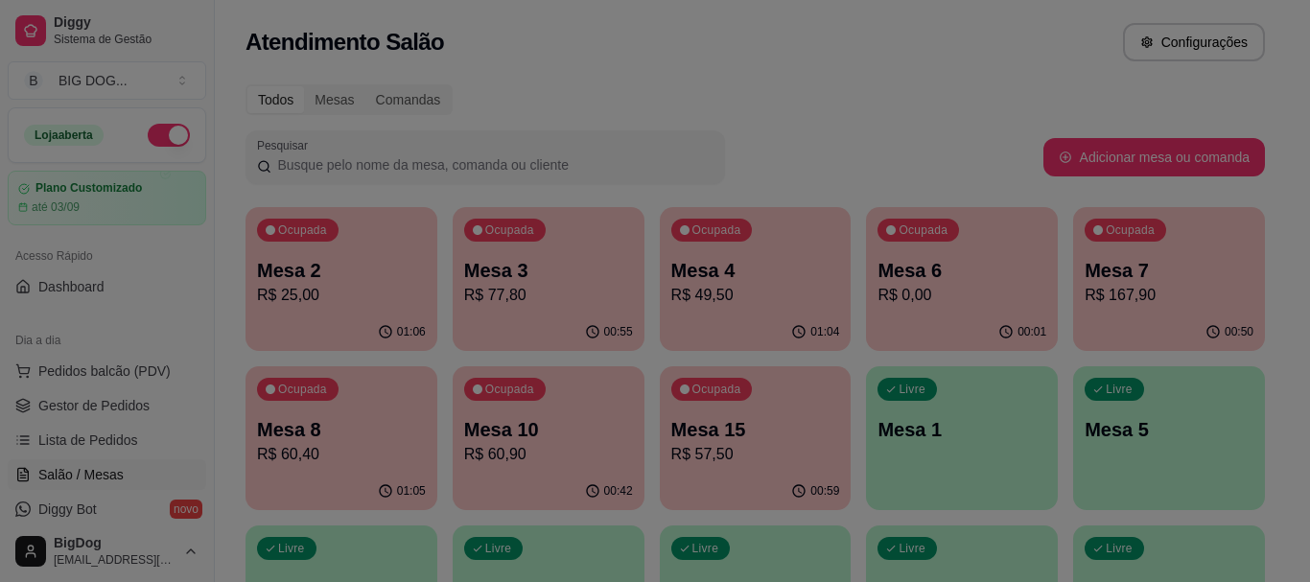
select select "7"
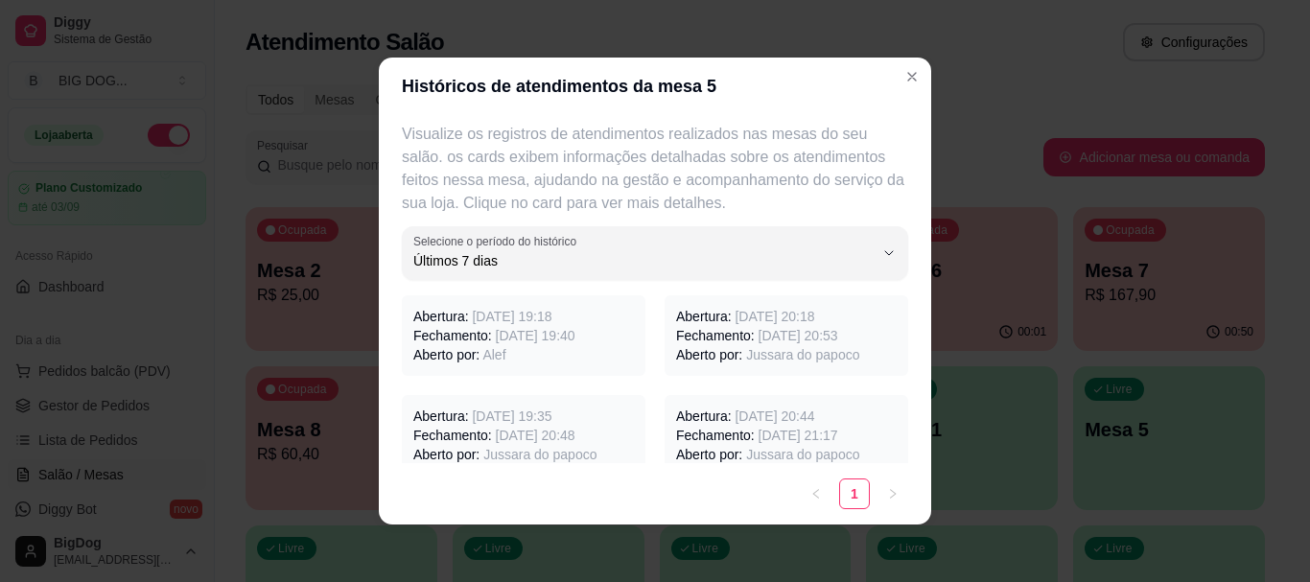
click at [547, 342] on span "[DATE] 19:40" at bounding box center [536, 335] width 80 height 15
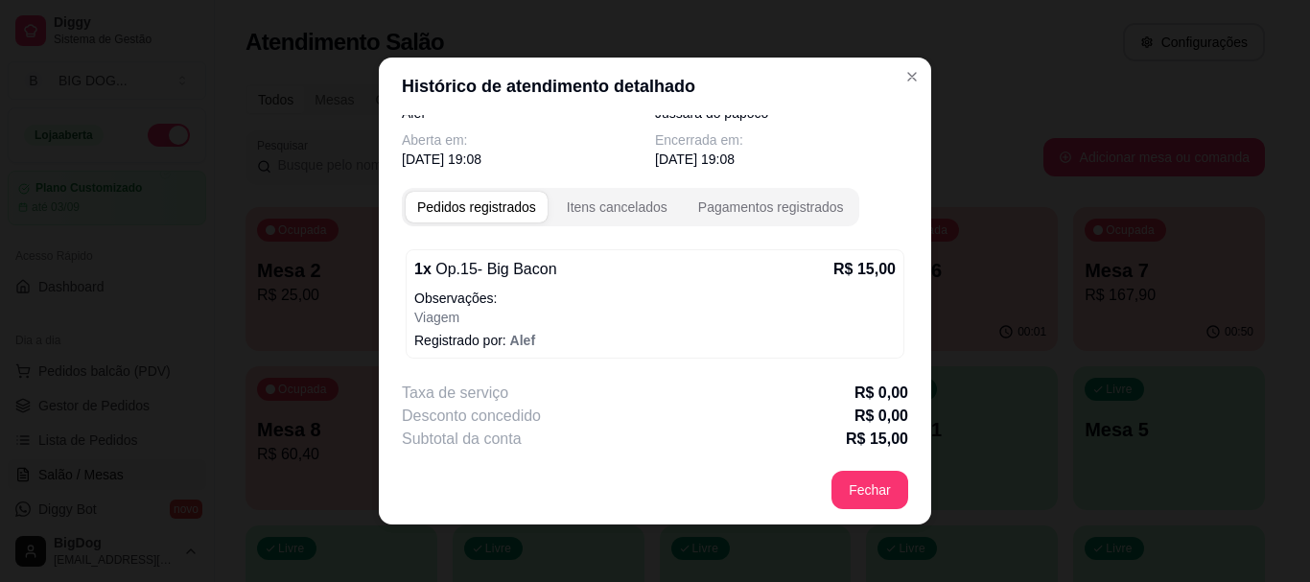
scroll to position [68, 0]
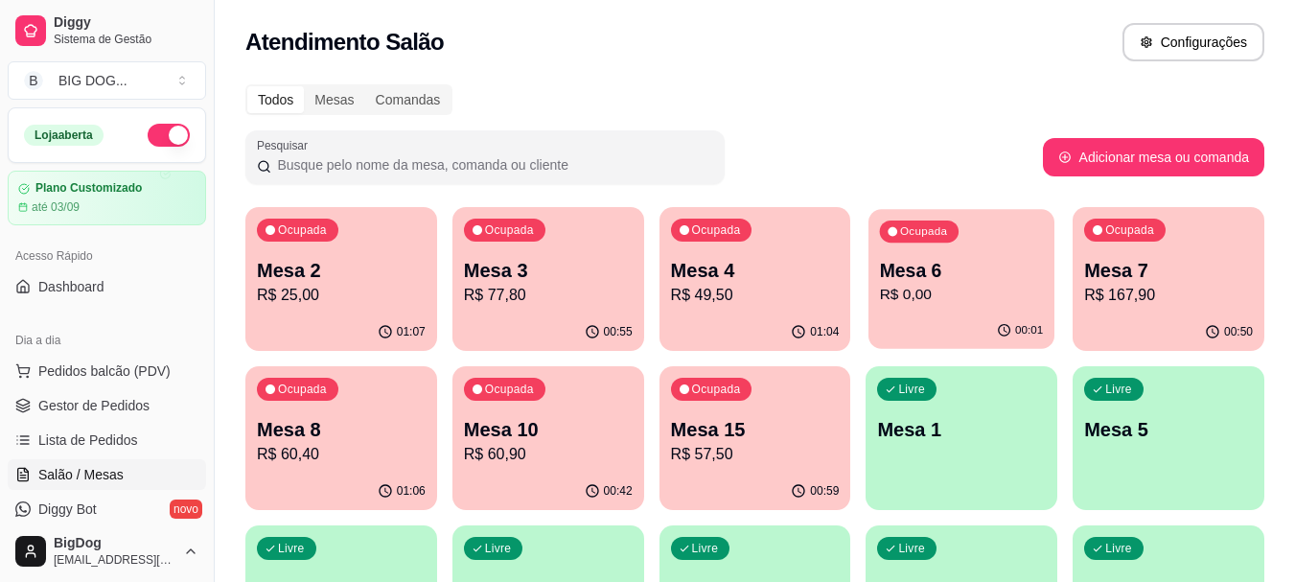
click at [983, 287] on p "R$ 0,00" at bounding box center [962, 295] width 164 height 22
click at [726, 457] on p "R$ 57,50" at bounding box center [755, 454] width 169 height 23
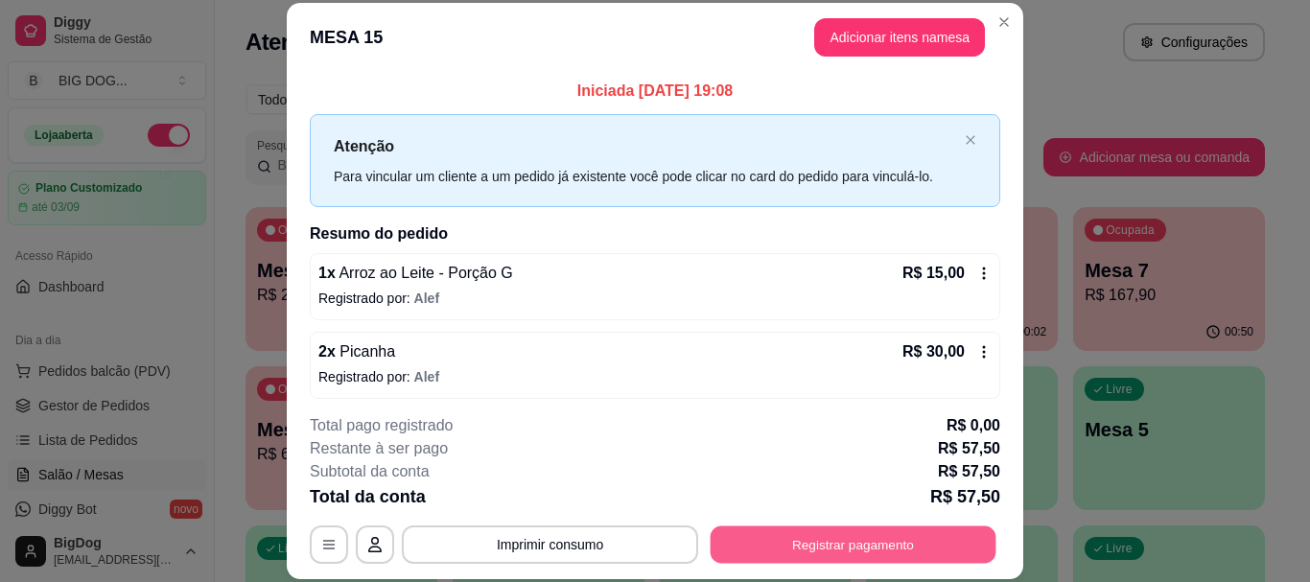
click at [765, 549] on button "Registrar pagamento" at bounding box center [854, 544] width 286 height 37
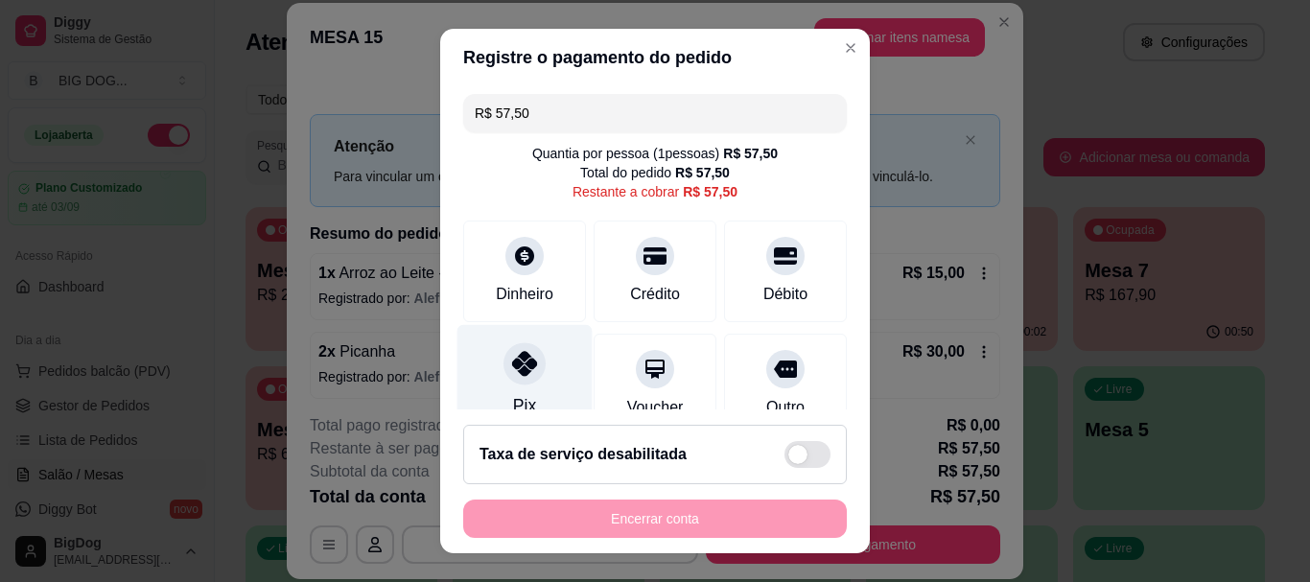
click at [542, 382] on div "Pix" at bounding box center [524, 381] width 135 height 112
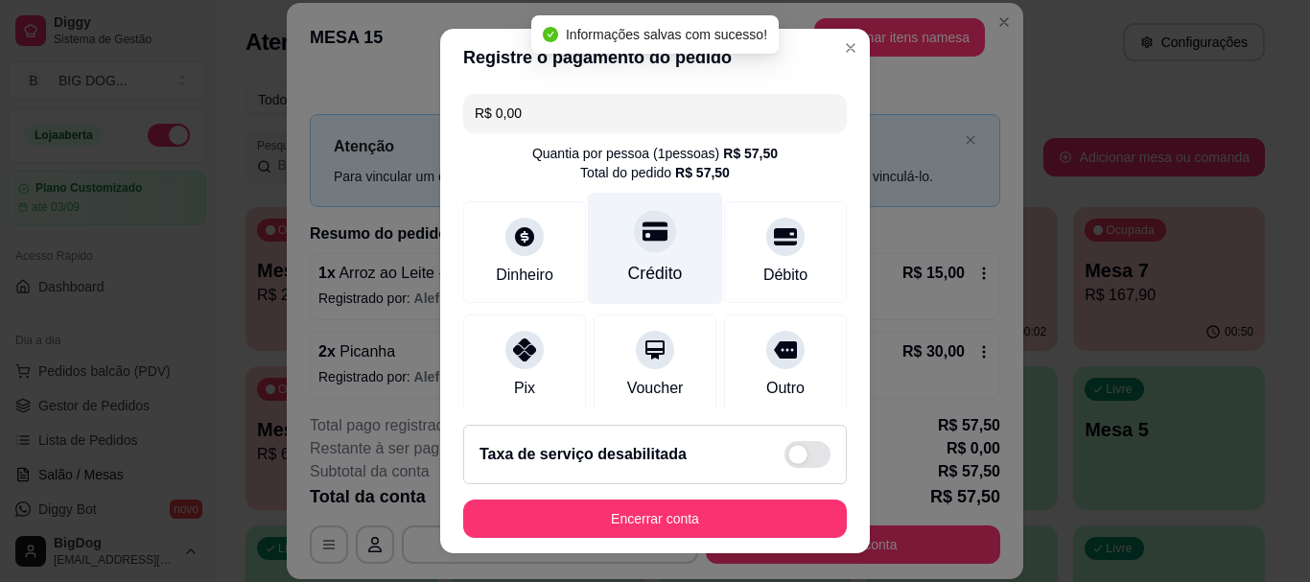
type input "R$ 0,00"
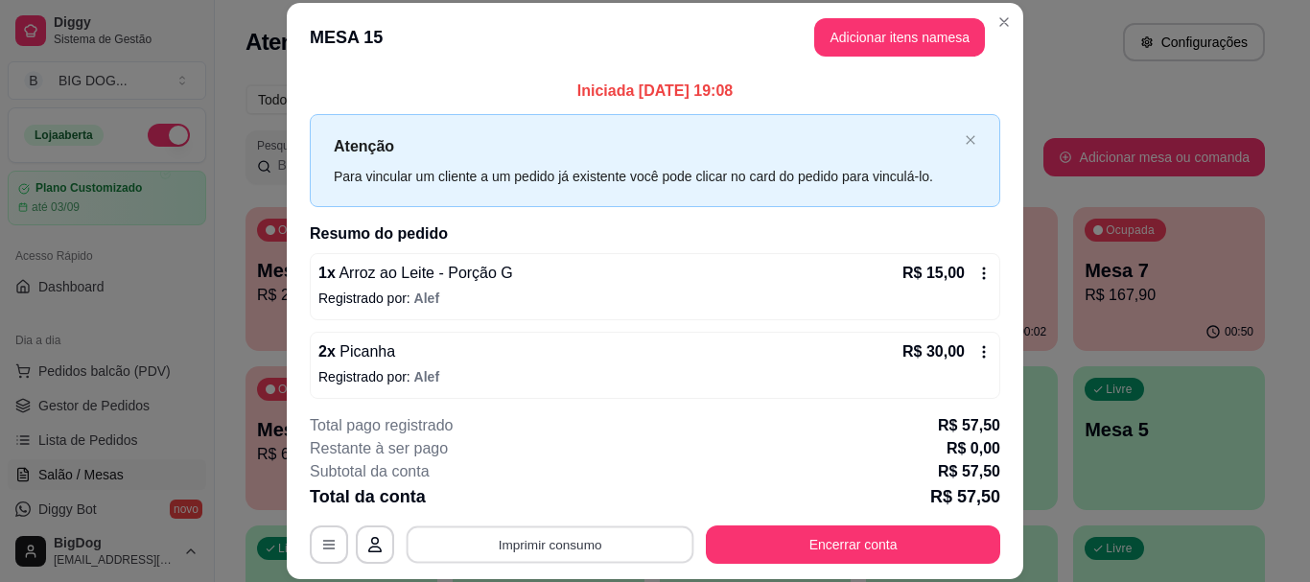
click at [577, 553] on button "Imprimir consumo" at bounding box center [551, 544] width 288 height 37
click at [576, 497] on button "IMPRESSORA" at bounding box center [548, 500] width 134 height 30
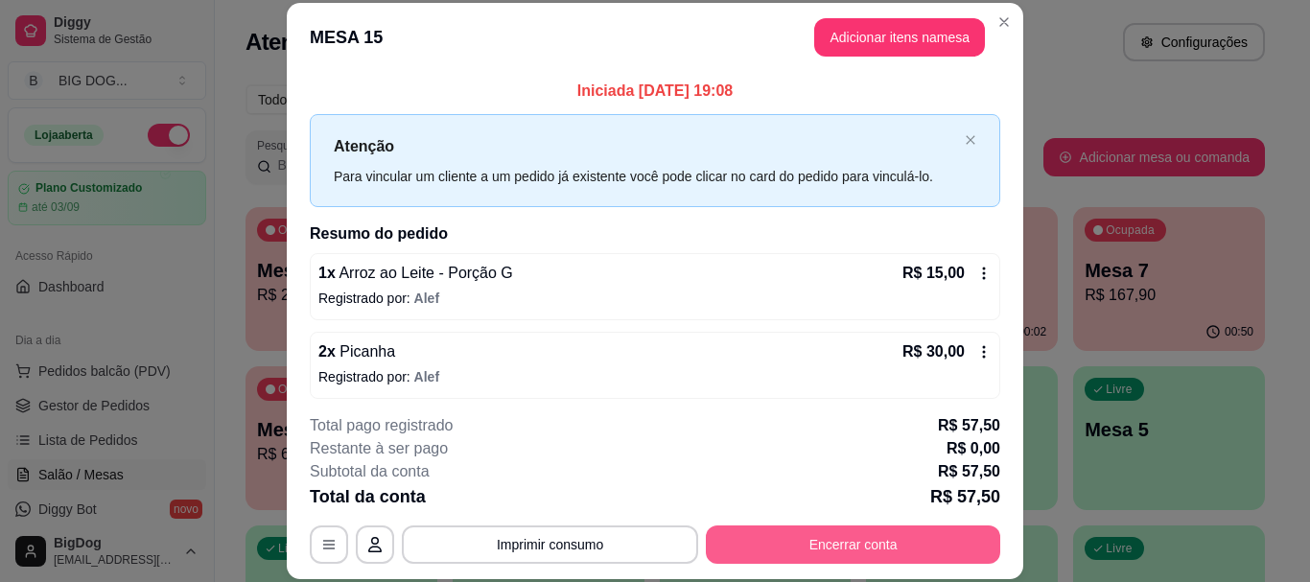
click at [833, 531] on button "Encerrar conta" at bounding box center [853, 544] width 294 height 38
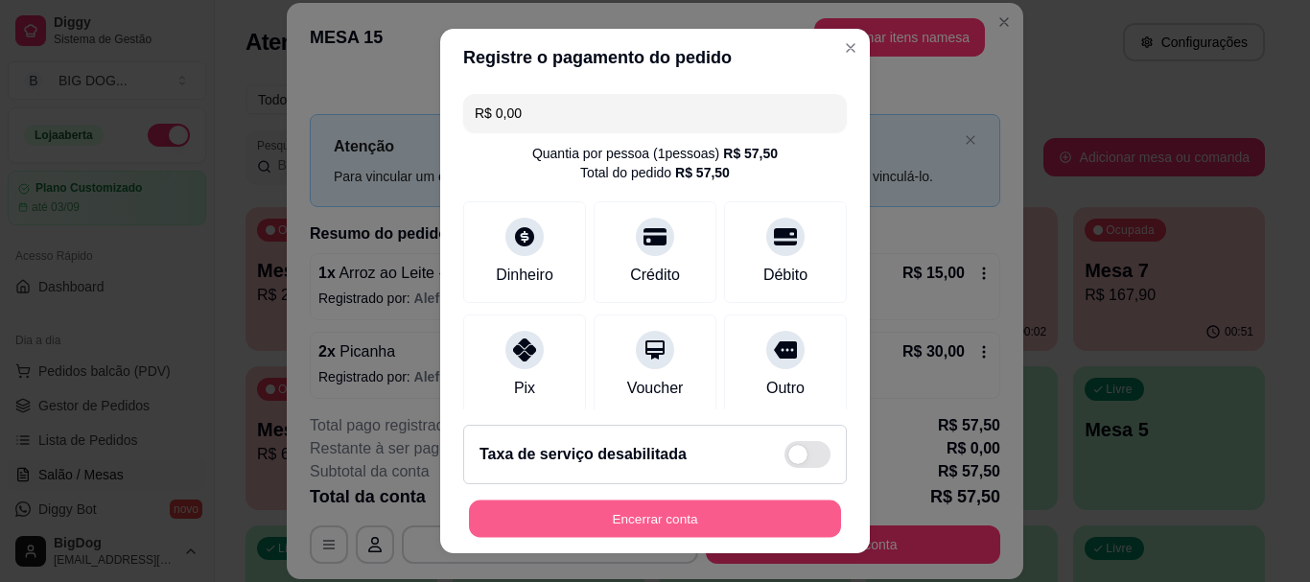
click at [685, 521] on button "Encerrar conta" at bounding box center [655, 518] width 372 height 37
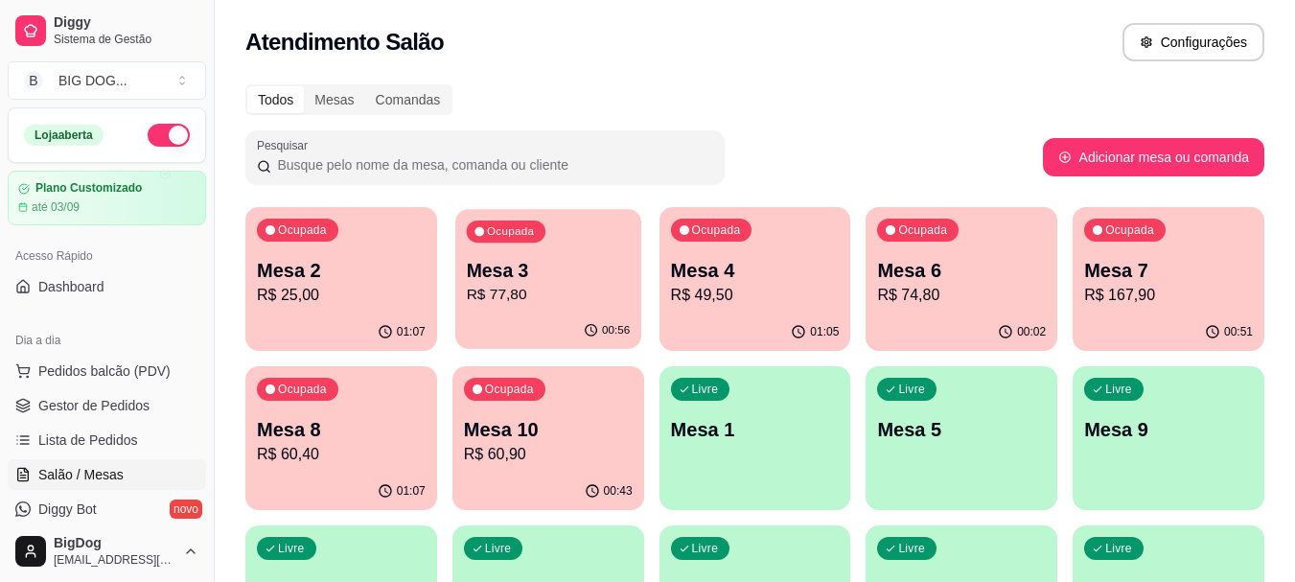
click at [574, 289] on p "R$ 77,80" at bounding box center [548, 295] width 164 height 22
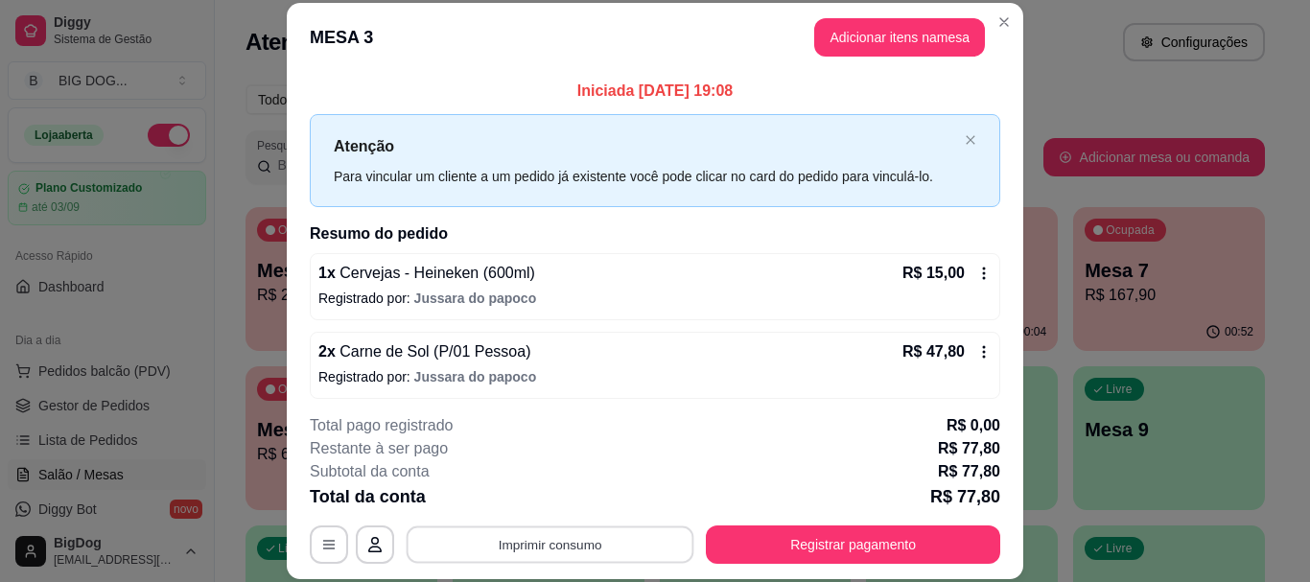
click at [581, 534] on button "Imprimir consumo" at bounding box center [551, 544] width 288 height 37
click at [576, 501] on button "IMPRESSORA" at bounding box center [548, 500] width 134 height 30
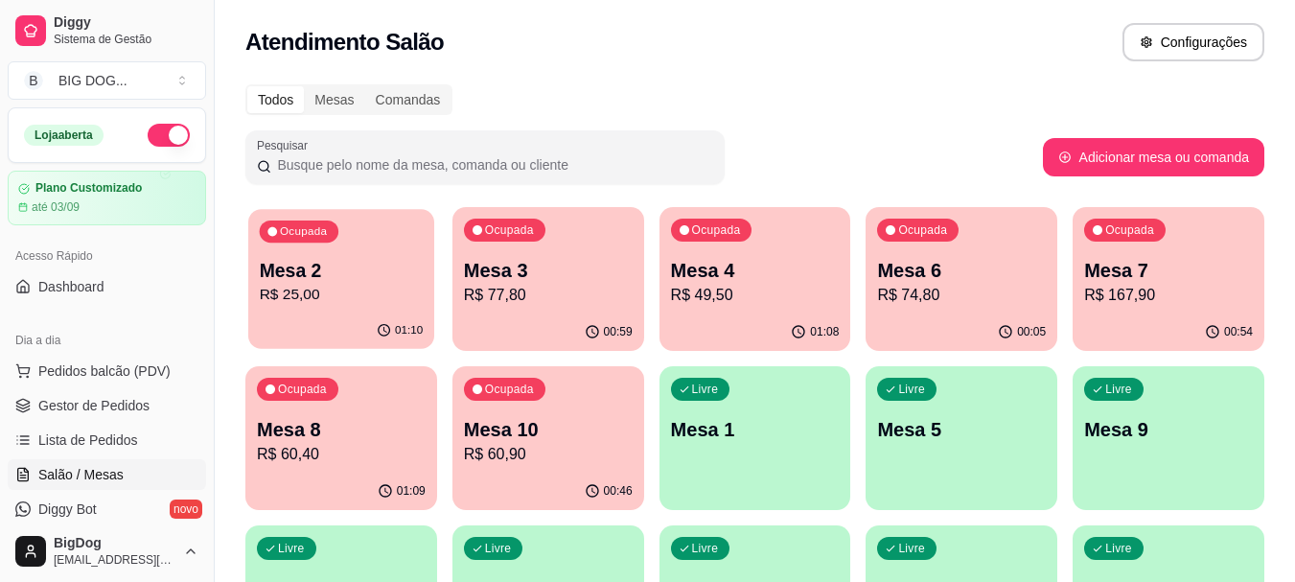
click at [322, 276] on p "Mesa 2" at bounding box center [342, 271] width 164 height 26
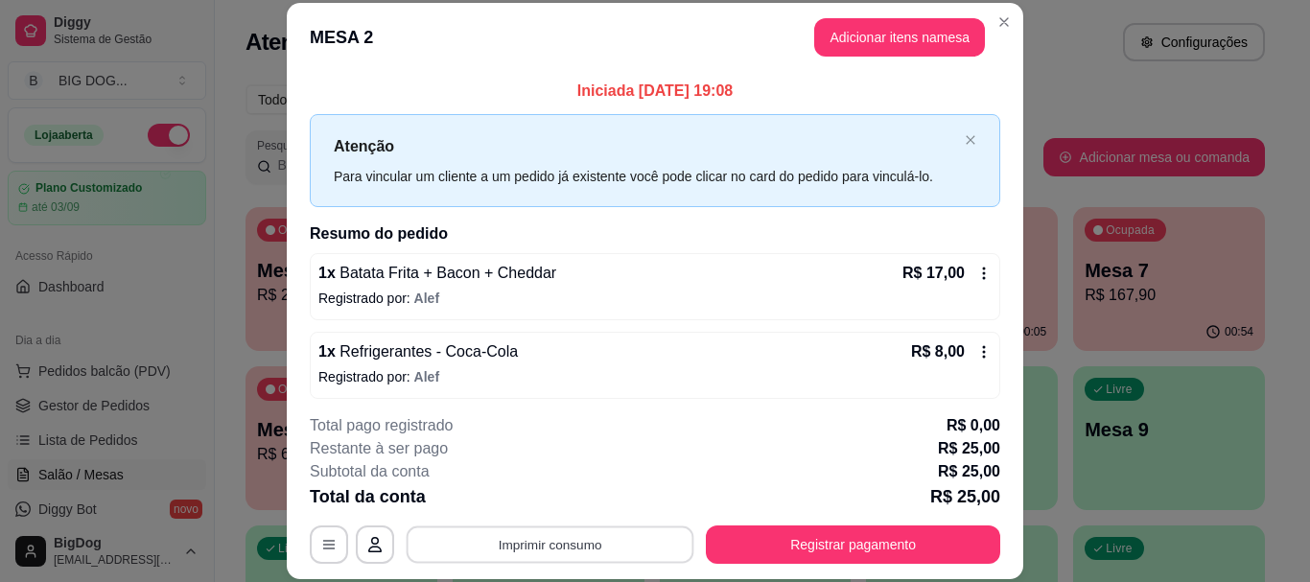
click at [576, 529] on button "Imprimir consumo" at bounding box center [551, 544] width 288 height 37
click at [581, 489] on button "IMPRESSORA" at bounding box center [548, 500] width 139 height 31
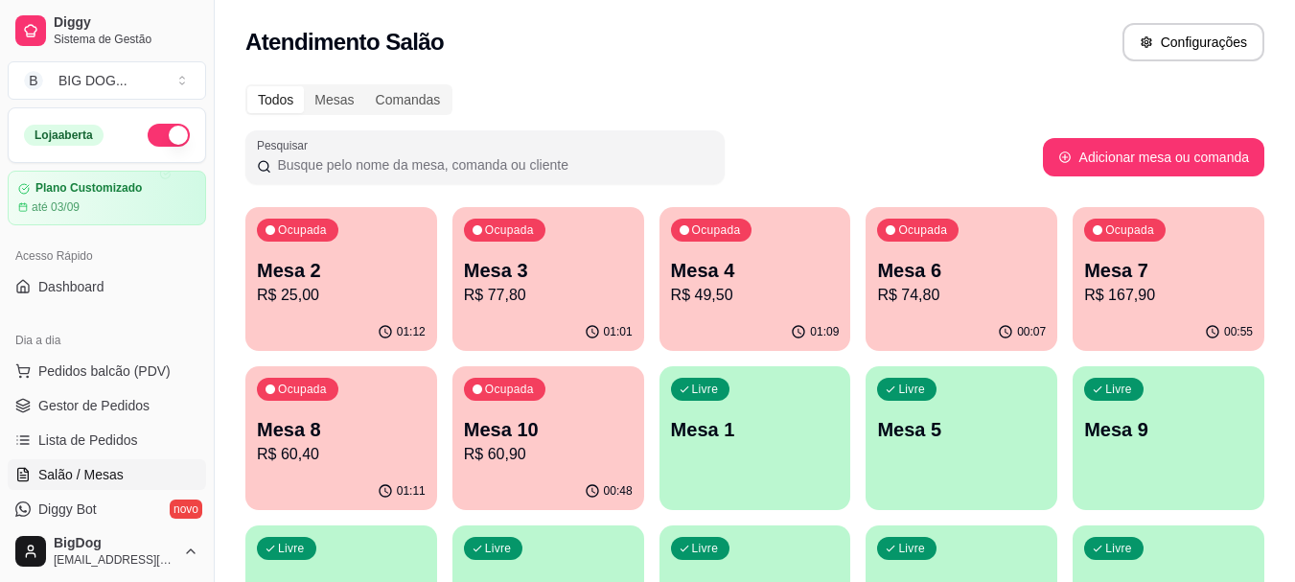
click at [337, 306] on p "R$ 25,00" at bounding box center [341, 295] width 169 height 23
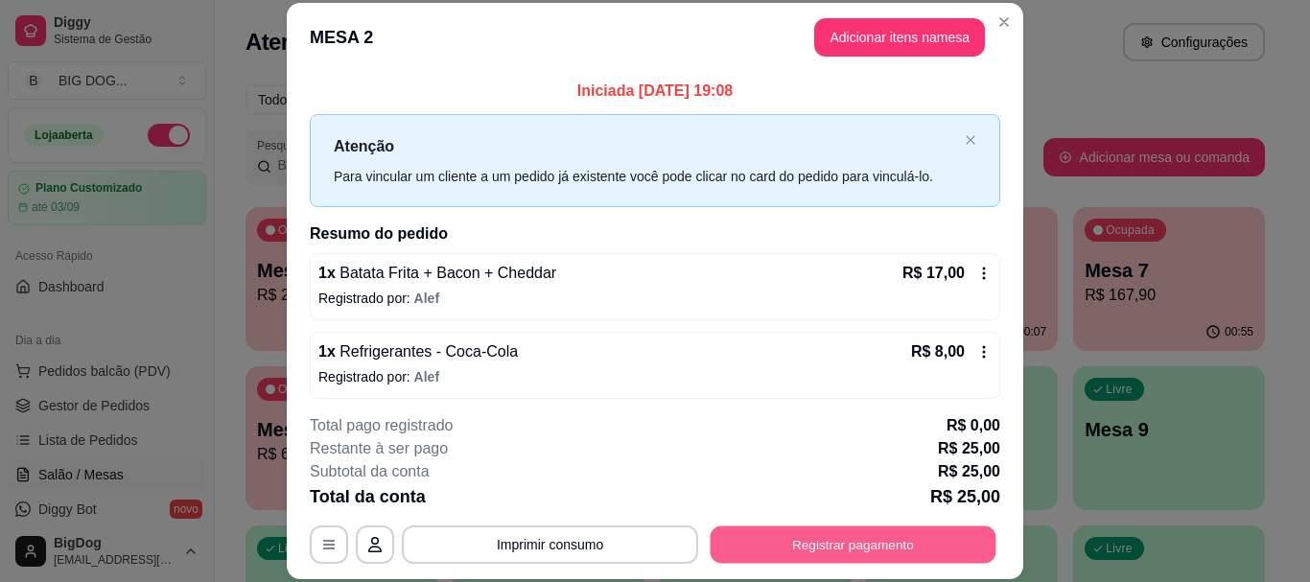
click at [750, 542] on button "Registrar pagamento" at bounding box center [854, 544] width 286 height 37
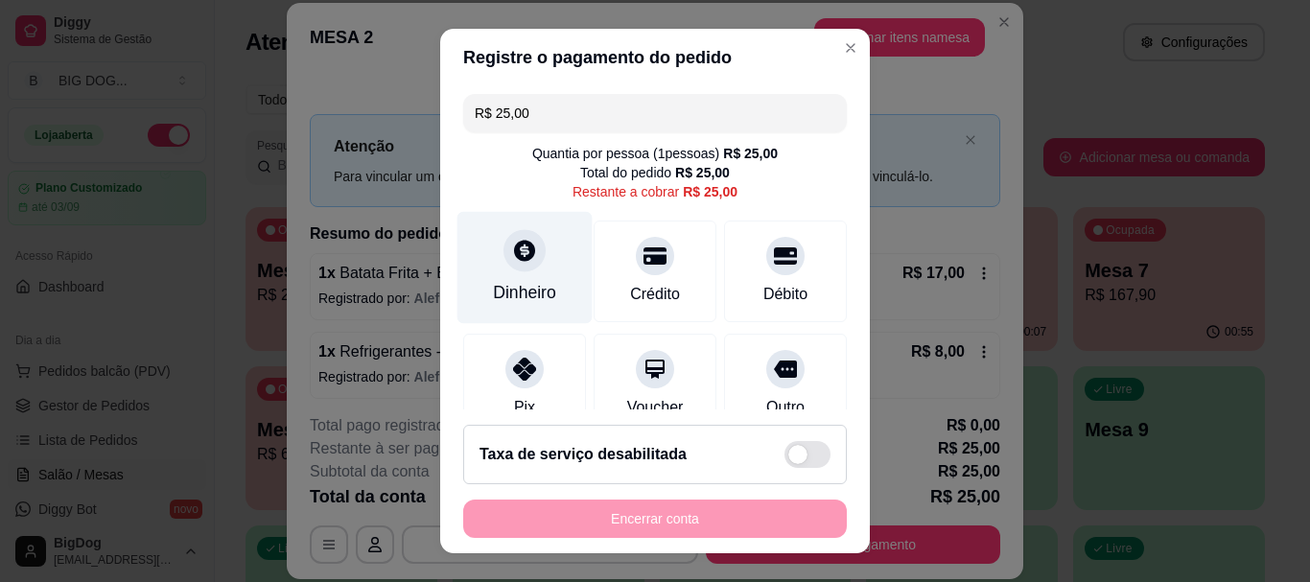
click at [503, 275] on div "Dinheiro" at bounding box center [524, 268] width 135 height 112
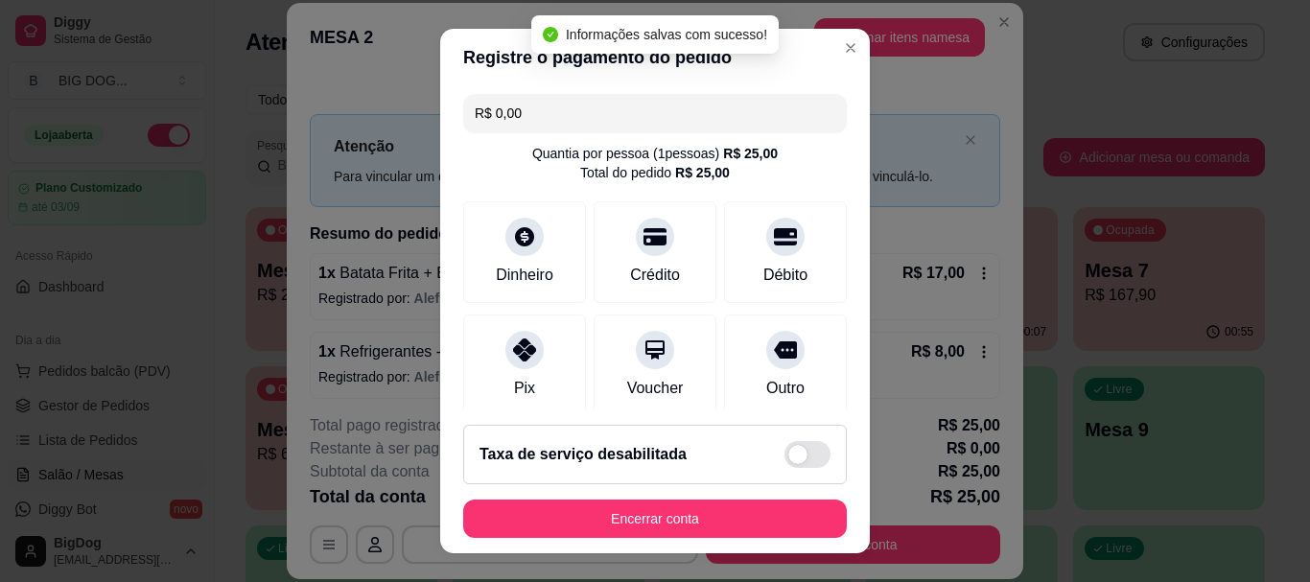
type input "R$ 0,00"
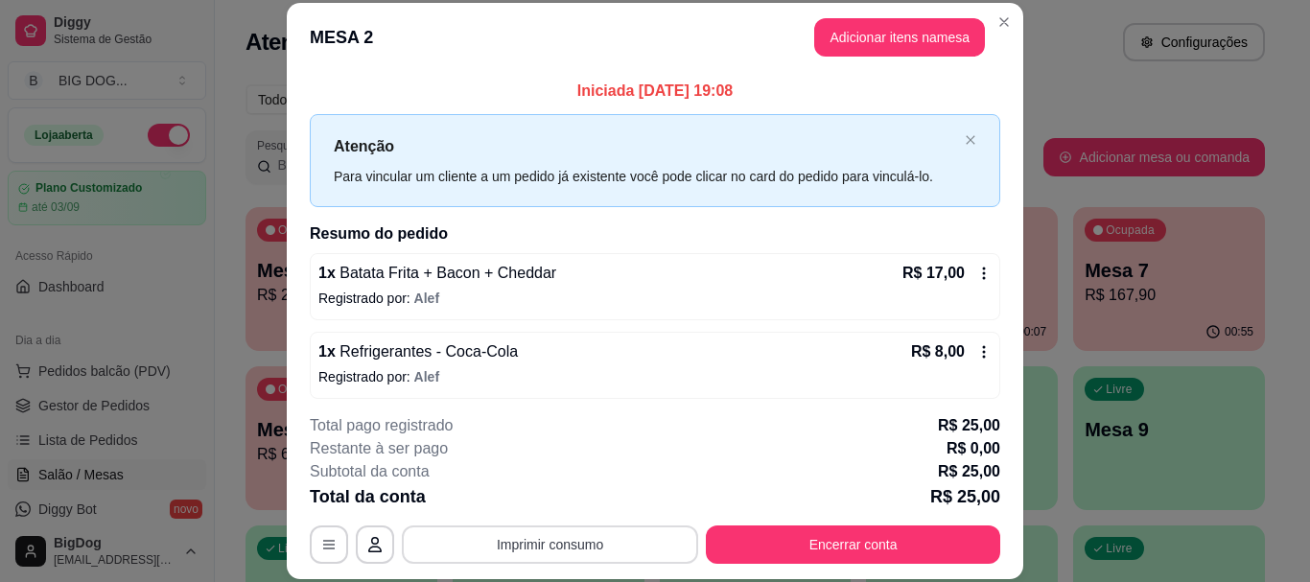
click at [586, 539] on button "Imprimir consumo" at bounding box center [550, 544] width 296 height 38
click at [580, 502] on button "IMPRESSORA" at bounding box center [548, 500] width 134 height 30
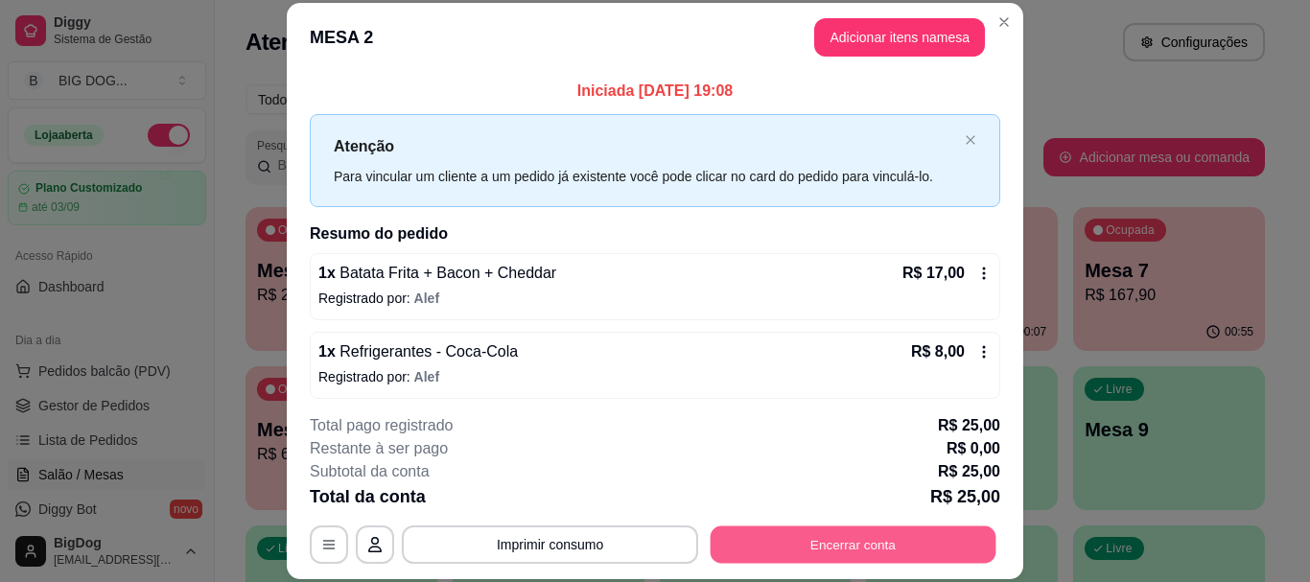
click at [781, 538] on button "Encerrar conta" at bounding box center [854, 544] width 286 height 37
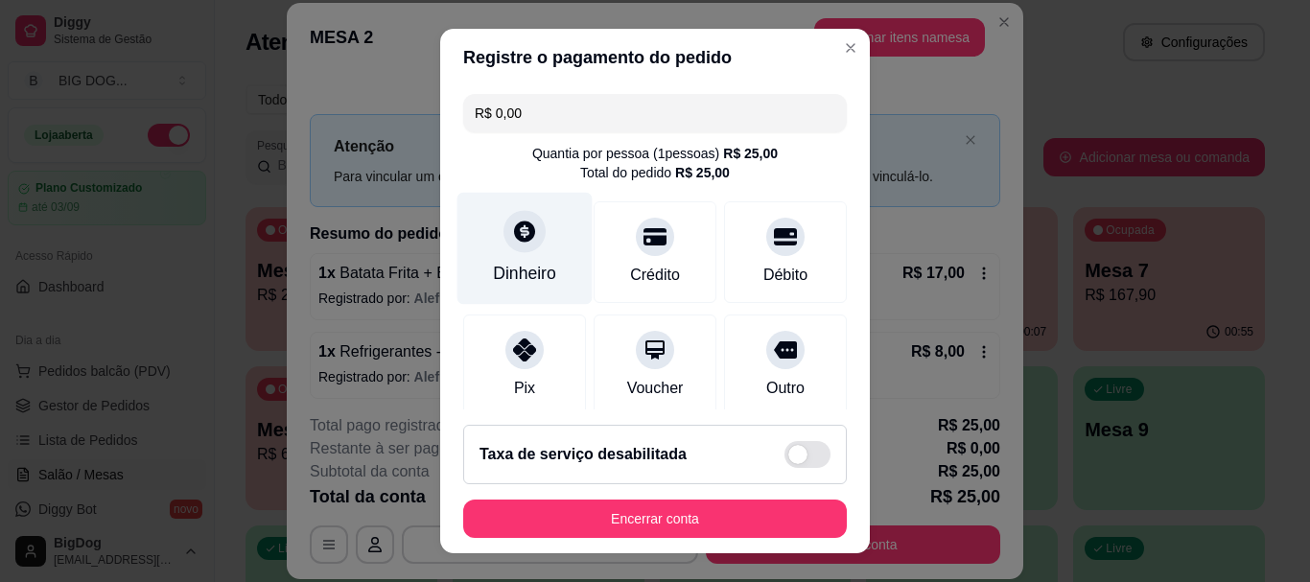
click at [503, 237] on div at bounding box center [524, 232] width 42 height 42
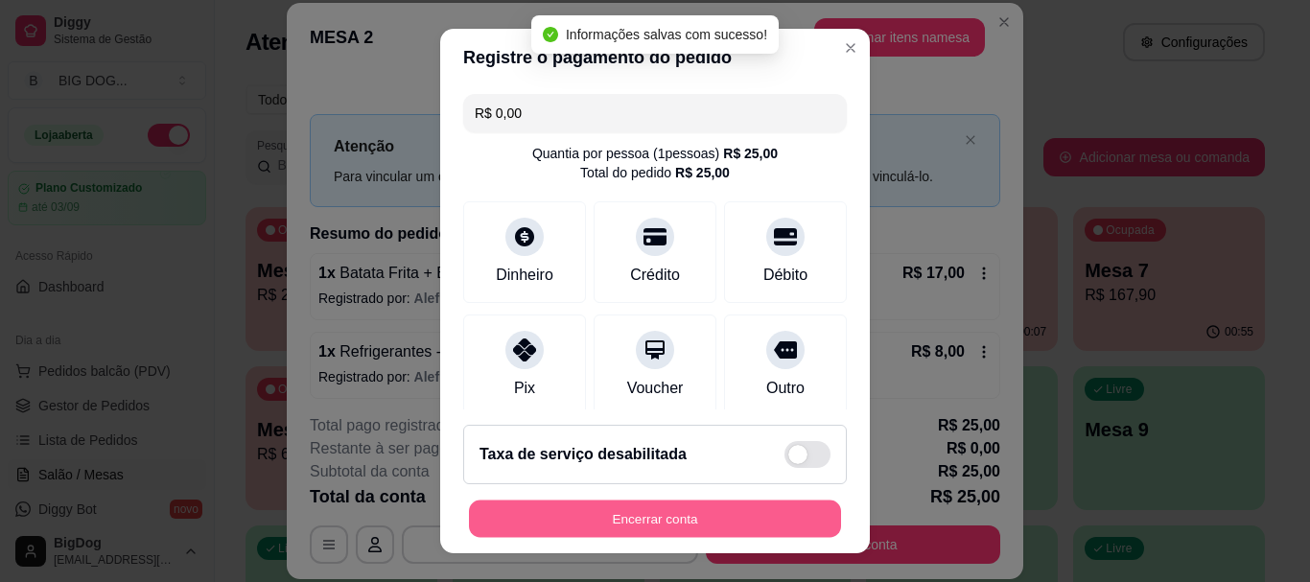
click at [703, 524] on button "Encerrar conta" at bounding box center [655, 518] width 372 height 37
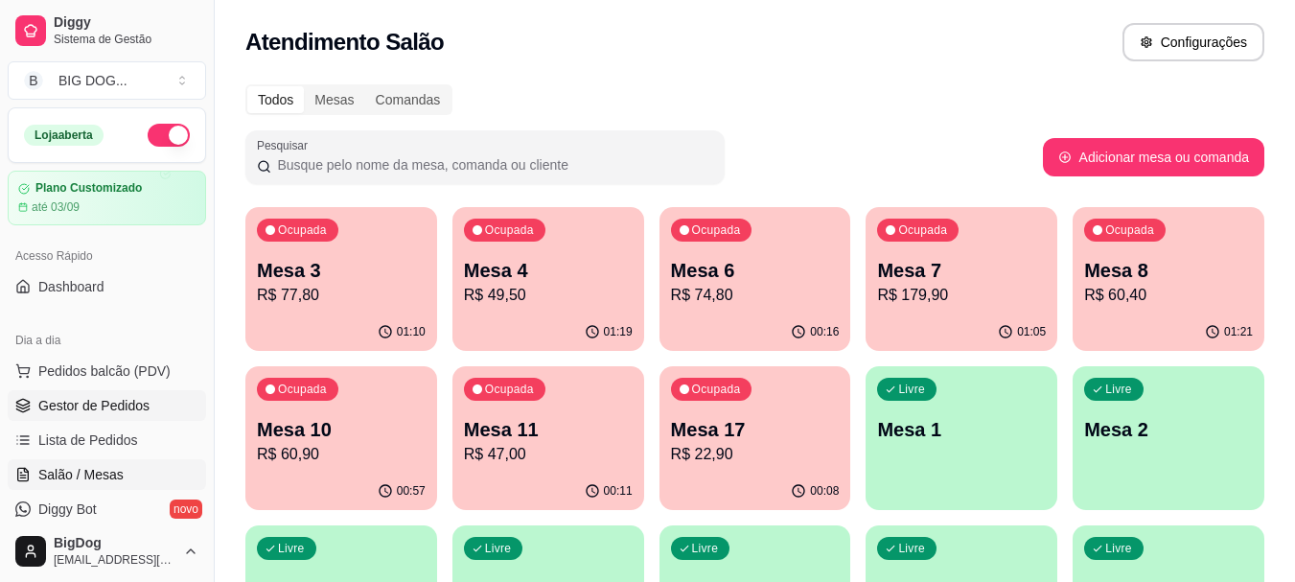
click at [73, 400] on span "Gestor de Pedidos" at bounding box center [93, 405] width 111 height 19
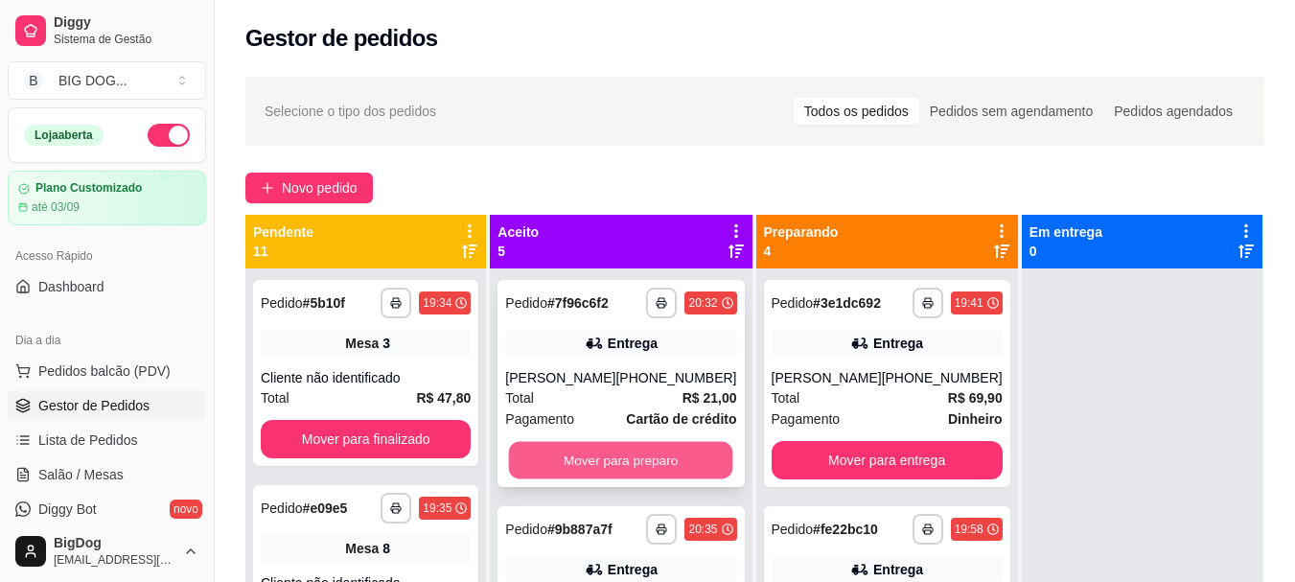
click at [571, 476] on button "Mover para preparo" at bounding box center [621, 460] width 224 height 37
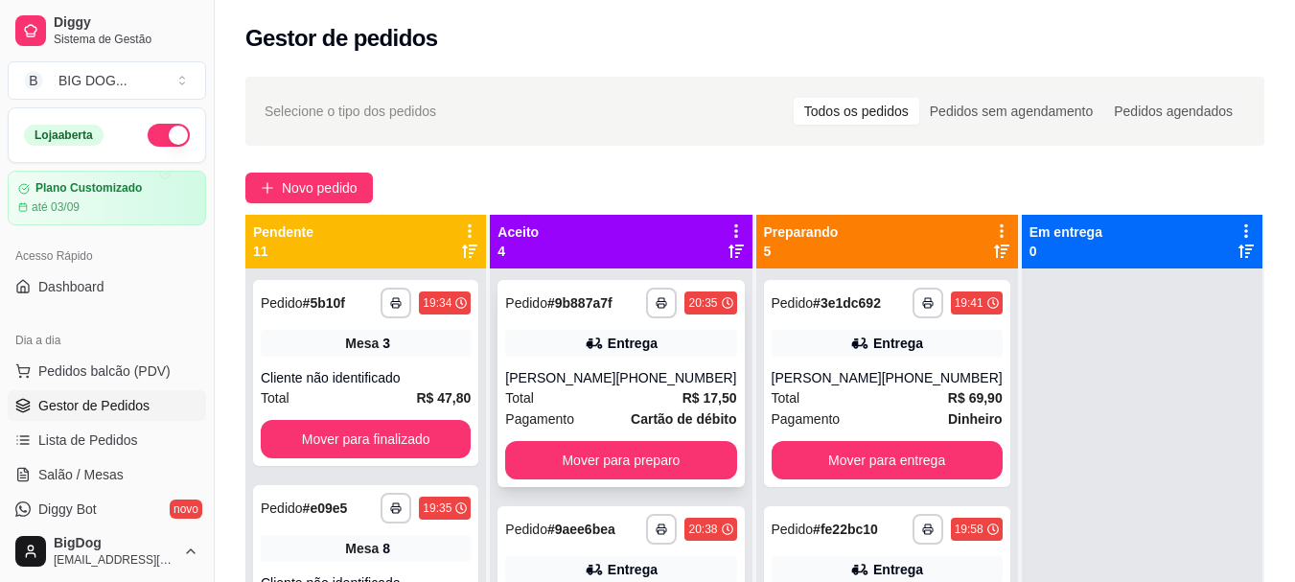
click at [609, 370] on div "[PERSON_NAME]" at bounding box center [560, 377] width 110 height 19
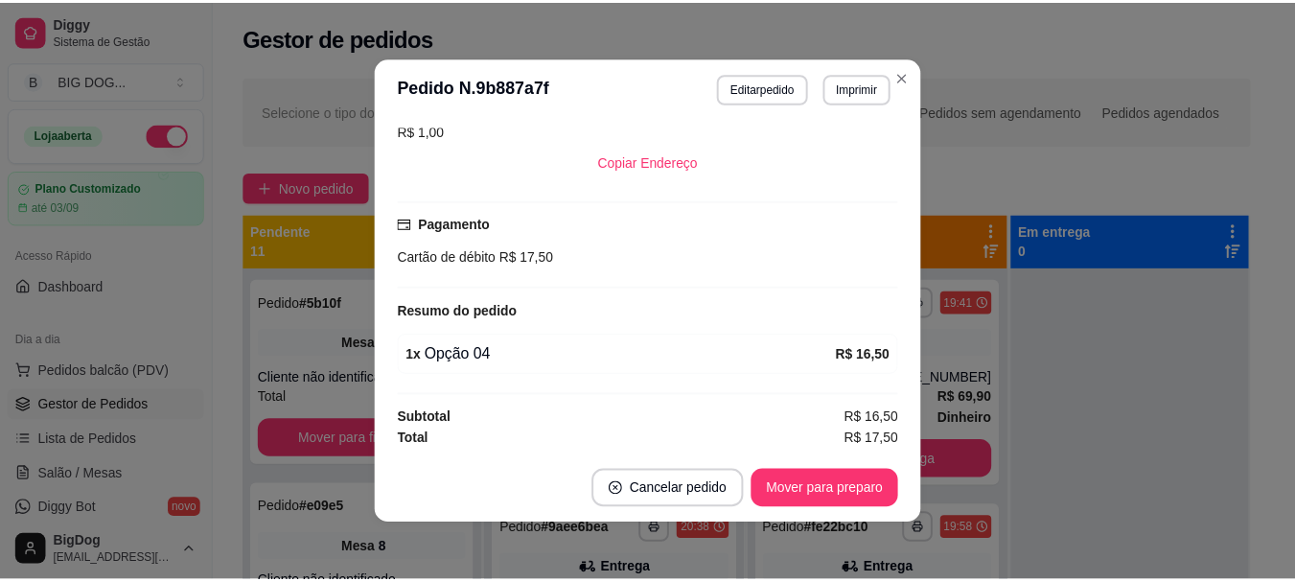
scroll to position [424, 0]
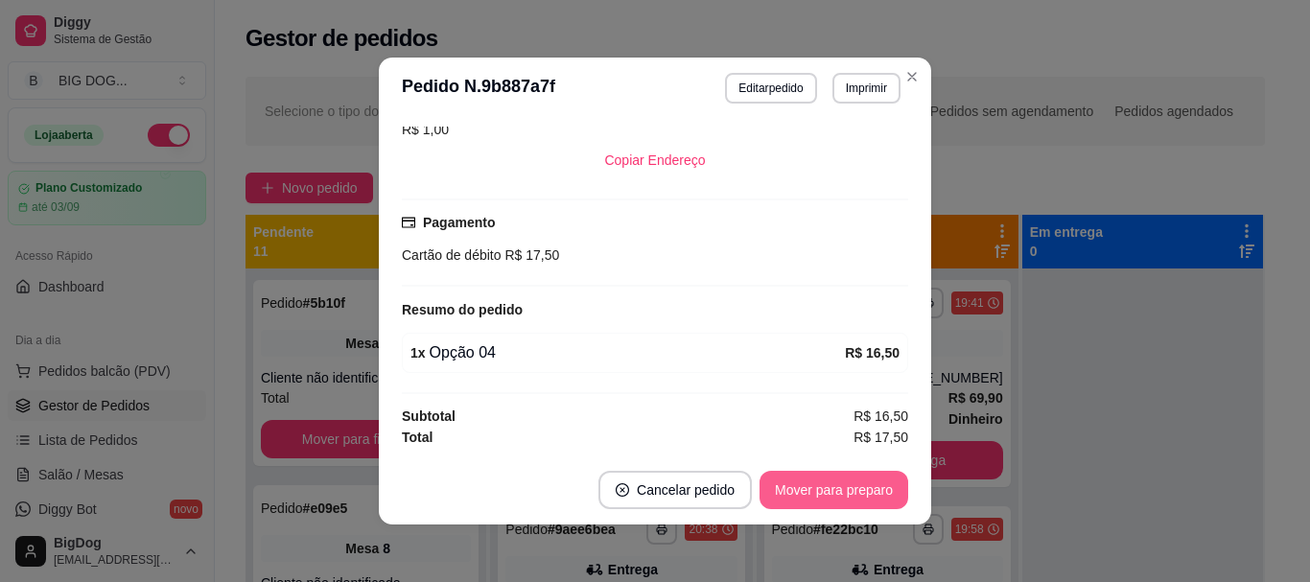
click at [829, 494] on button "Mover para preparo" at bounding box center [833, 490] width 149 height 38
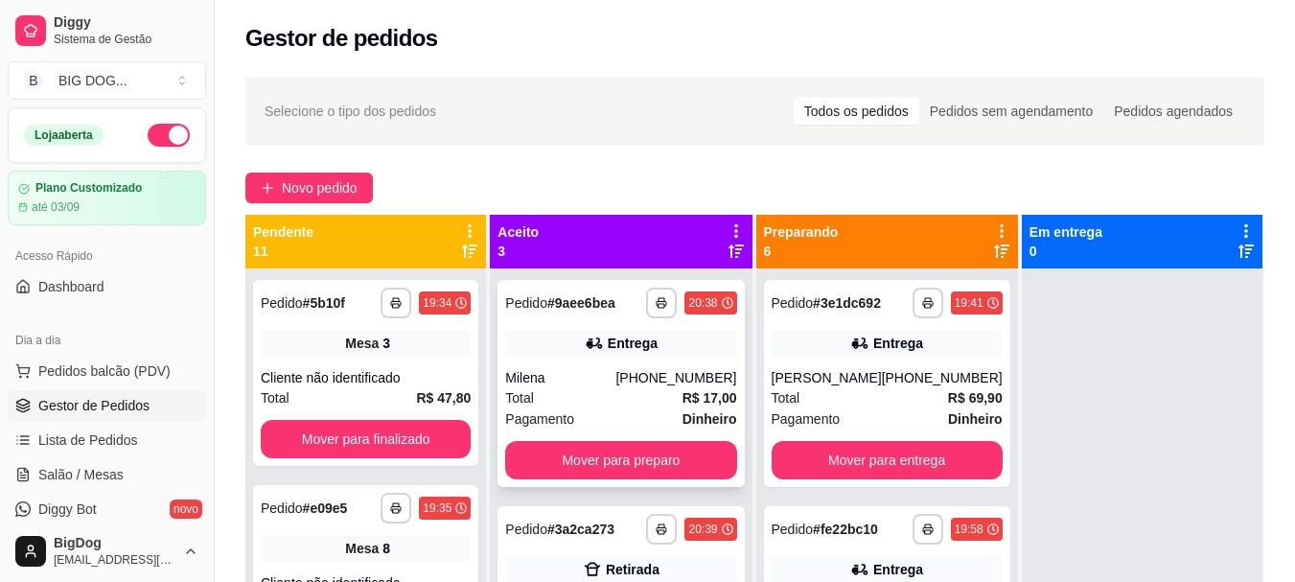
click at [649, 342] on div "Entrega" at bounding box center [620, 343] width 231 height 27
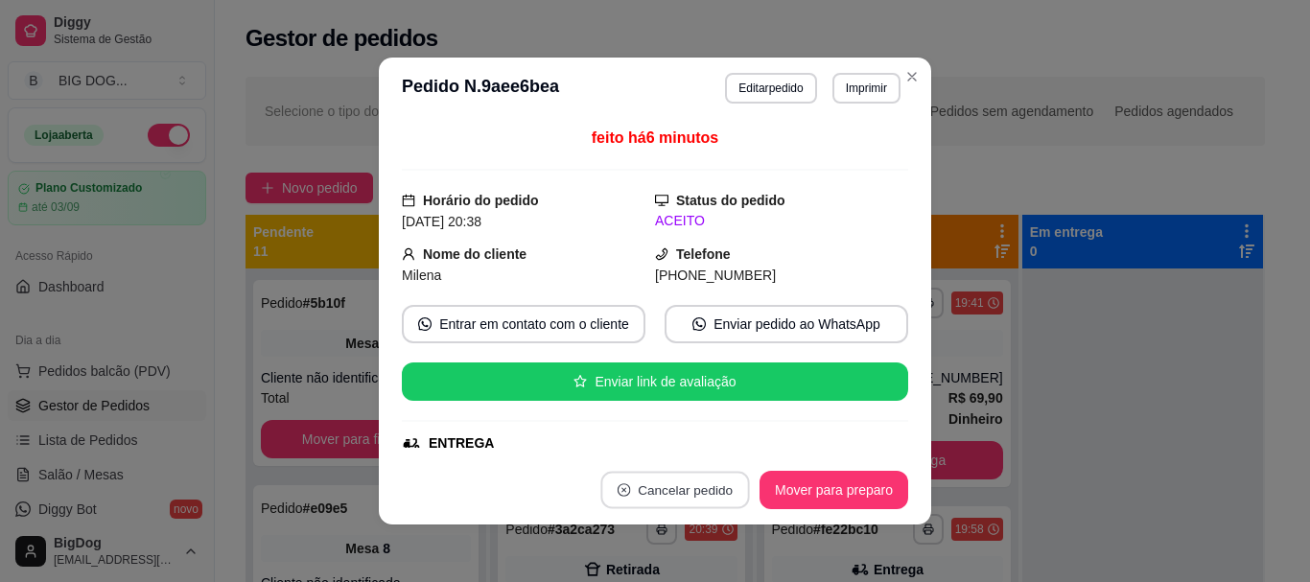
click at [618, 481] on button "Cancelar pedido" at bounding box center [674, 490] width 149 height 37
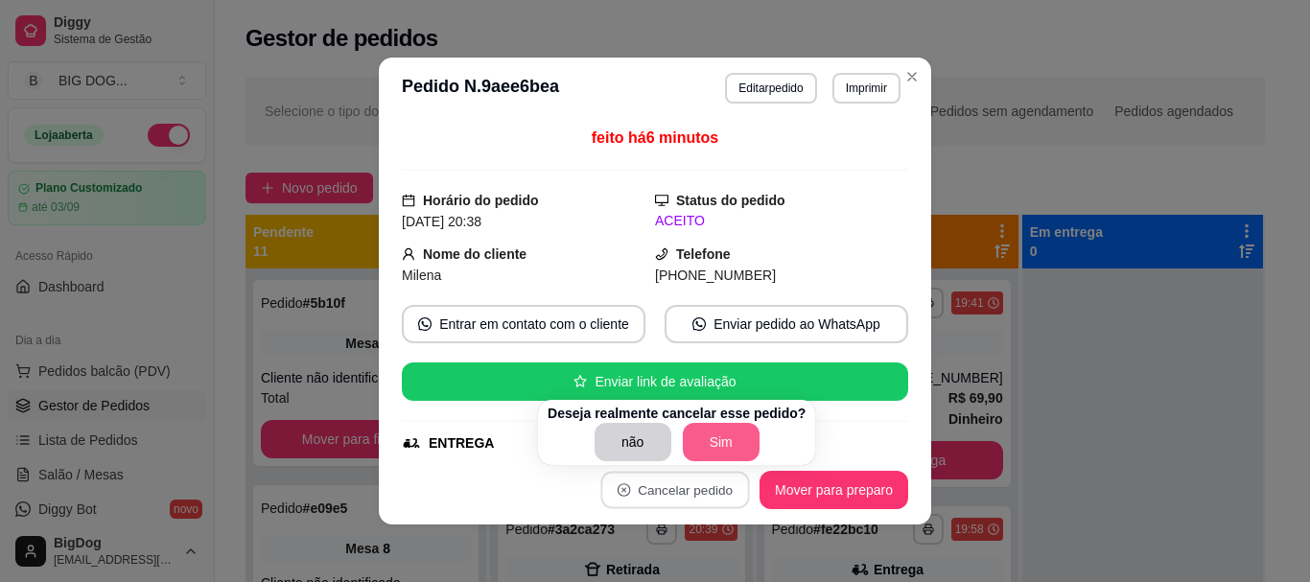
click at [711, 445] on button "Sim" at bounding box center [721, 442] width 77 height 38
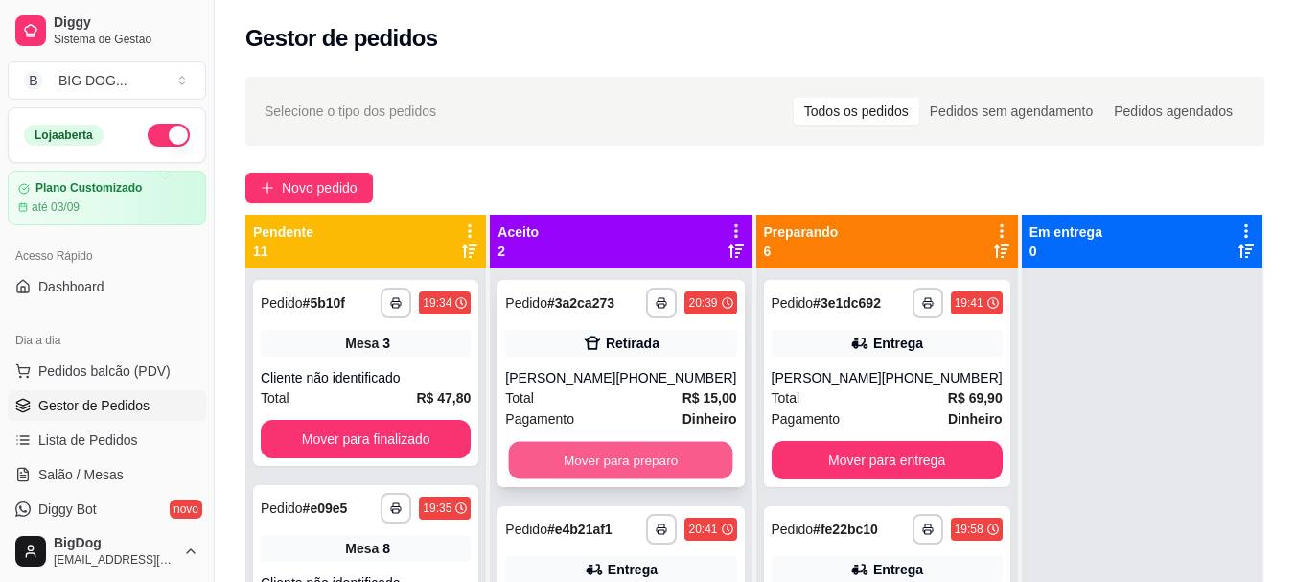
click at [697, 446] on button "Mover para preparo" at bounding box center [621, 460] width 224 height 37
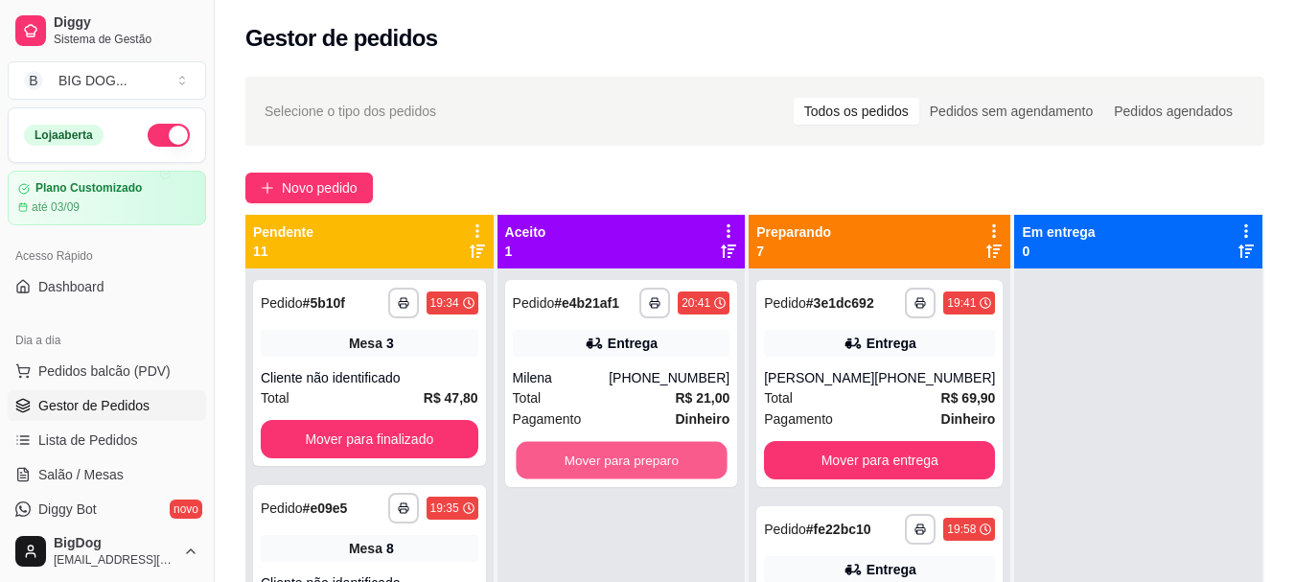
click at [697, 446] on button "Mover para preparo" at bounding box center [621, 460] width 211 height 37
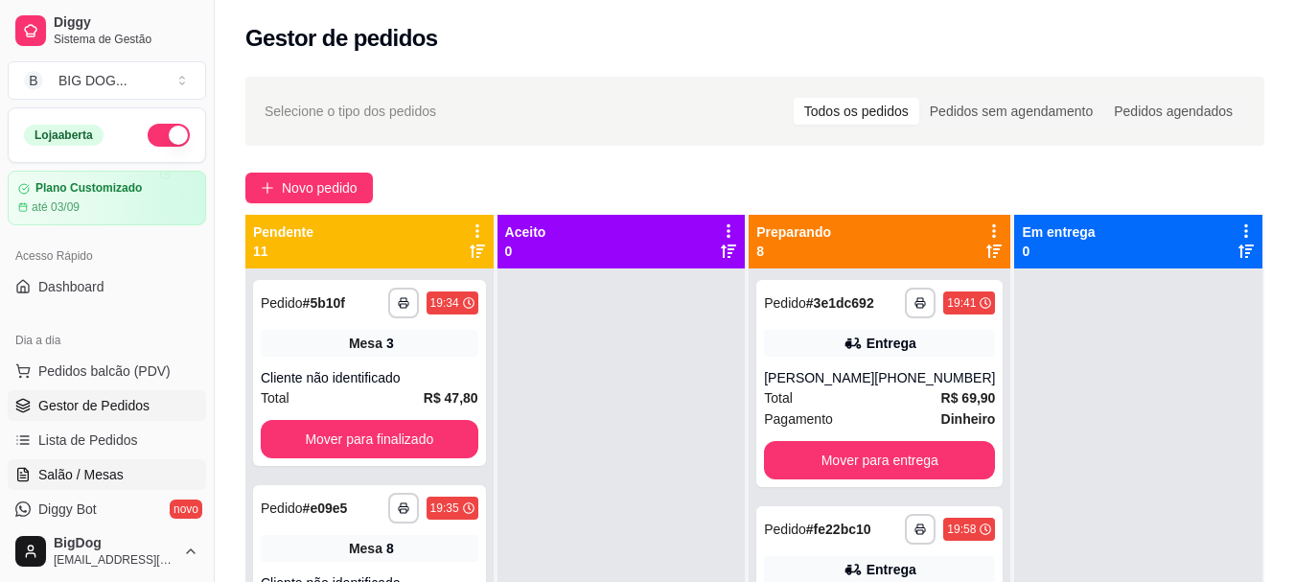
click at [80, 470] on span "Salão / Mesas" at bounding box center [80, 474] width 85 height 19
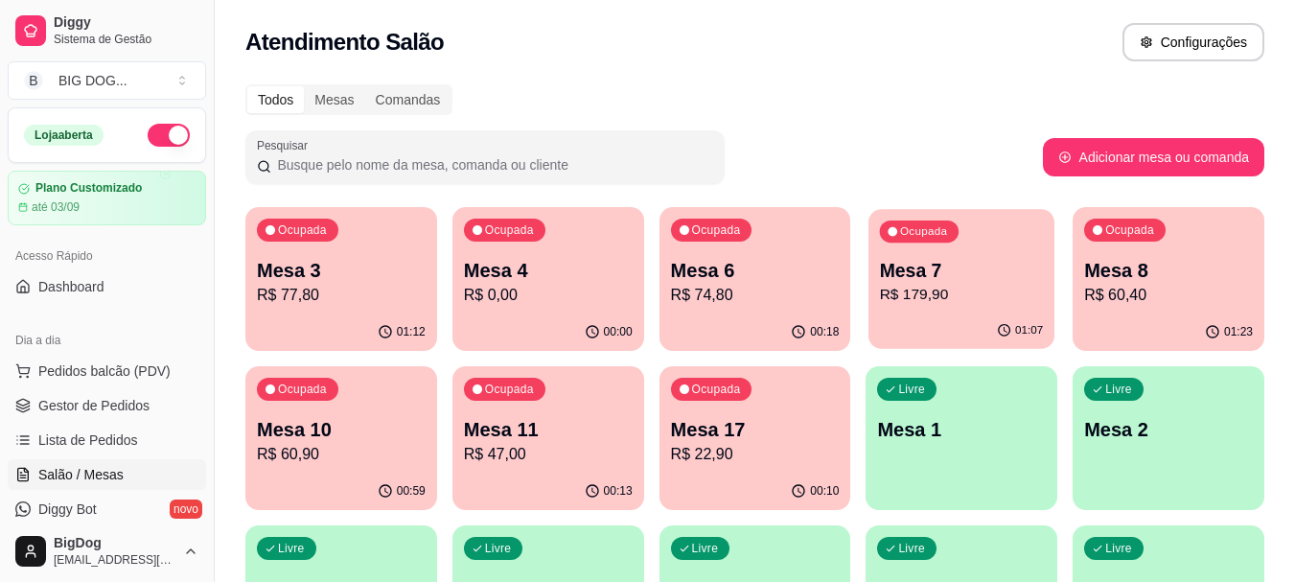
click at [973, 290] on p "R$ 179,90" at bounding box center [962, 295] width 164 height 22
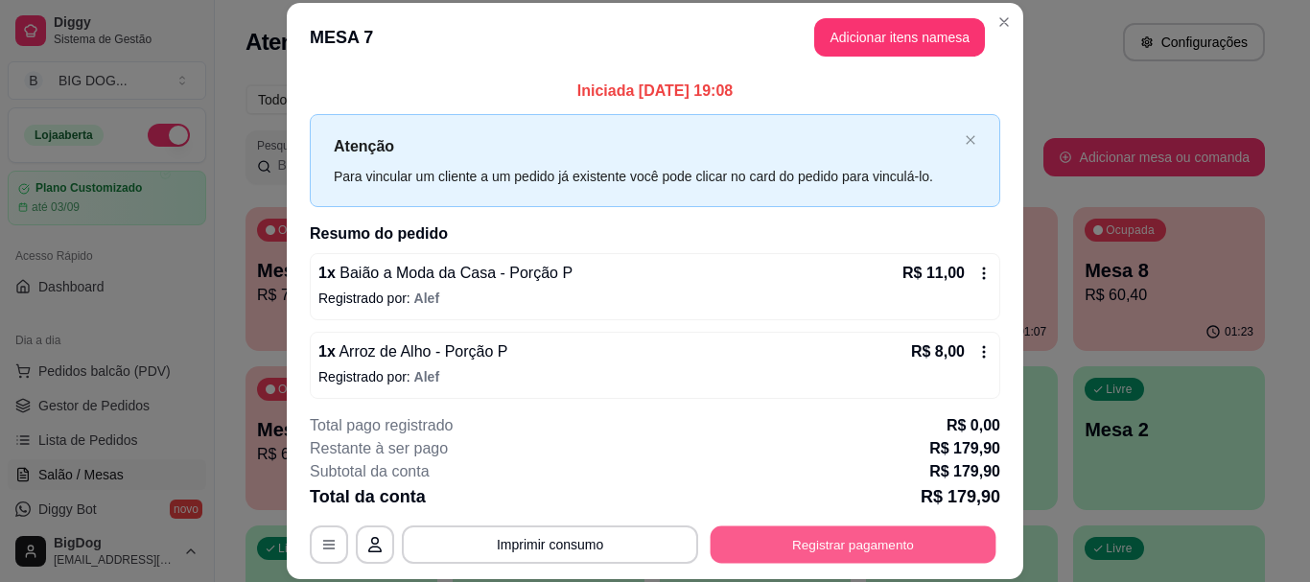
click at [912, 535] on button "Registrar pagamento" at bounding box center [854, 544] width 286 height 37
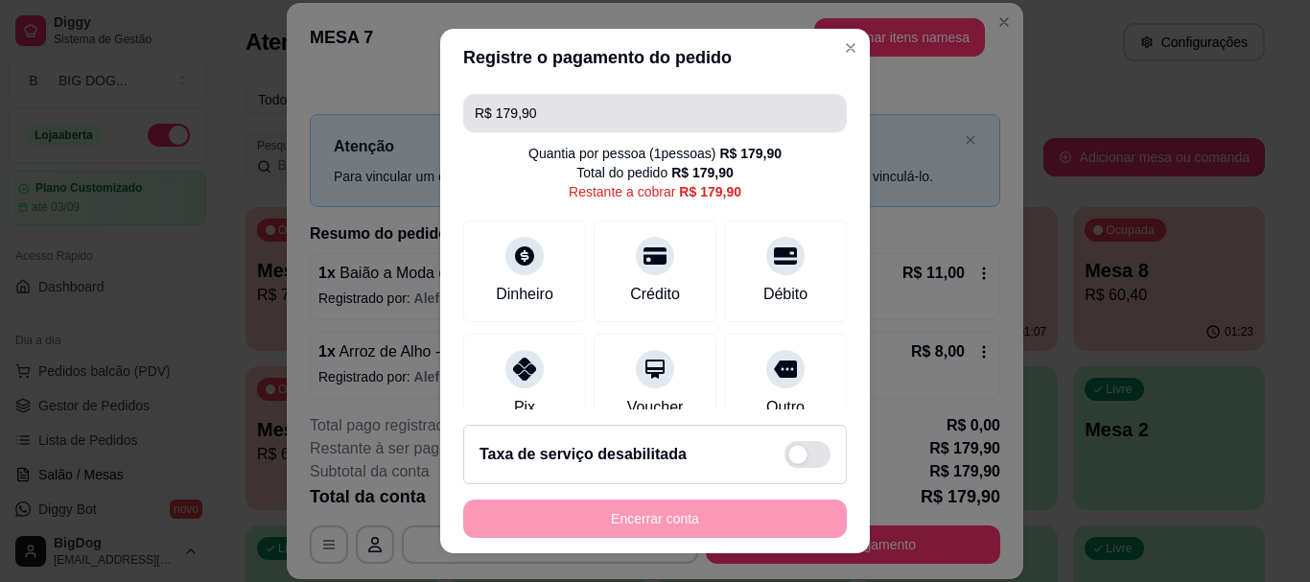
click at [649, 114] on input "R$ 179,90" at bounding box center [655, 113] width 361 height 38
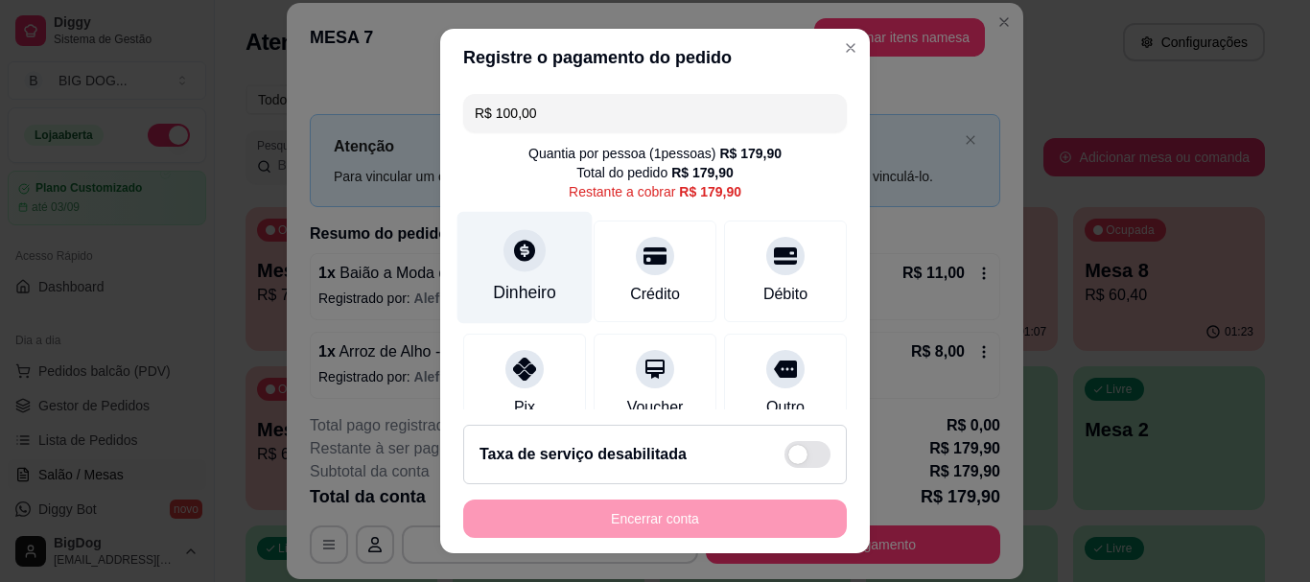
click at [493, 284] on div "Dinheiro" at bounding box center [524, 293] width 63 height 25
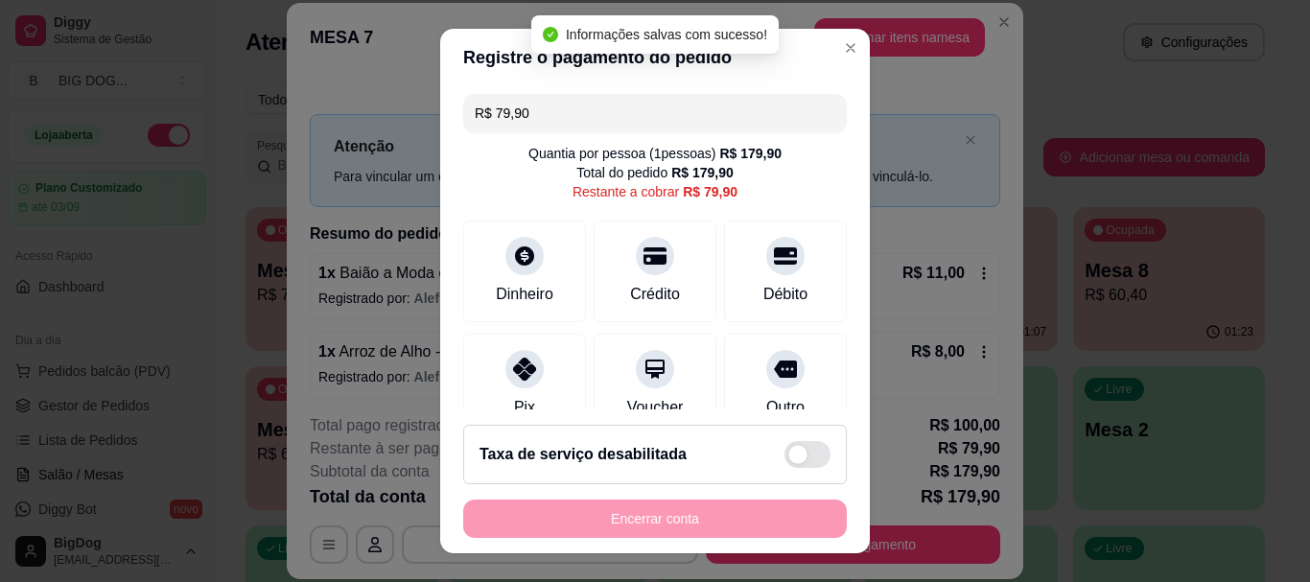
click at [644, 105] on input "R$ 79,90" at bounding box center [655, 113] width 361 height 38
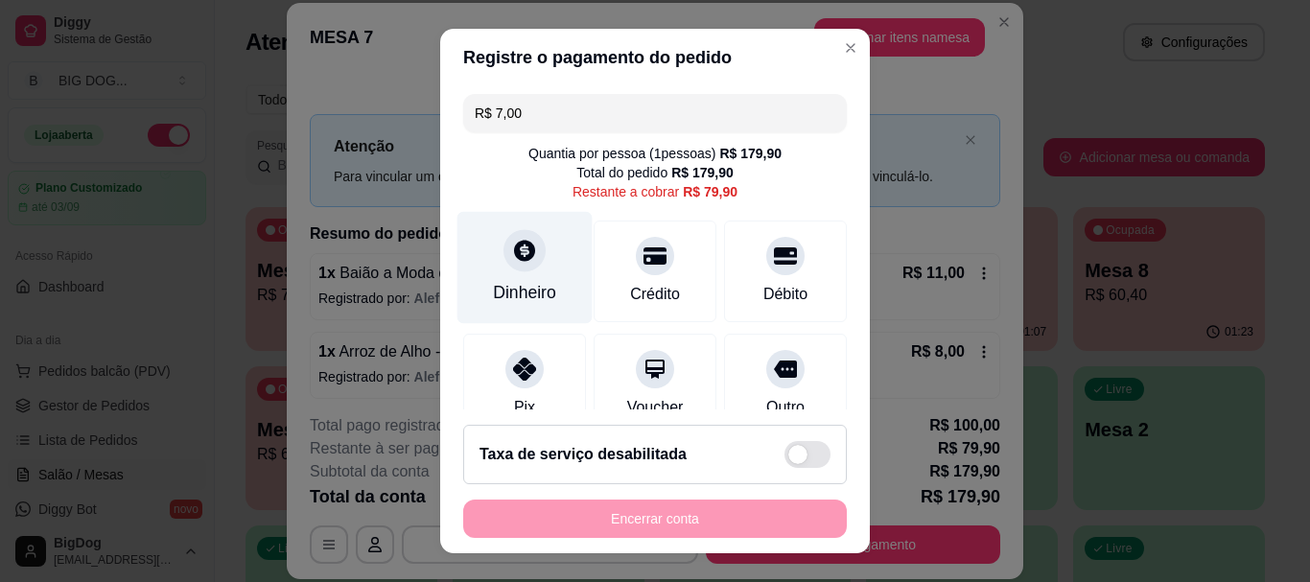
click at [512, 264] on div at bounding box center [524, 251] width 42 height 42
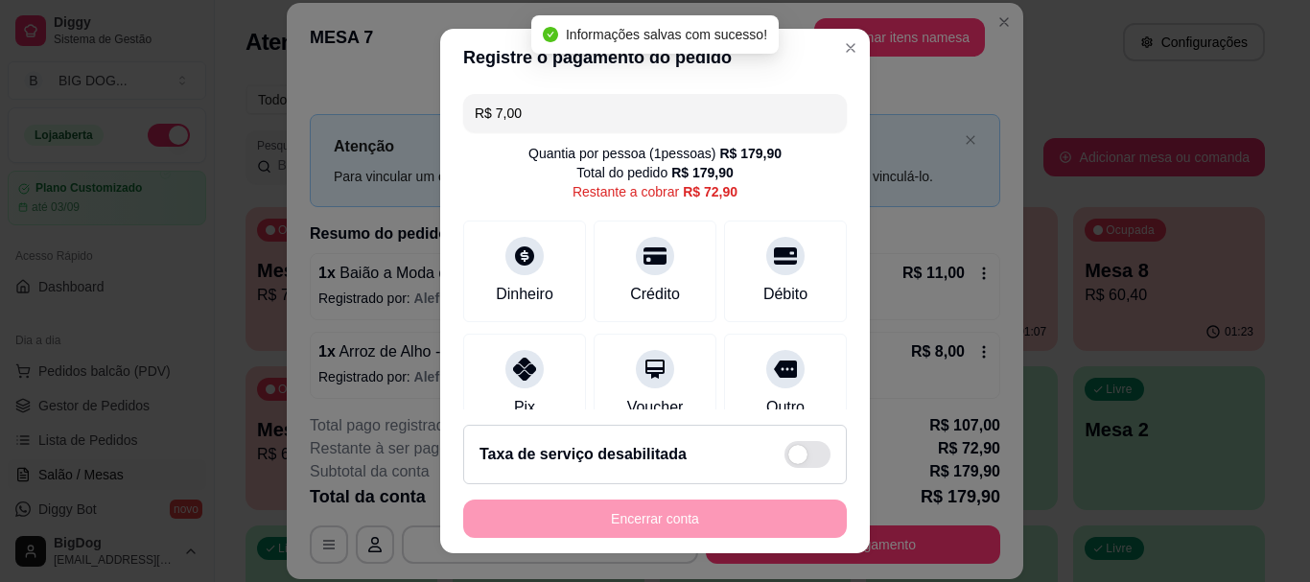
type input "R$ 72,90"
